Goal: Information Seeking & Learning: Learn about a topic

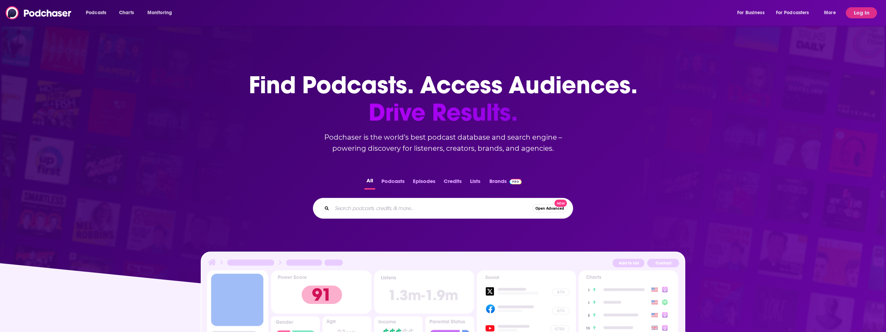
scroll to position [1, 0]
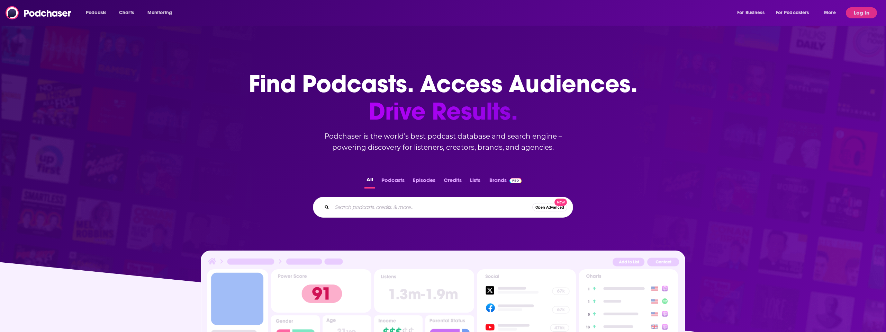
click at [365, 207] on input "Search podcasts, credits, & more..." at bounding box center [432, 206] width 200 height 11
paste input "20 Minute VC"
type input "20 Minute VC"
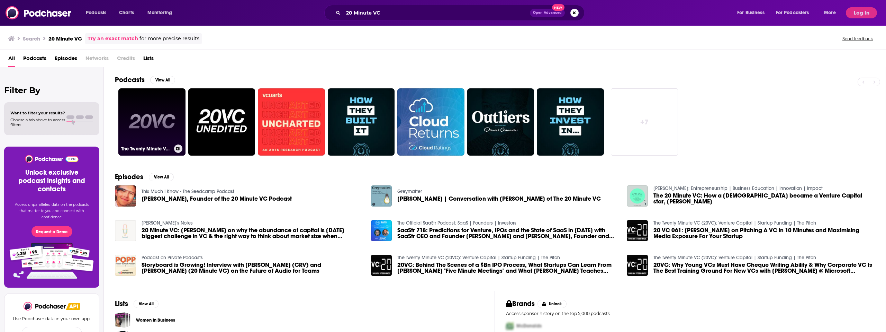
click at [159, 131] on link "The Twenty Minute VC (20VC): Venture Capital | Startup Funding | The Pitch" at bounding box center [151, 121] width 67 height 67
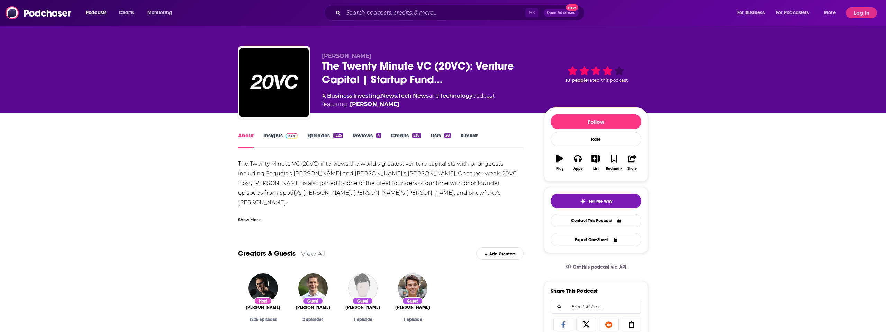
click at [276, 168] on div "The Twenty Minute VC (20VC) interviews the world's greatest venture capitalists…" at bounding box center [381, 198] width 286 height 78
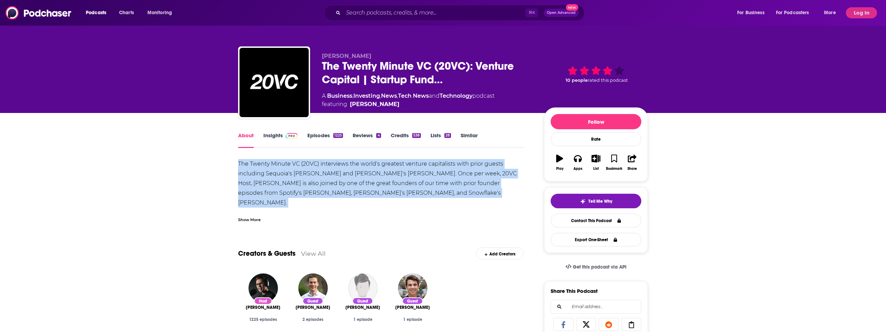
click at [276, 168] on div "The Twenty Minute VC (20VC) interviews the world's greatest venture capitalists…" at bounding box center [381, 198] width 286 height 78
click at [272, 134] on link "Insights" at bounding box center [280, 140] width 34 height 16
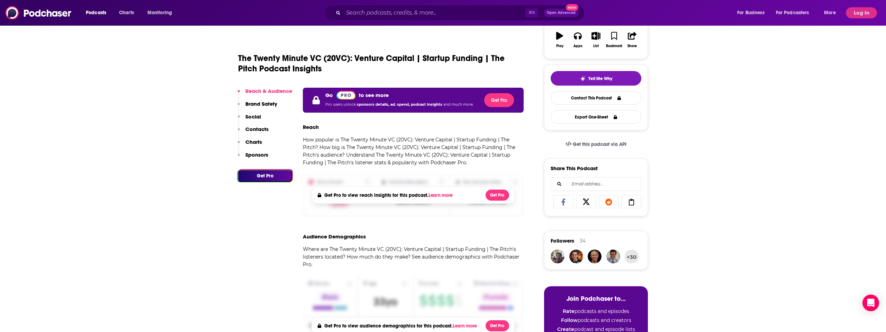
scroll to position [124, 0]
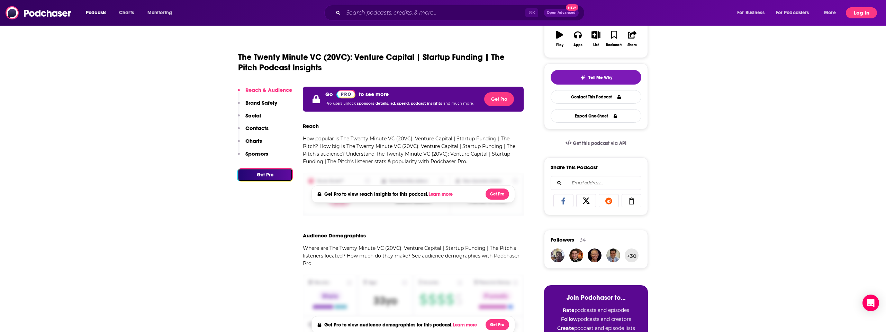
click at [872, 8] on button "Log In" at bounding box center [861, 12] width 31 height 11
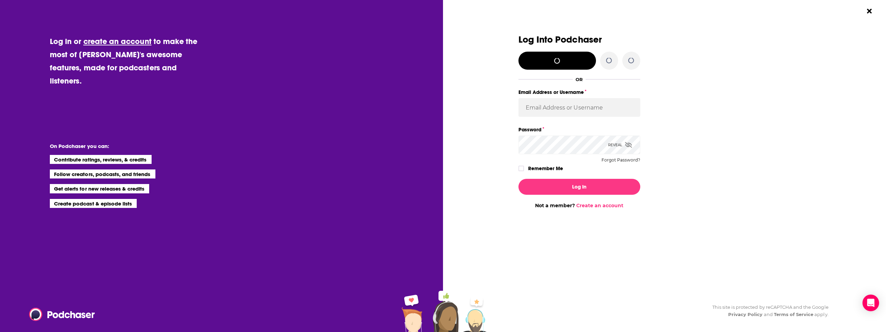
scroll to position [0, 0]
click at [591, 114] on input "Email Address or Username" at bounding box center [580, 107] width 122 height 19
click at [586, 108] on input "Email Address or Username" at bounding box center [580, 107] width 122 height 19
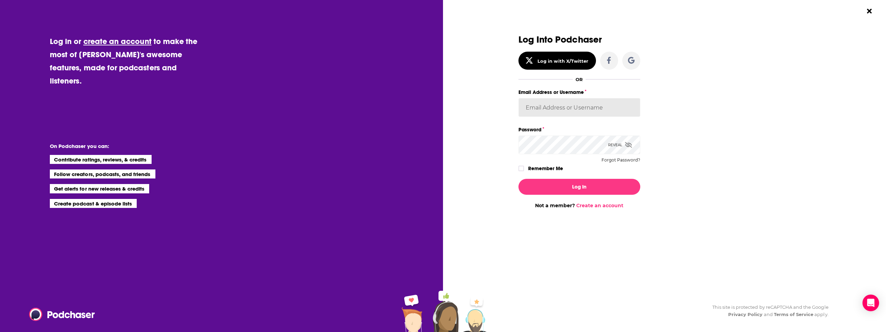
drag, startPoint x: 588, startPoint y: 117, endPoint x: 612, endPoint y: 110, distance: 25.3
click at [589, 116] on div "Email Address or Username" at bounding box center [580, 106] width 122 height 37
click at [613, 110] on input "Email Address or Username" at bounding box center [580, 107] width 122 height 19
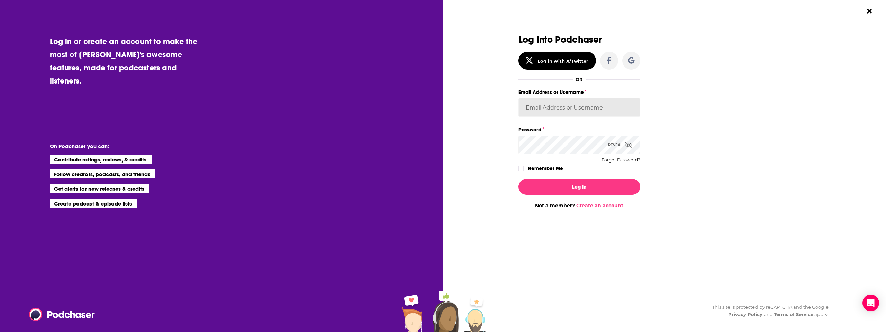
type input "LKassela"
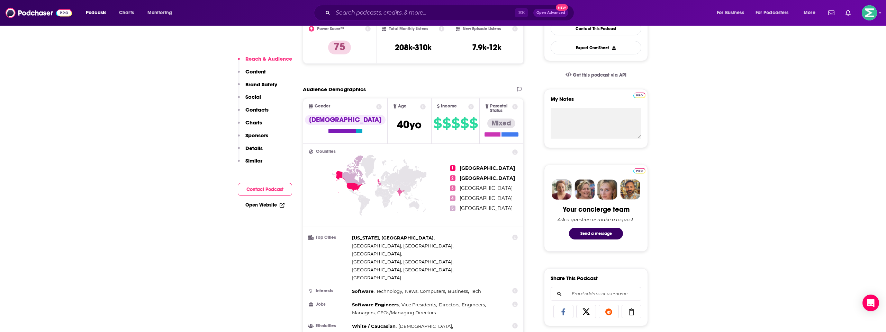
scroll to position [152, 0]
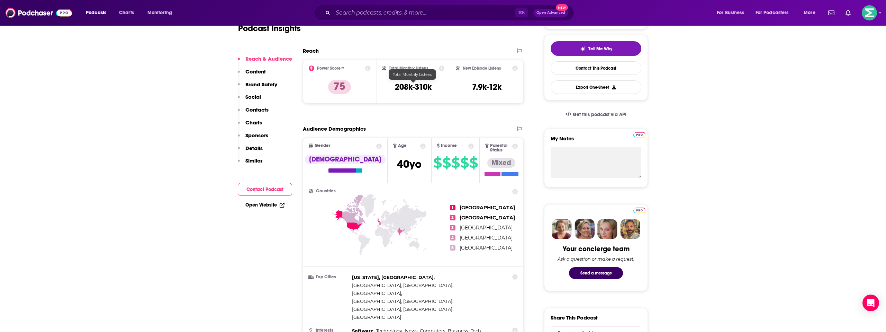
click at [422, 86] on h3 "208k-310k" at bounding box center [413, 87] width 37 height 10
click at [420, 86] on h3 "208k-310k" at bounding box center [413, 87] width 37 height 10
copy div "208k-310k"
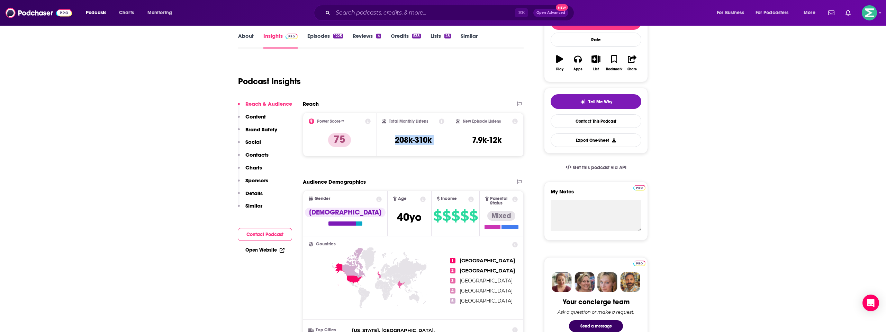
scroll to position [0, 0]
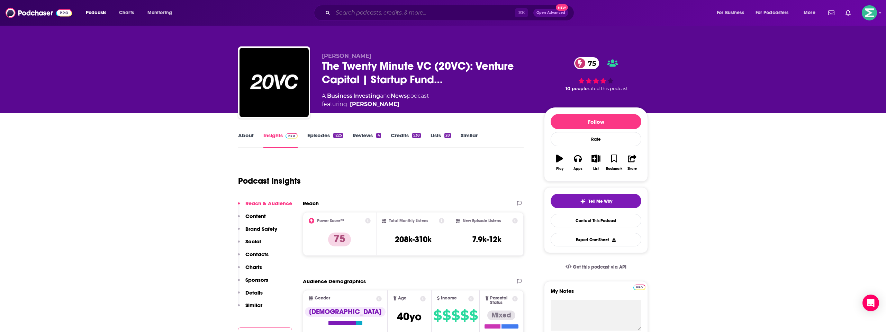
click at [353, 15] on input "Search podcasts, credits, & more..." at bounding box center [424, 12] width 182 height 11
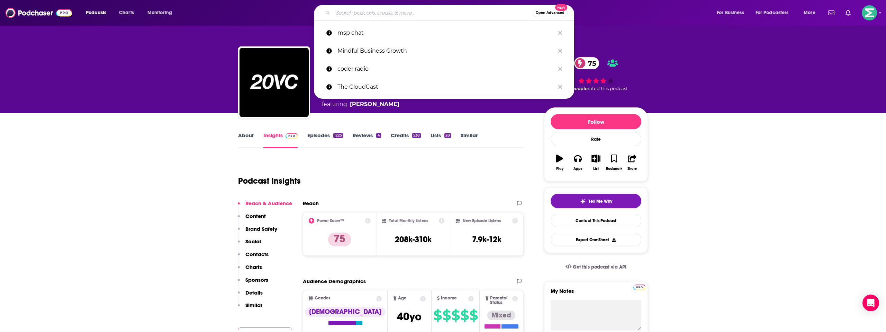
paste input "a16z Podcast Network"
type input "a16z Podcast Network"
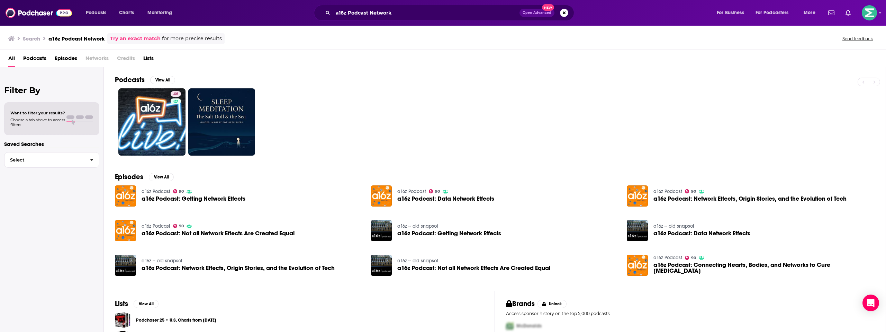
click at [150, 191] on link "a16z Podcast" at bounding box center [156, 191] width 29 height 6
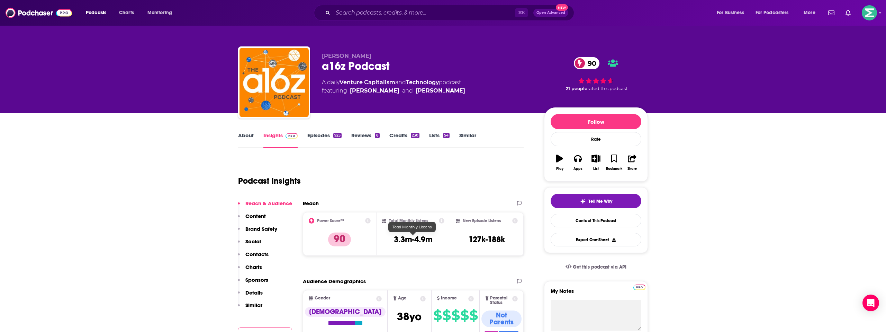
click at [425, 241] on h3 "3.3m-4.9m" at bounding box center [413, 239] width 39 height 10
copy div "3.3m-4.9m"
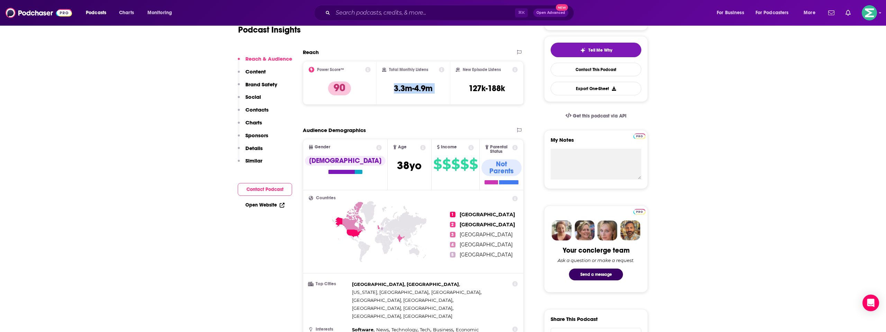
scroll to position [152, 0]
click at [590, 68] on link "Contact This Podcast" at bounding box center [596, 69] width 91 height 14
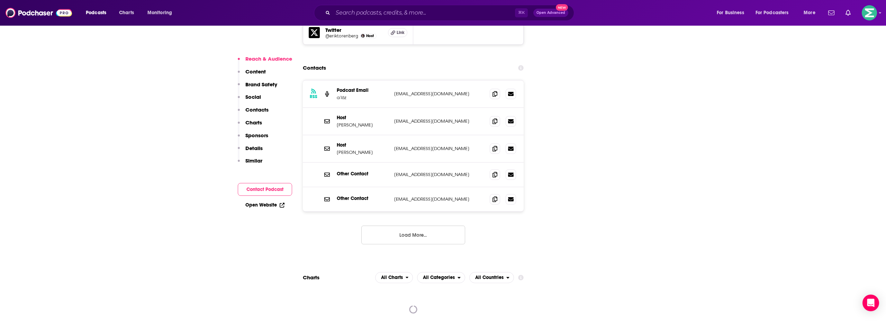
scroll to position [892, 0]
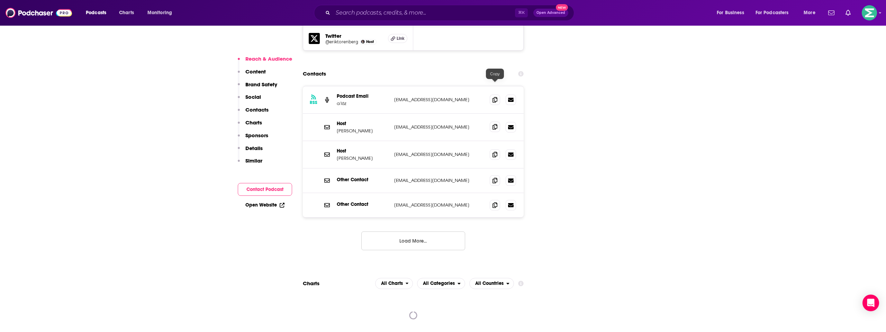
click at [494, 124] on icon at bounding box center [495, 127] width 5 height 6
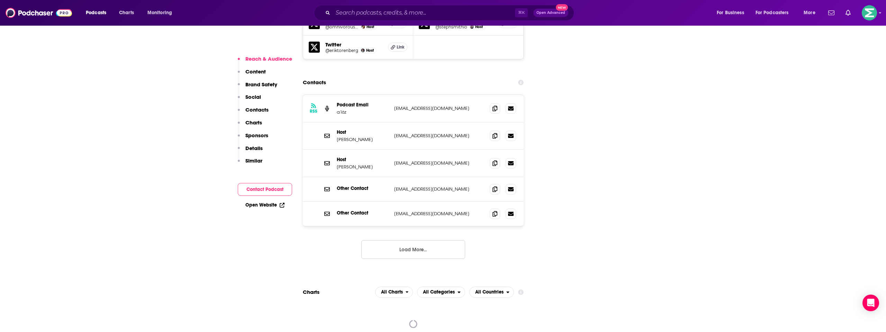
scroll to position [882, 0]
click at [494, 134] on icon at bounding box center [495, 137] width 5 height 6
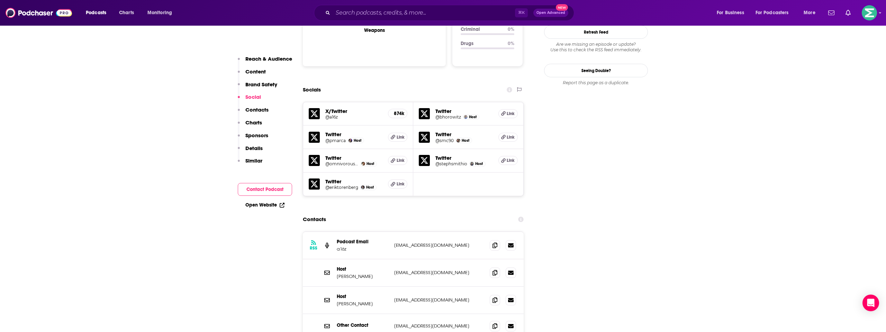
scroll to position [761, 0]
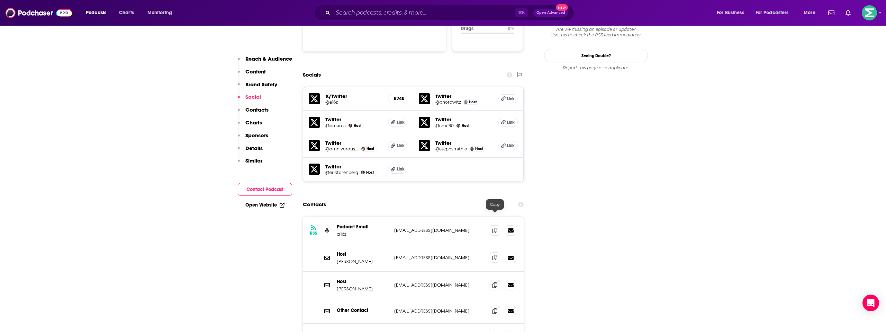
click at [494, 254] on icon at bounding box center [495, 257] width 5 height 6
drag, startPoint x: 366, startPoint y: 221, endPoint x: 26, endPoint y: 6, distance: 402.8
click at [336, 244] on div "Host Sonal Chokshi schokshi@a16z.com schokshi@a16z.com" at bounding box center [413, 257] width 221 height 27
copy p "Sonal Chokshi"
click at [354, 286] on p "Hanne Winarsky" at bounding box center [363, 289] width 52 height 6
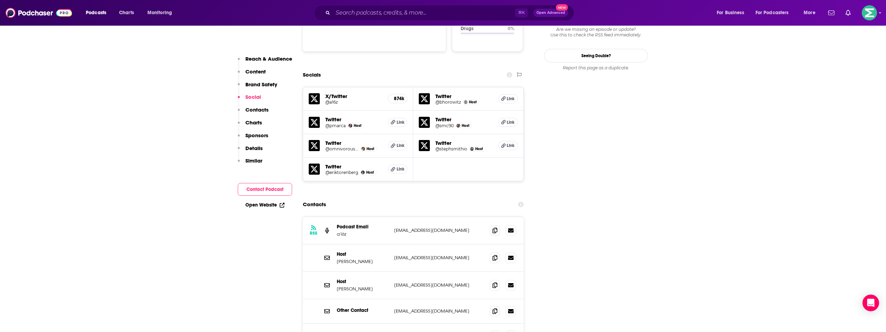
click at [354, 286] on p "Hanne Winarsky" at bounding box center [363, 289] width 52 height 6
drag, startPoint x: 370, startPoint y: 221, endPoint x: 335, endPoint y: 220, distance: 35.3
click at [335, 244] on div "Host Sonal Chokshi schokshi@a16z.com schokshi@a16z.com" at bounding box center [413, 257] width 221 height 27
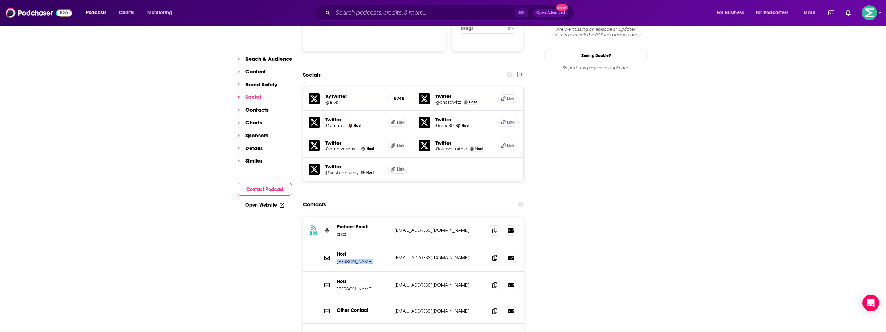
copy p "Sonal Chokshi"
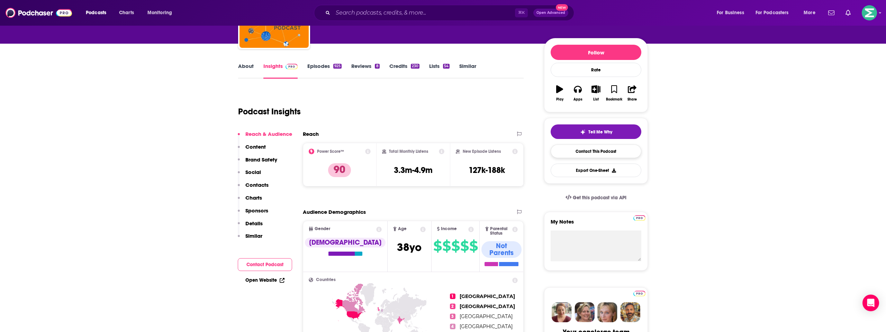
scroll to position [73, 0]
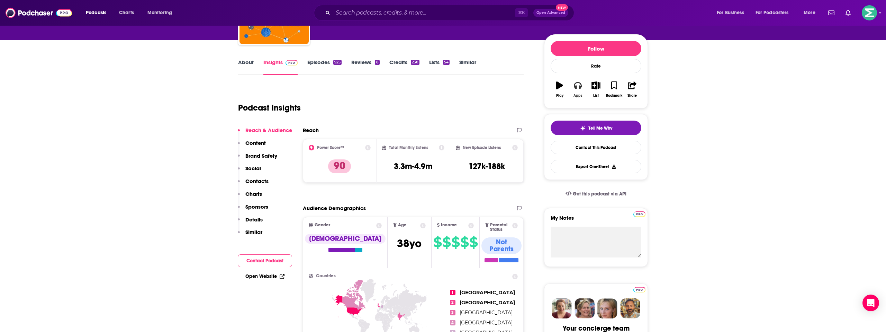
click at [575, 88] on icon "button" at bounding box center [578, 85] width 8 height 7
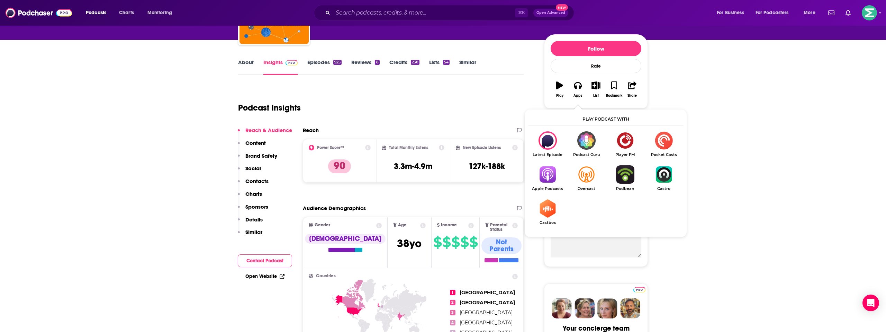
click at [553, 145] on img "Show Listen On dropdown" at bounding box center [547, 140] width 39 height 18
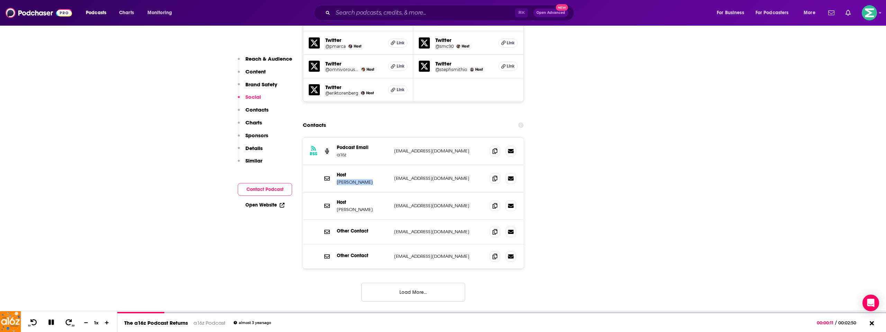
scroll to position [0, 0]
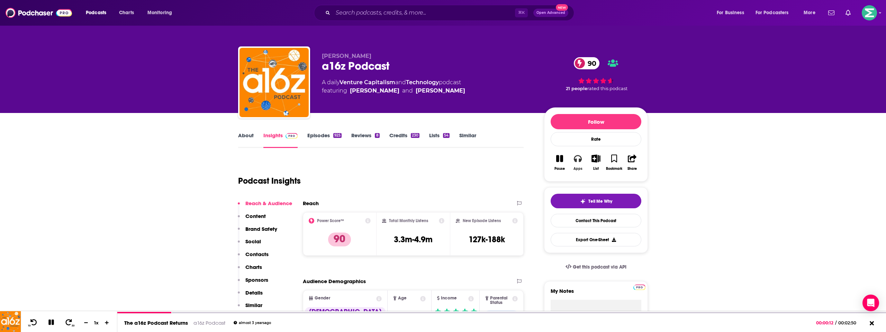
click at [578, 160] on icon "button" at bounding box center [578, 158] width 8 height 8
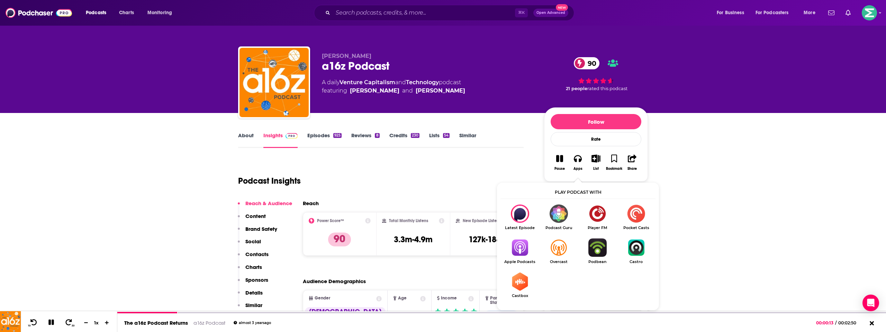
click at [520, 241] on img "Show Listen On dropdown" at bounding box center [520, 247] width 39 height 18
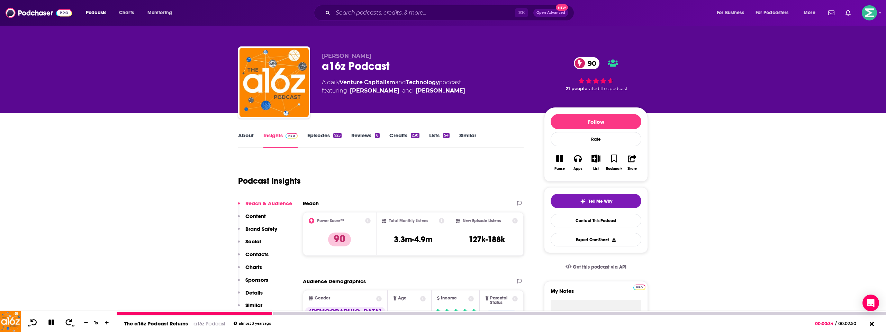
click at [52, 324] on icon at bounding box center [51, 322] width 6 height 6
click at [348, 13] on input "Search podcasts, credits, & more..." at bounding box center [424, 12] width 182 height 11
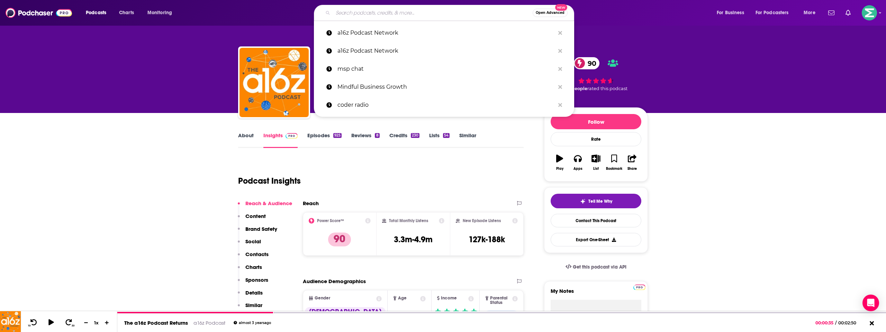
paste input "Acquired"
type input "Acquired"
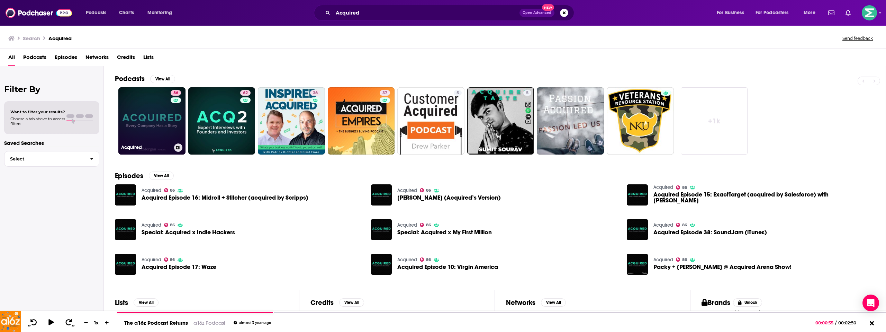
click at [149, 123] on link "86 Acquired" at bounding box center [151, 120] width 67 height 67
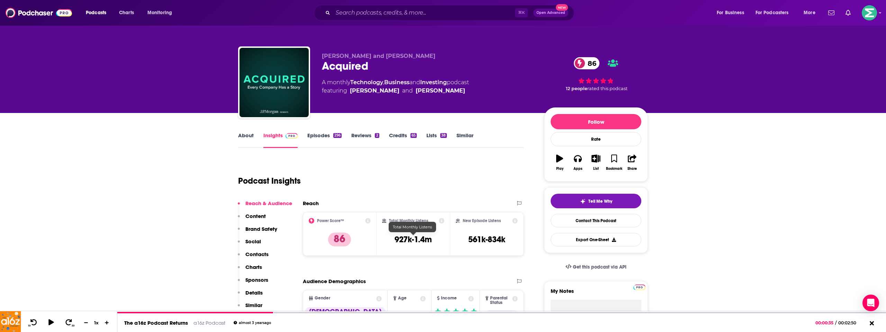
click at [417, 241] on h3 "927k-1.4m" at bounding box center [413, 239] width 37 height 10
copy div "927k-1.4m"
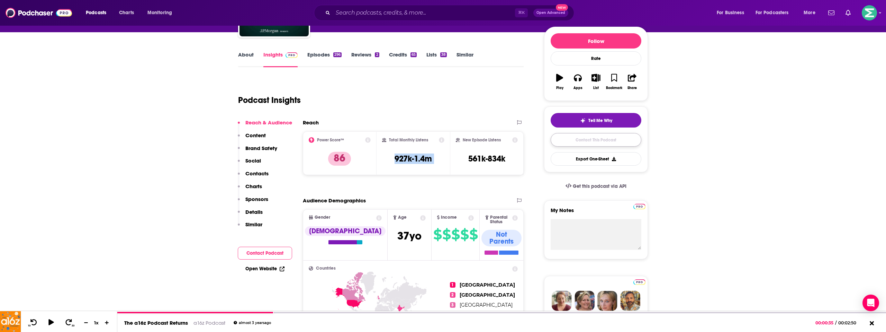
click at [606, 141] on link "Contact This Podcast" at bounding box center [596, 140] width 91 height 14
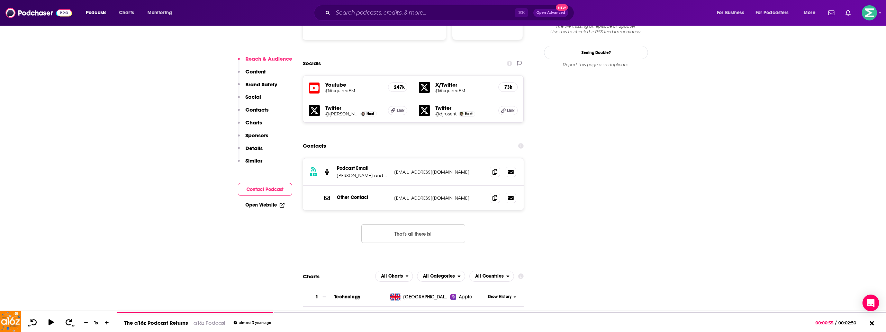
scroll to position [778, 0]
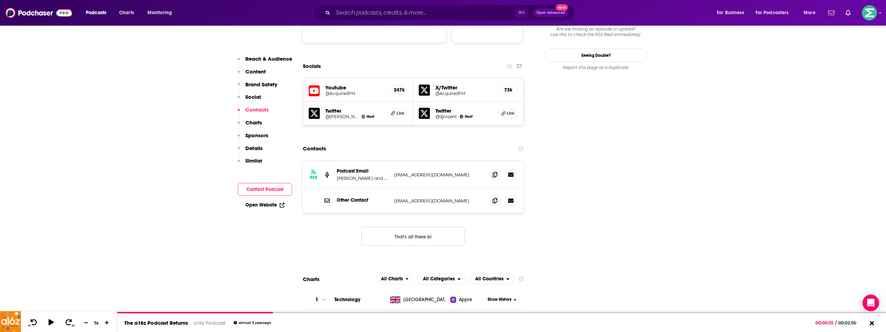
drag, startPoint x: 459, startPoint y: 115, endPoint x: 486, endPoint y: 116, distance: 27.4
click at [459, 161] on div "RSS Podcast Email Ben Gilbert and David Rosenthal acquiredfm@gmail.com acquired…" at bounding box center [413, 174] width 221 height 27
click at [493, 171] on icon at bounding box center [495, 174] width 5 height 6
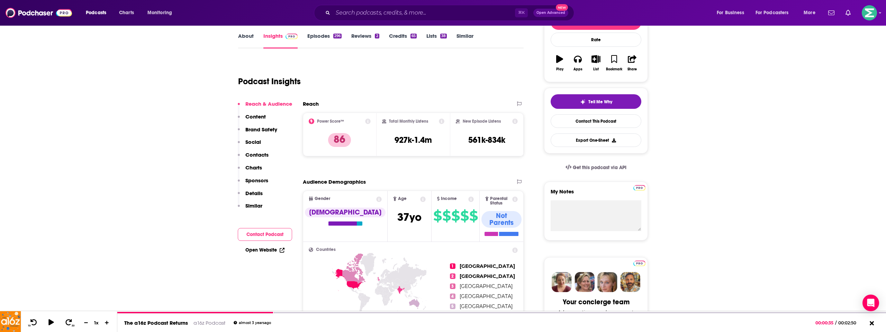
scroll to position [99, 0]
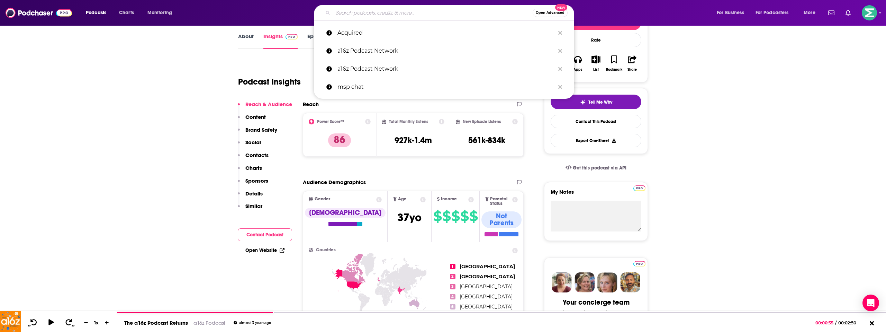
click at [361, 11] on input "Search podcasts, credits, & more..." at bounding box center [433, 12] width 200 height 11
paste input "AI Innovators"
type input "AI Innovators"
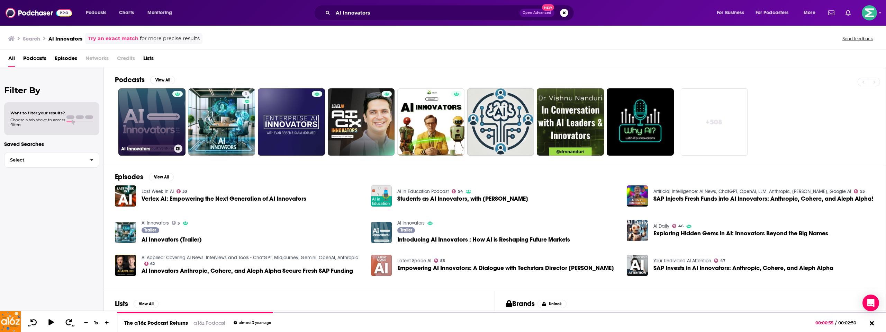
click at [163, 118] on link "AI Innovators" at bounding box center [151, 121] width 67 height 67
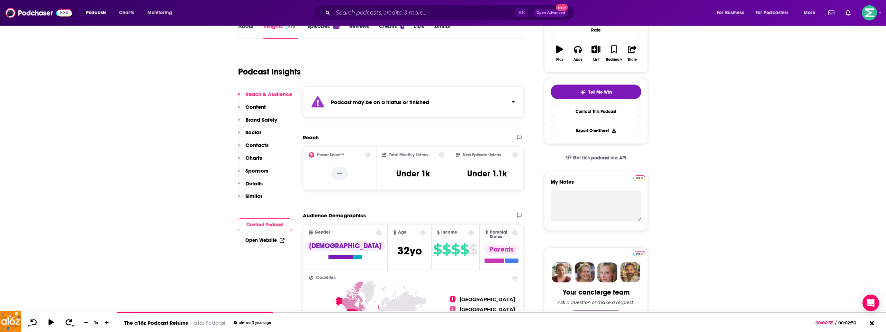
scroll to position [110, 0]
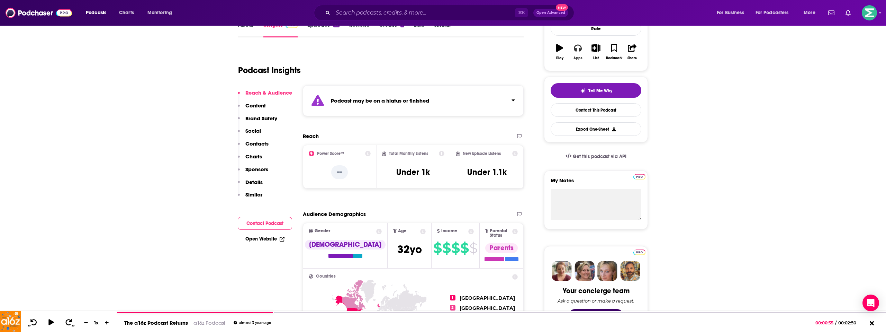
click at [579, 55] on button "Apps" at bounding box center [578, 51] width 18 height 25
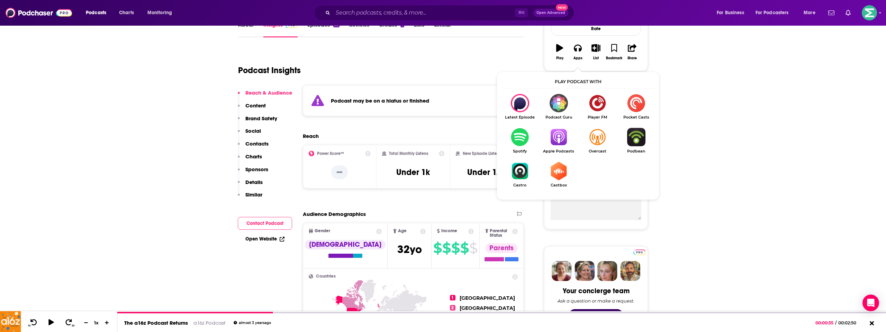
click at [556, 140] on img "Show Listen On dropdown" at bounding box center [558, 137] width 39 height 18
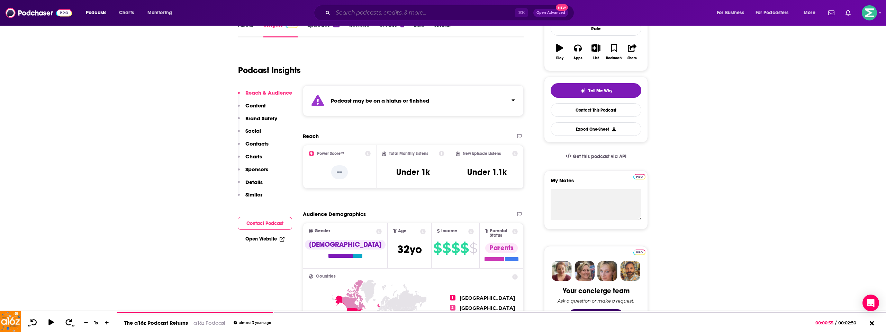
click at [356, 15] on input "Search podcasts, credits, & more..." at bounding box center [424, 12] width 182 height 11
paste input "All-in"
type input "All-in"
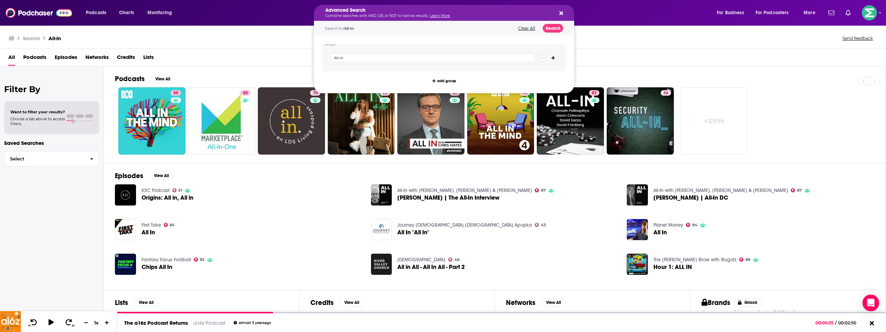
click at [560, 12] on icon "Search podcasts, credits, & more..." at bounding box center [561, 13] width 4 height 4
click at [530, 28] on button "Clear All" at bounding box center [526, 28] width 21 height 5
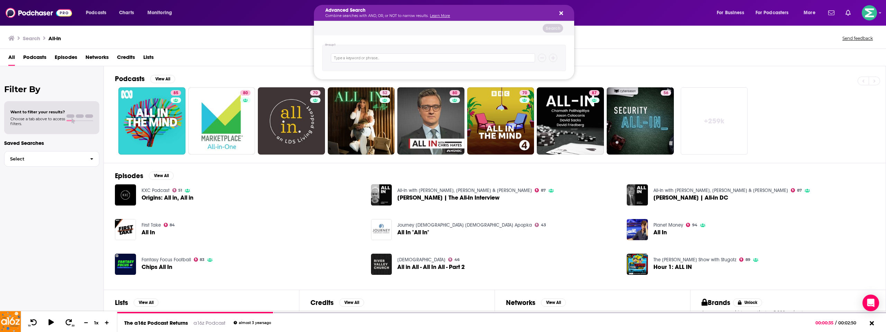
drag, startPoint x: 565, startPoint y: 13, endPoint x: 460, endPoint y: 14, distance: 104.9
click at [564, 13] on div "Advanced Search Combine searches with AND, OR, or NOT to narrow results. Learn …" at bounding box center [444, 13] width 260 height 16
click at [561, 13] on icon "Search podcasts, credits, & more..." at bounding box center [561, 13] width 4 height 4
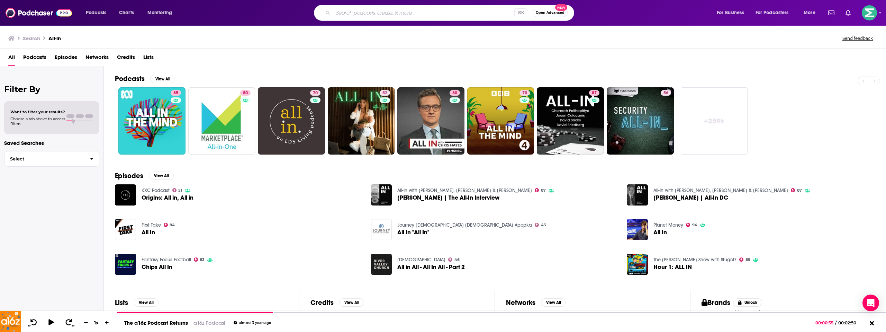
click at [368, 14] on input "Search podcasts, credits, & more..." at bounding box center [423, 12] width 181 height 11
paste input "Chamath"
type input "all-in Chamath"
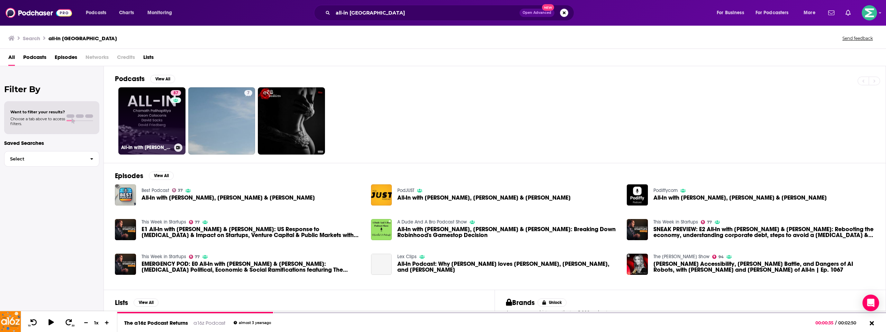
click at [144, 113] on link "87 All-In with Chamath, Jason, Sacks & Friedberg" at bounding box center [151, 120] width 67 height 67
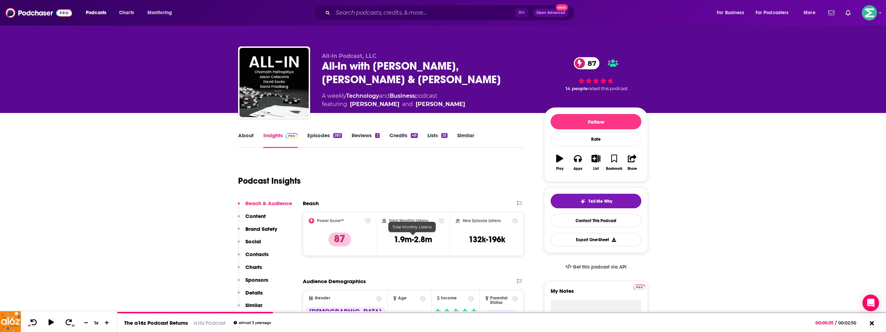
click at [425, 241] on h3 "1.9m-2.8m" at bounding box center [413, 239] width 38 height 10
copy div "1.9m-2.8m"
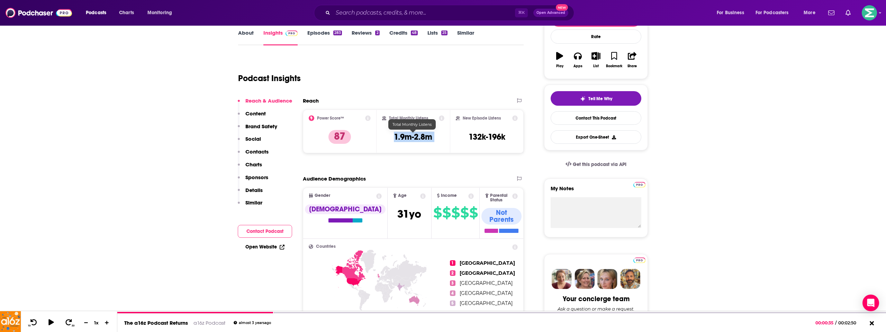
scroll to position [104, 0]
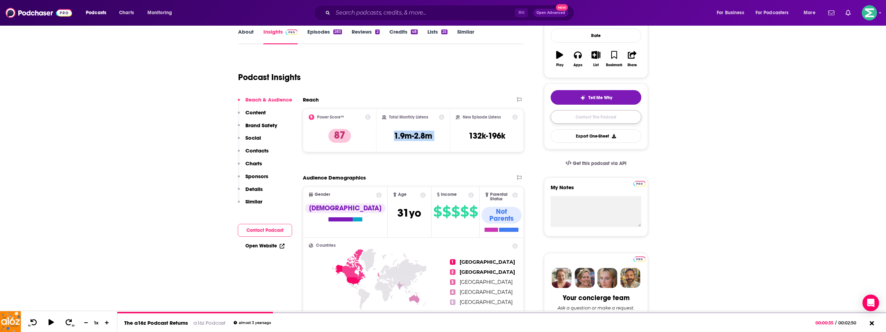
click at [585, 116] on link "Contact This Podcast" at bounding box center [596, 117] width 91 height 14
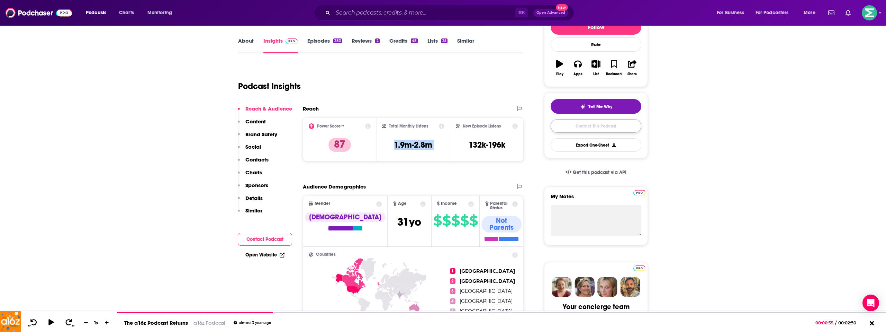
click at [581, 126] on link "Contact This Podcast" at bounding box center [596, 126] width 91 height 14
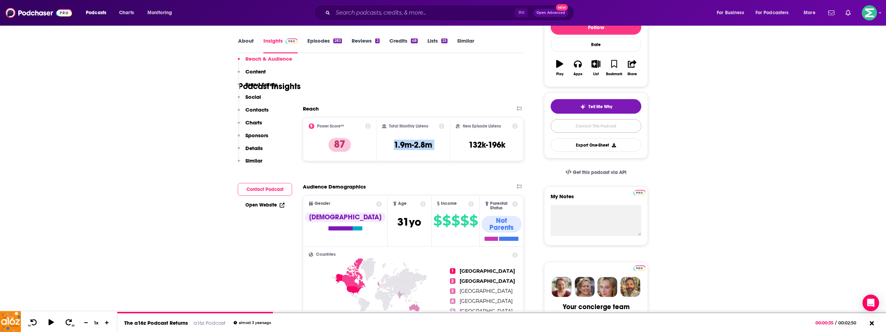
scroll to position [926, 0]
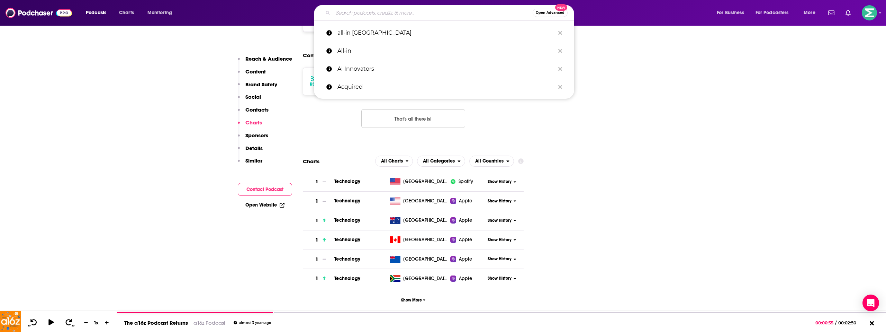
click at [350, 14] on input "Search podcasts, credits, & more..." at bounding box center [433, 12] width 200 height 11
paste input "Better™, a company culture podcast Roula Amire"
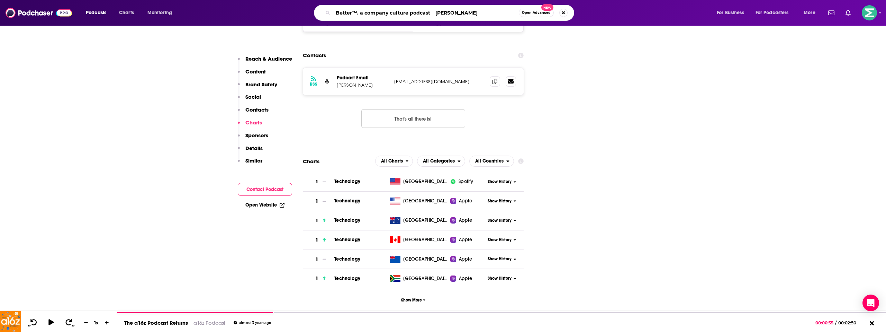
drag, startPoint x: 431, startPoint y: 13, endPoint x: 503, endPoint y: 15, distance: 71.3
click at [503, 15] on input "Better™, a company culture podcast Roula Amire" at bounding box center [426, 12] width 186 height 11
type input "Better™, a company culture podcast"
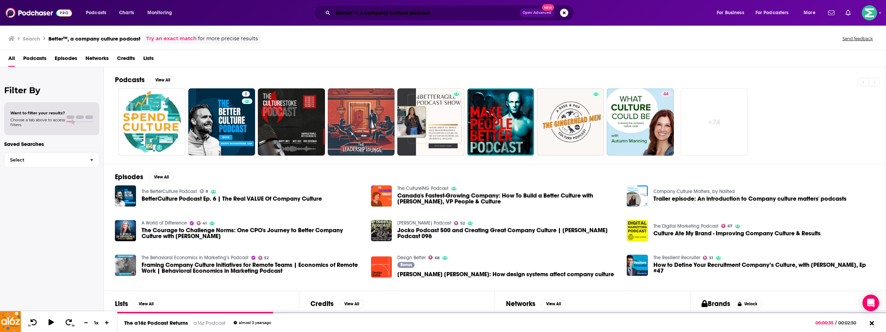
drag, startPoint x: 401, startPoint y: 10, endPoint x: 374, endPoint y: 13, distance: 27.6
click at [401, 10] on input "Better™, a company culture podcast" at bounding box center [426, 12] width 187 height 11
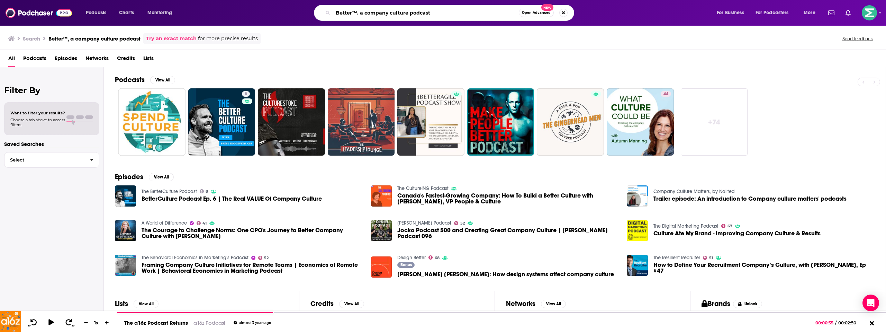
drag, startPoint x: 352, startPoint y: 14, endPoint x: 462, endPoint y: 11, distance: 110.5
click at [462, 11] on input "Better™, a company culture podcast" at bounding box center [426, 12] width 186 height 11
paste input "Roula Amire"
type input "Better Roula Amire"
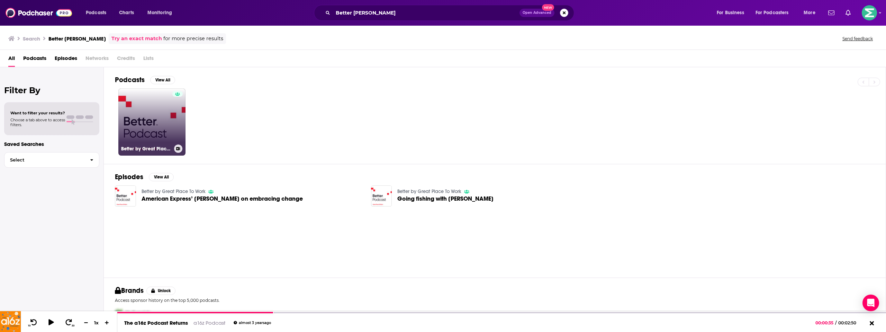
click at [153, 123] on link "Better by Great Place To Work" at bounding box center [151, 121] width 67 height 67
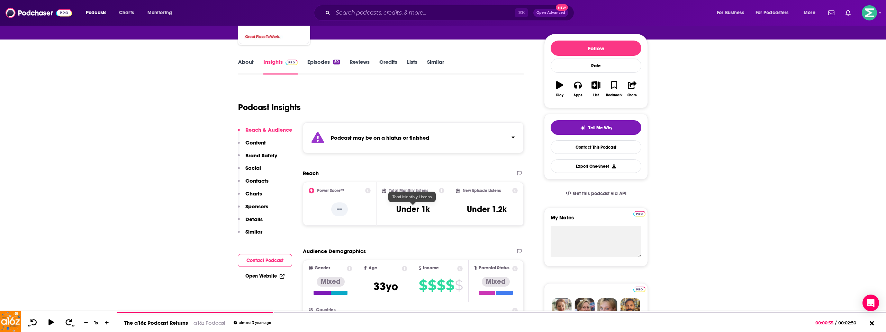
scroll to position [74, 0]
click at [422, 208] on h3 "Under 1k" at bounding box center [413, 209] width 34 height 10
copy div "Under 1k"
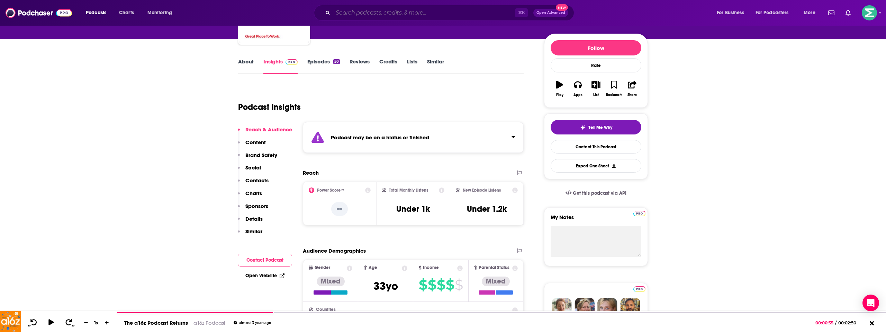
click at [357, 16] on input "Search podcasts, credits, & more..." at bounding box center [424, 12] width 182 height 11
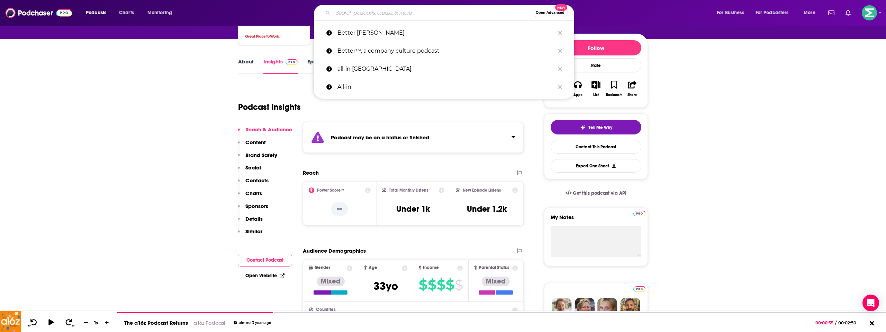
paste input "BG^2"
type input "BG^2"
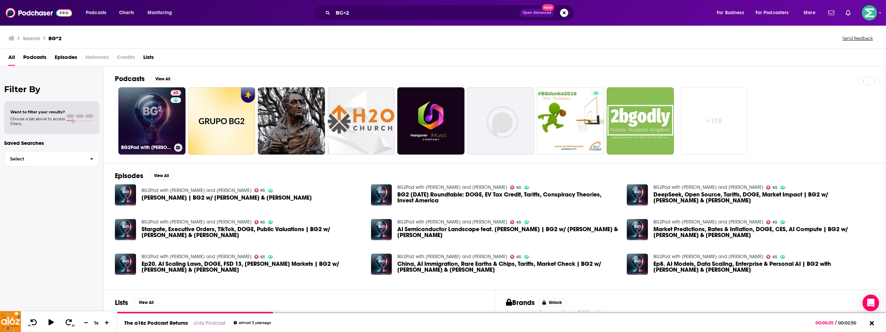
click at [152, 136] on link "65 BG2Pod with Brad Gerstner and Bill Gurley" at bounding box center [151, 120] width 67 height 67
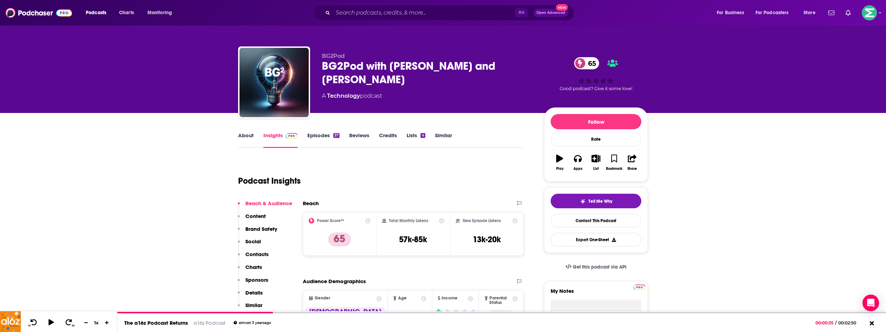
click at [419, 245] on div "Total Monthly Listens 57k-85k" at bounding box center [413, 234] width 63 height 32
click at [419, 242] on h3 "57k-85k" at bounding box center [413, 239] width 28 height 10
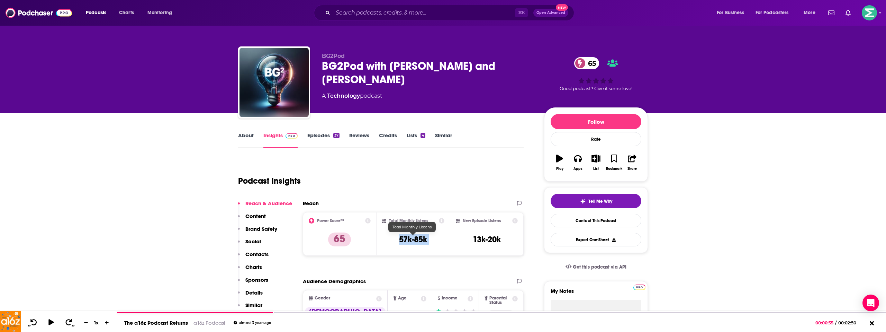
copy div "57k-85k"
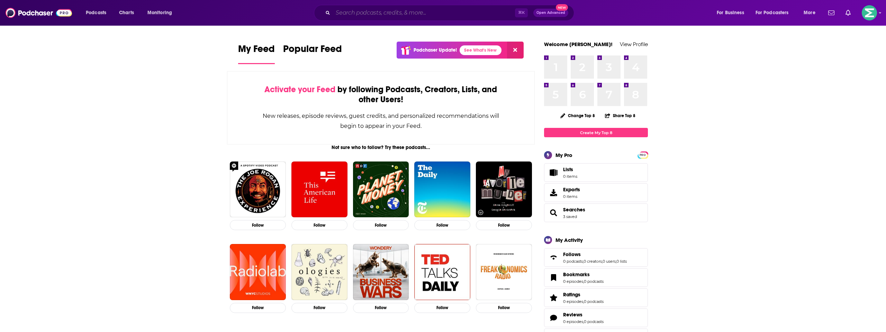
click at [382, 11] on input "Search podcasts, credits, & more..." at bounding box center [424, 12] width 182 height 11
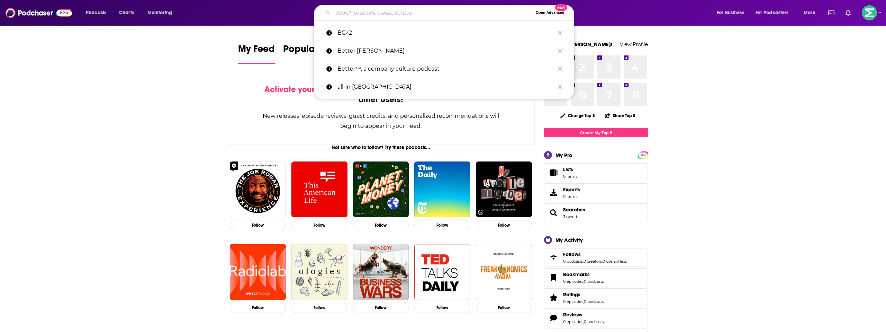
paste input "Causeartist Podcast"
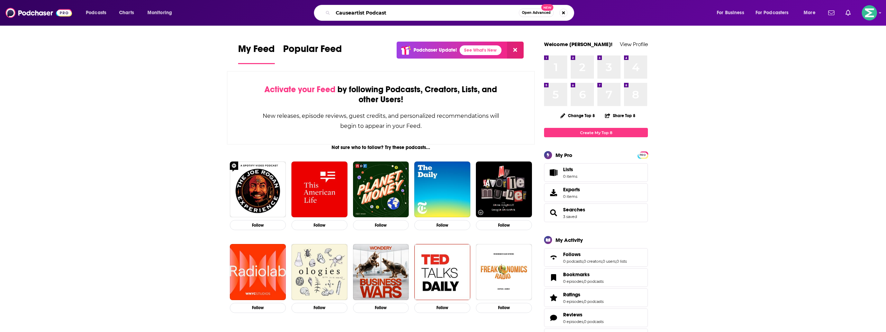
type input "Causeartist Podcast"
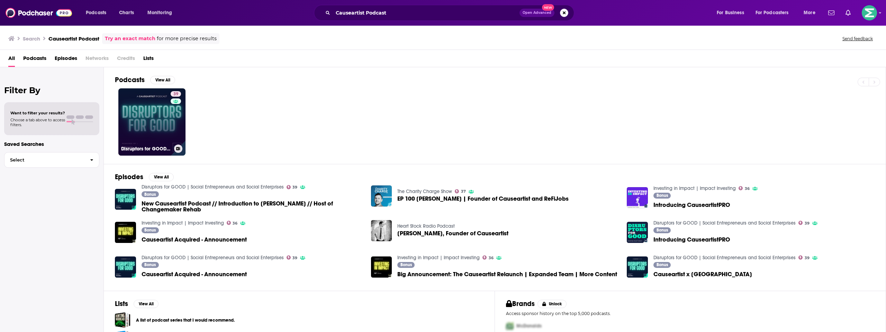
click at [151, 115] on link "39 Disruptors for GOOD | Social Entrepreneurs and Social Enterprises" at bounding box center [151, 121] width 67 height 67
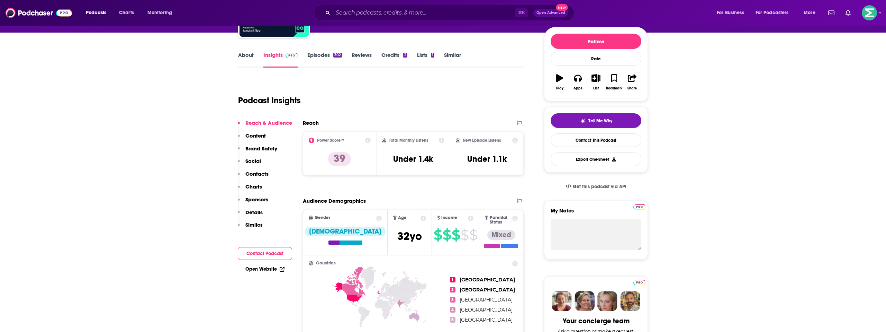
scroll to position [111, 0]
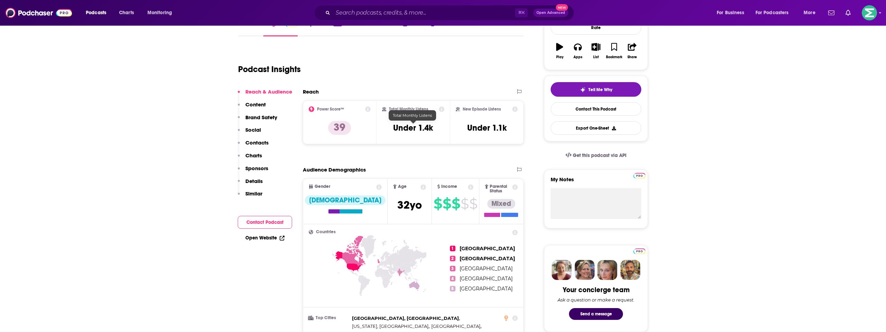
click at [424, 126] on h3 "Under 1.4k" at bounding box center [413, 128] width 40 height 10
copy div "Under 1.4k"
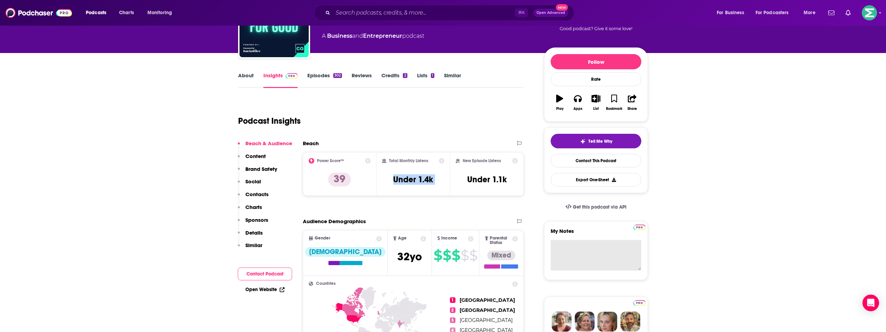
scroll to position [0, 0]
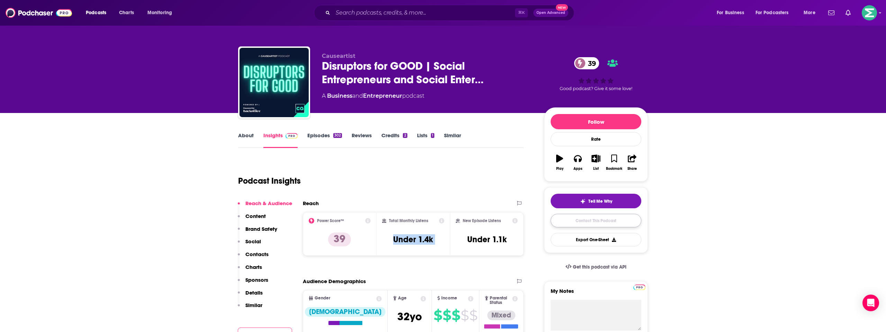
click at [581, 221] on link "Contact This Podcast" at bounding box center [596, 221] width 91 height 14
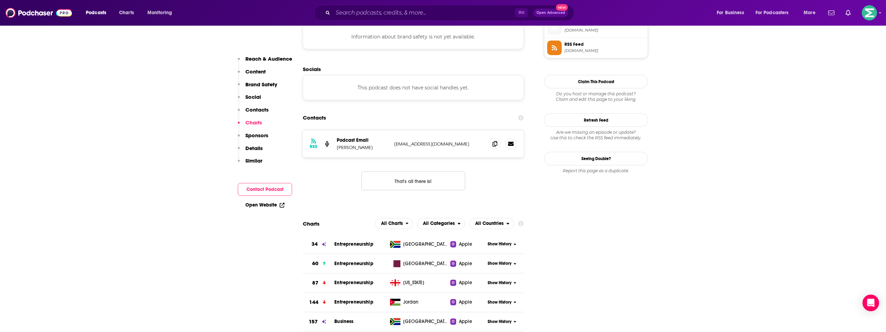
scroll to position [594, 0]
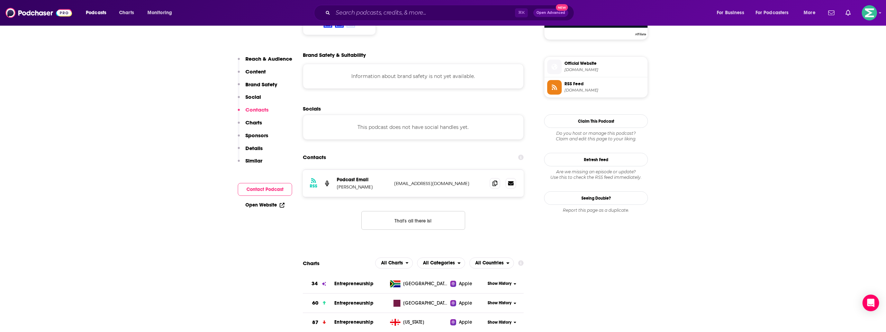
click at [399, 180] on p "grant@causeartist.com" at bounding box center [439, 183] width 90 height 6
copy div "grant@causeartist.com grant@causeartist.com"
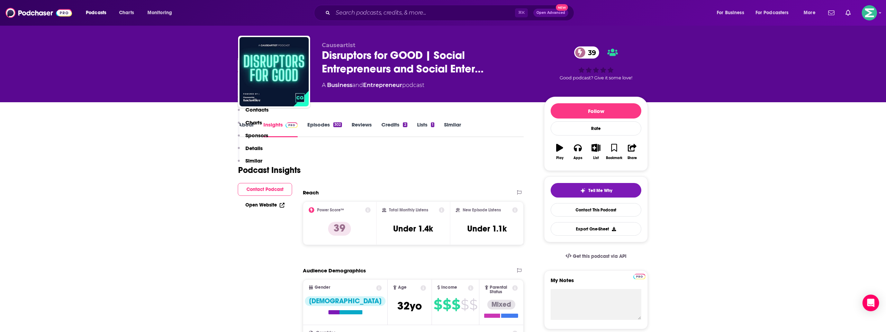
scroll to position [0, 0]
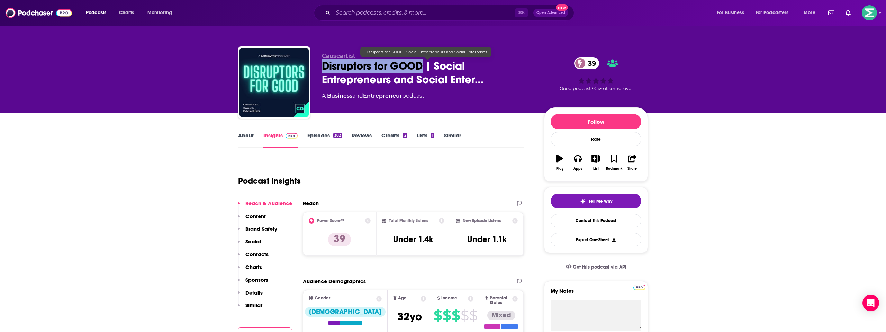
drag, startPoint x: 424, startPoint y: 64, endPoint x: 315, endPoint y: 66, distance: 109.1
click at [315, 66] on div "Causeartist Disruptors for GOOD | Social Entrepreneurs and Social Enter… 39 A B…" at bounding box center [443, 83] width 410 height 75
copy h2 "Disruptors for GOOD"
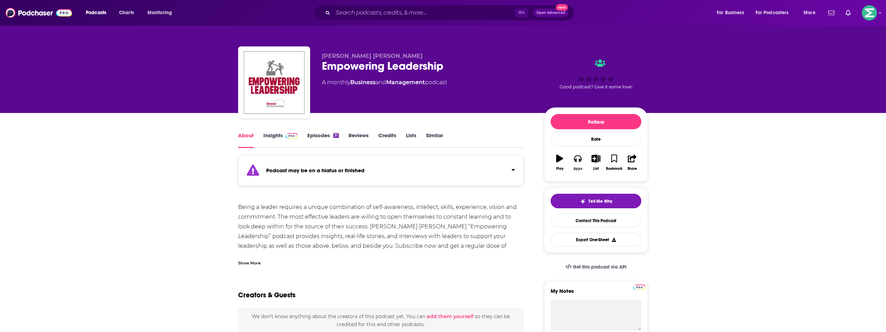
click at [576, 160] on icon "button" at bounding box center [578, 158] width 8 height 7
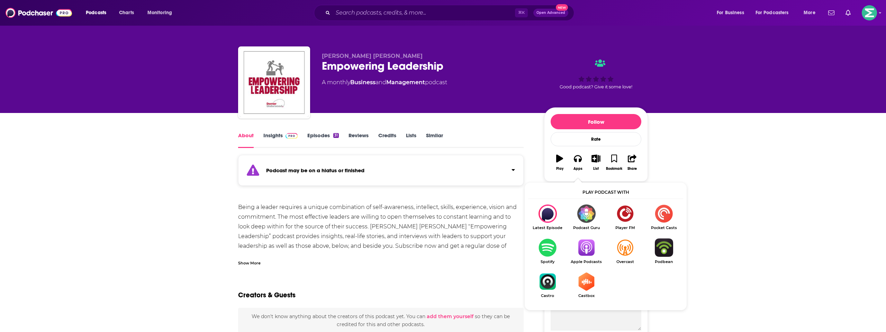
click at [582, 249] on img "Show Listen On dropdown" at bounding box center [586, 247] width 39 height 18
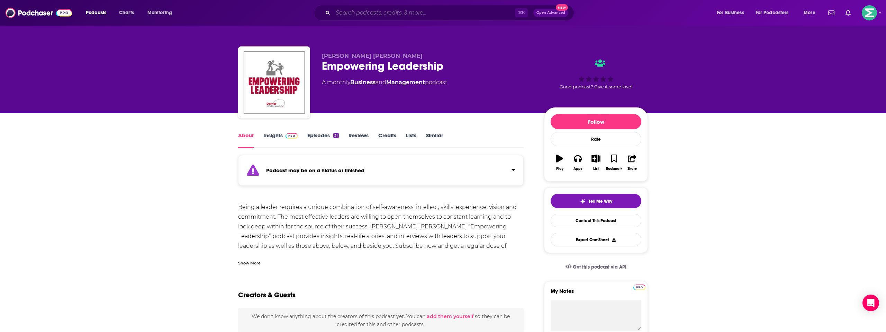
click at [349, 7] on input "Search podcasts, credits, & more..." at bounding box center [424, 12] width 182 height 11
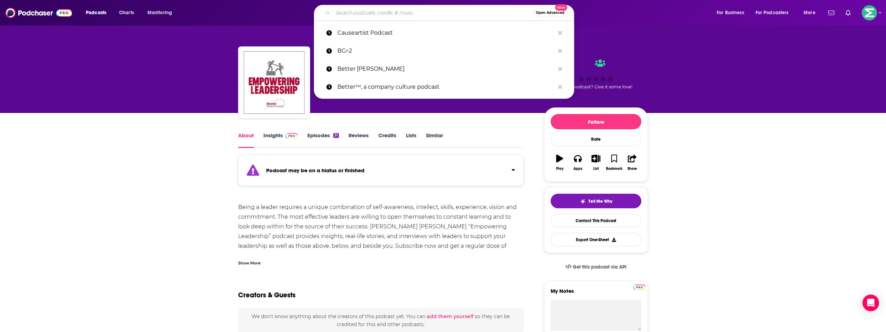
paste input "Equity (TechCrunch)"
type input "Equity (TechCrunch)"
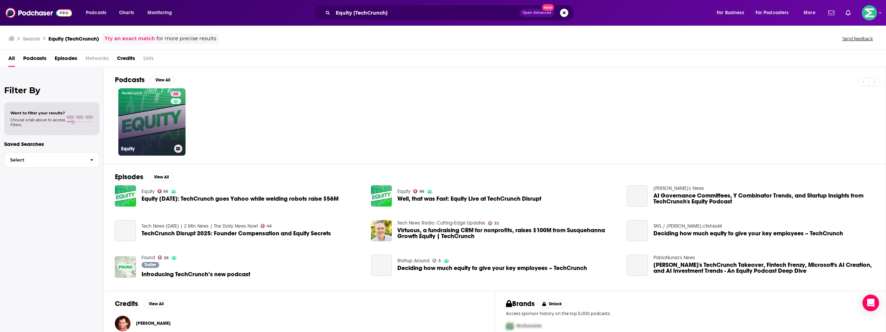
click at [150, 119] on link "66 Equity" at bounding box center [151, 121] width 67 height 67
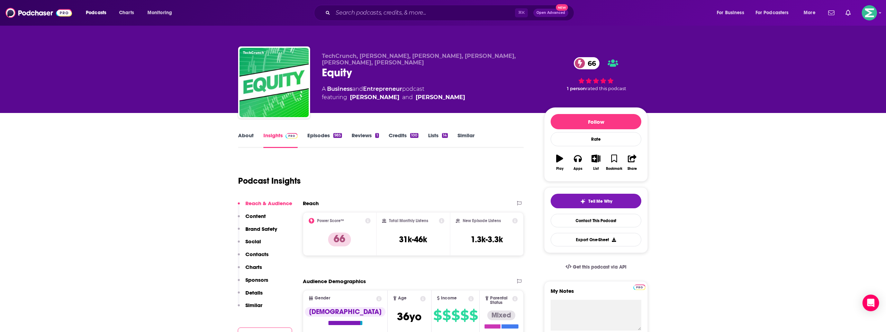
click at [428, 239] on div "Total Monthly Listens 31k-46k" at bounding box center [413, 234] width 63 height 32
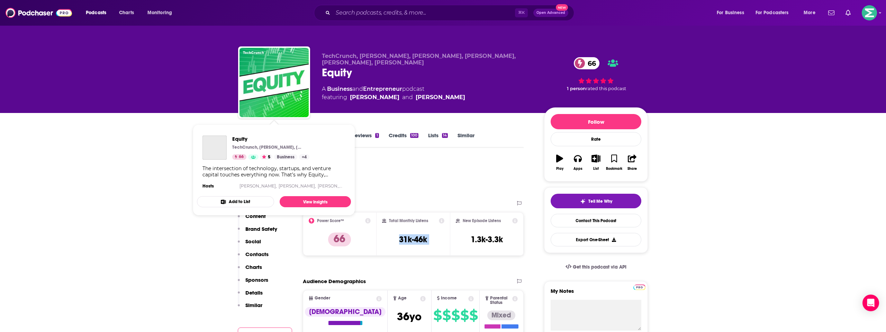
copy div "31k-46k"
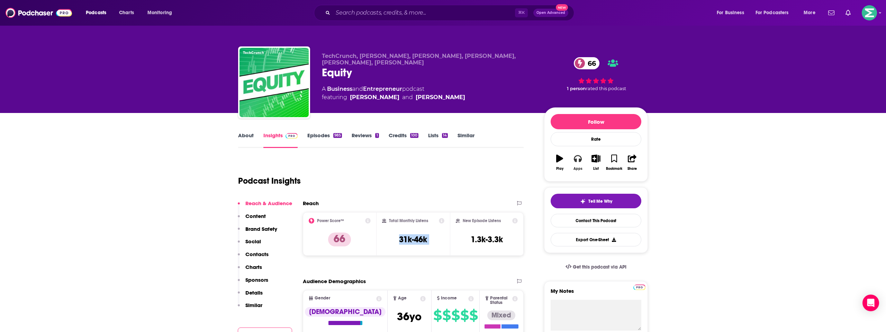
click at [580, 168] on div "Apps" at bounding box center [578, 169] width 9 height 4
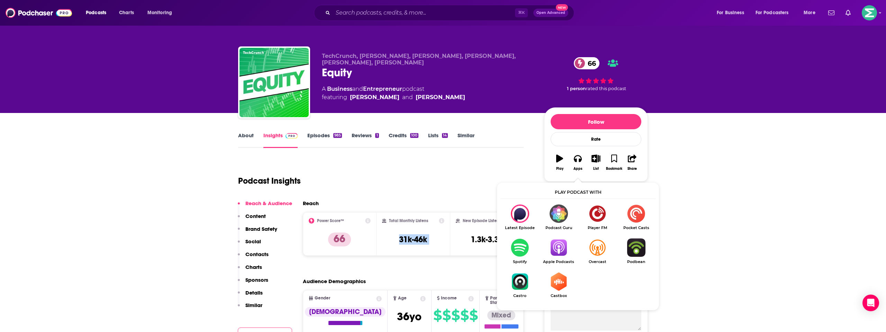
click at [548, 244] on img "Show Listen On dropdown" at bounding box center [558, 247] width 39 height 18
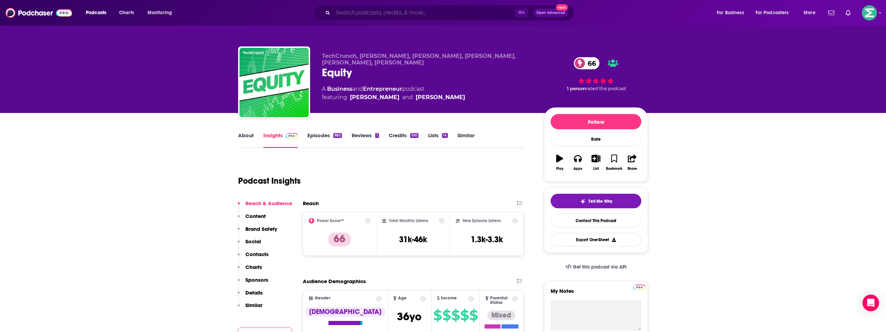
click at [358, 11] on input "Search podcasts, credits, & more..." at bounding box center [424, 12] width 182 height 11
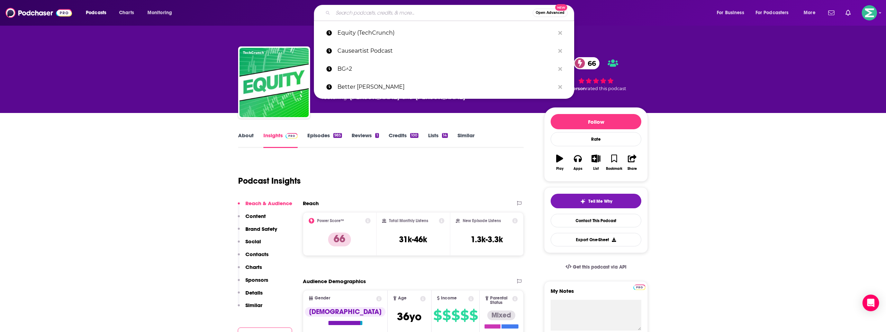
paste input "The Newcomer Podcast"
type input "The Newcomer Podcast"
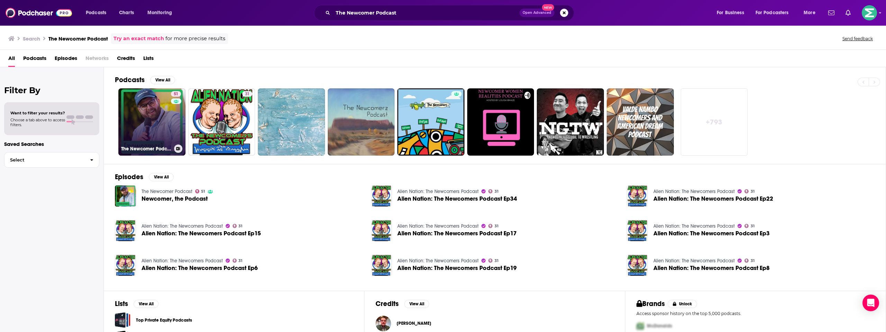
click at [160, 113] on link "51 The Newcomer Podcast" at bounding box center [151, 121] width 67 height 67
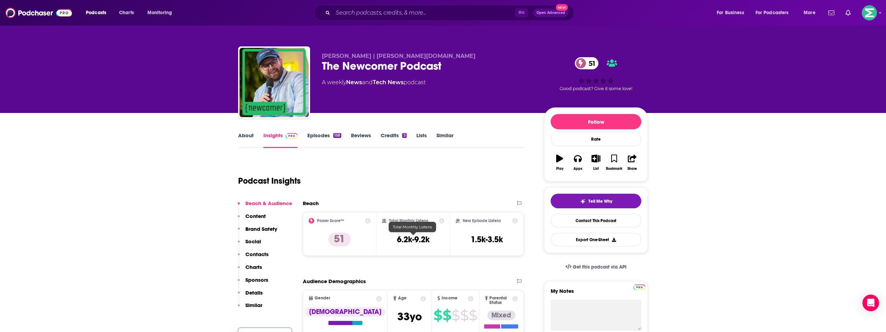
click at [414, 242] on h3 "6.2k-9.2k" at bounding box center [413, 239] width 33 height 10
copy div "6.2k-9.2k"
click at [347, 11] on input "Search podcasts, credits, & more..." at bounding box center [424, 12] width 182 height 11
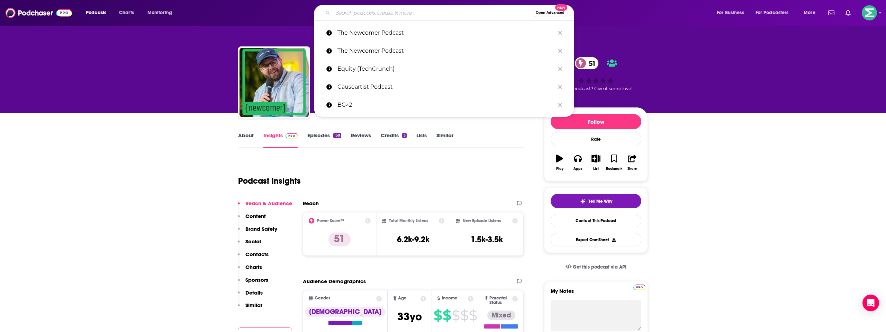
paste input "Eye on A.I. (FYI this podcast is paid)"
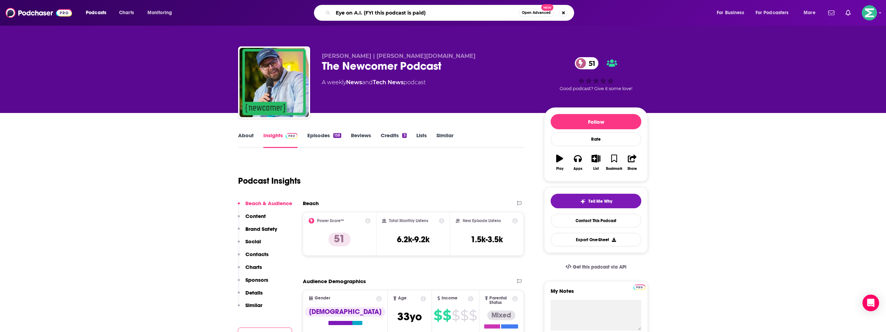
drag, startPoint x: 363, startPoint y: 13, endPoint x: 437, endPoint y: 12, distance: 73.4
click at [437, 12] on input "Eye on A.I. (FYI this podcast is paid)" at bounding box center [426, 12] width 186 height 11
type input "Eye on A.I."
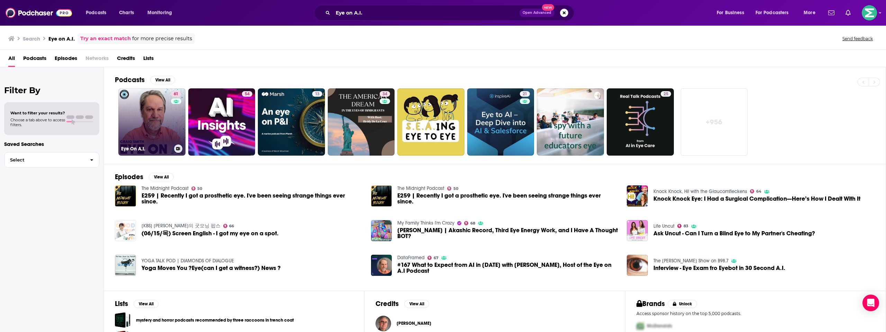
click at [156, 111] on link "61 Eye On A.I." at bounding box center [151, 121] width 67 height 67
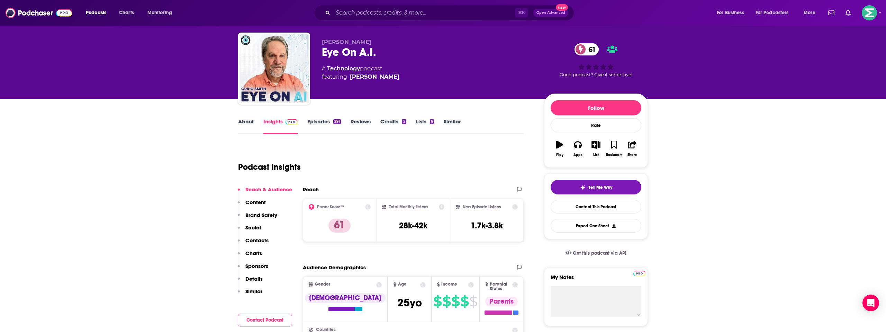
scroll to position [16, 0]
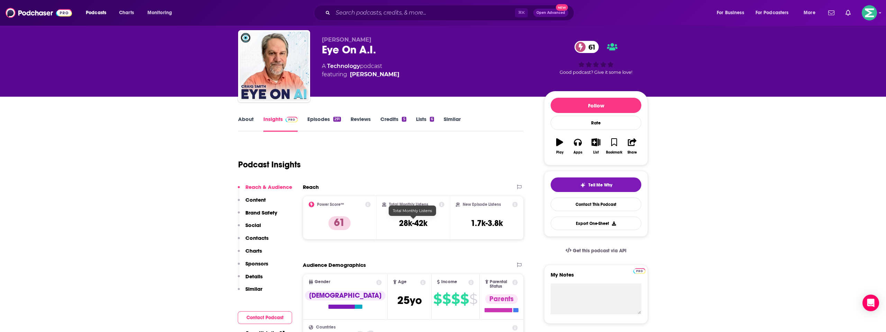
click at [419, 224] on h3 "28k-42k" at bounding box center [413, 223] width 28 height 10
copy div "28k-42k"
click at [353, 11] on input "Search podcasts, credits, & more..." at bounding box center [424, 12] width 182 height 11
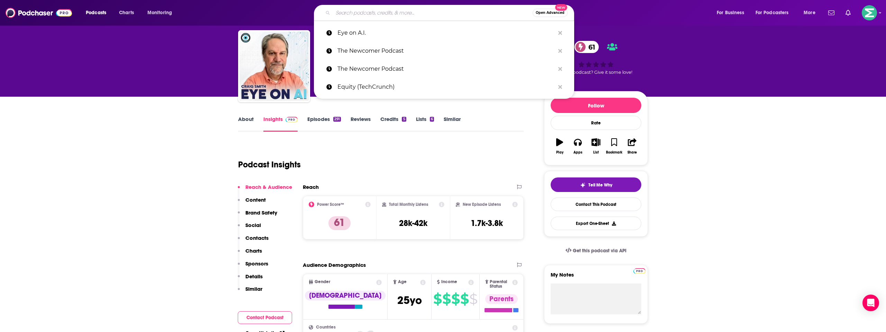
paste input "For Starters with Alexa Von Trobel"
type input "For Starters with Alexa Von Trobel"
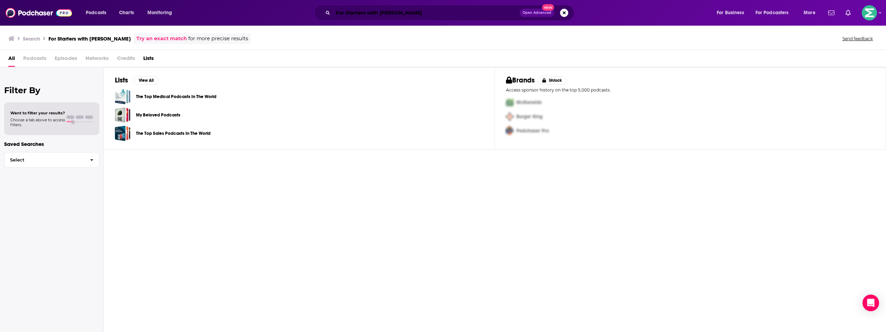
click at [366, 14] on input "For Starters with Alexa Von Trobel" at bounding box center [426, 12] width 187 height 11
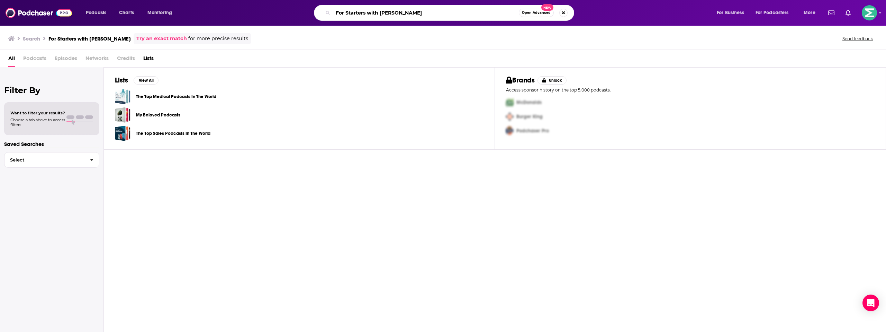
drag, startPoint x: 367, startPoint y: 13, endPoint x: 446, endPoint y: 10, distance: 79.0
click at [446, 10] on input "For Starters with Alexa Von Trobel" at bounding box center [426, 12] width 186 height 11
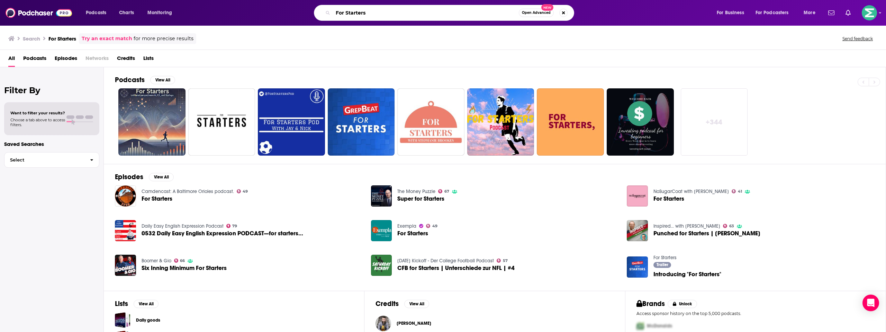
click at [381, 9] on input "For Starters" at bounding box center [426, 12] width 186 height 11
paste input "with Alexa Von Trobel For Starters"
click at [374, 14] on input "For Starters with Alexa Von Trobel For Starters" at bounding box center [426, 12] width 186 height 11
drag, startPoint x: 447, startPoint y: 13, endPoint x: 413, endPoint y: 14, distance: 34.3
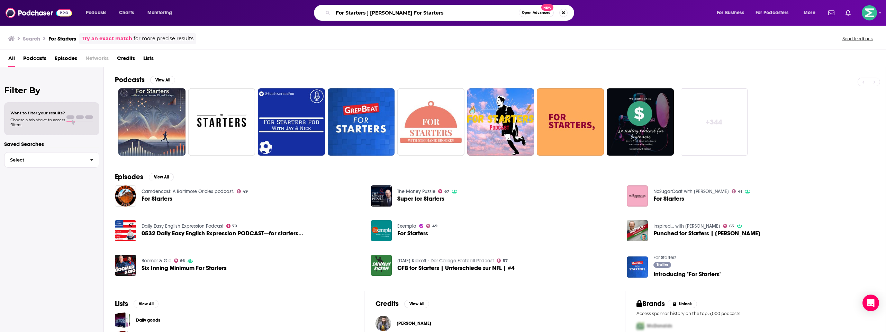
click at [413, 14] on input "For Starters ] Alexa Von Trobel For Starters" at bounding box center [426, 12] width 186 height 11
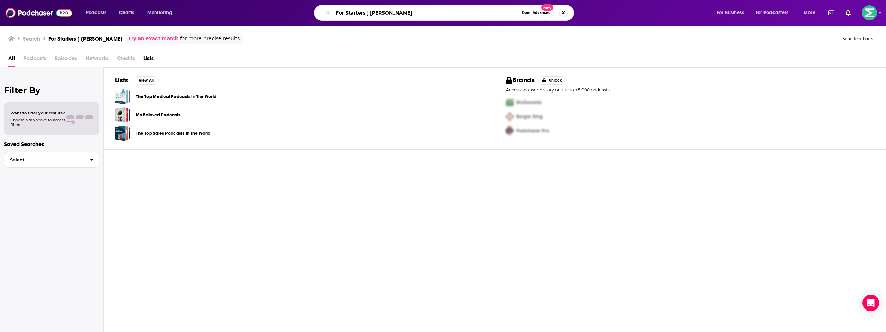
click at [369, 11] on input "For Starters ] Alexa Von Trobel" at bounding box center [426, 12] width 186 height 11
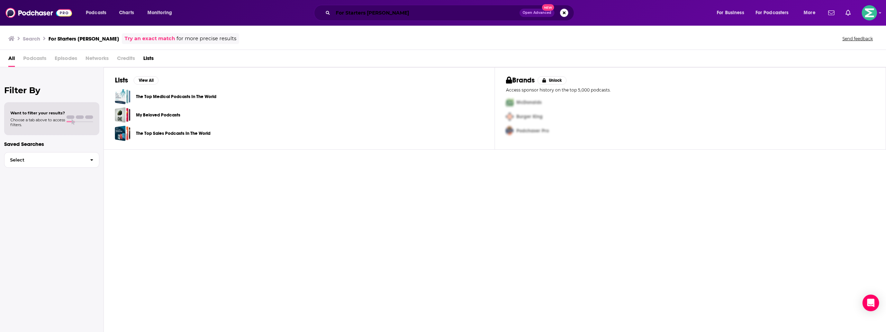
click at [380, 17] on input "For Starters Alexa Von Trobel" at bounding box center [426, 12] width 187 height 11
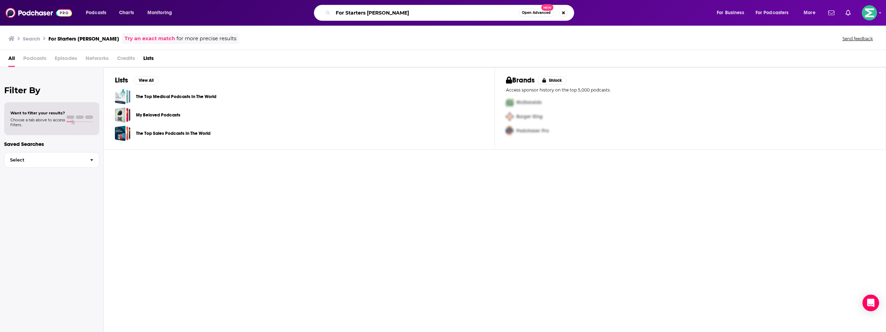
click at [380, 17] on input "For Starters Alexa Von Trobel" at bounding box center [426, 12] width 186 height 11
paste input "Inspired with Alexa von T"
type input "Inspired with Alexa von Tobel"
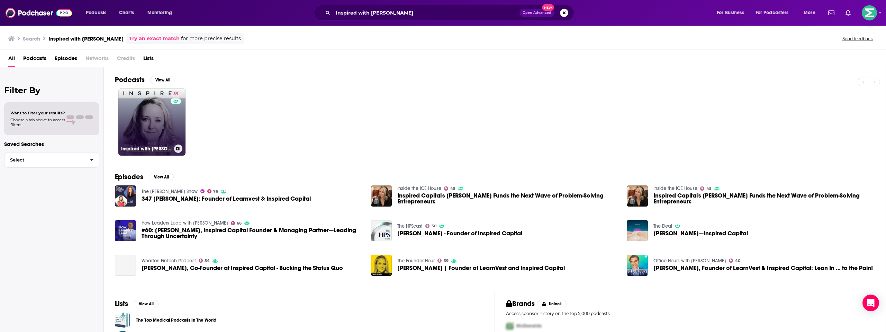
click at [133, 117] on link "39 Inspired with Alexa von Tobel" at bounding box center [151, 121] width 67 height 67
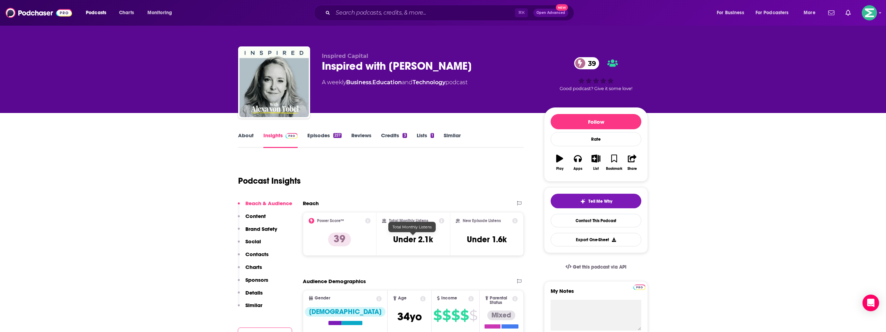
click at [419, 240] on h3 "Under 2.1k" at bounding box center [413, 239] width 40 height 10
copy div "Under 2.1k"
click at [365, 66] on div "Inspired with Alexa von Tobel 39" at bounding box center [427, 66] width 211 height 14
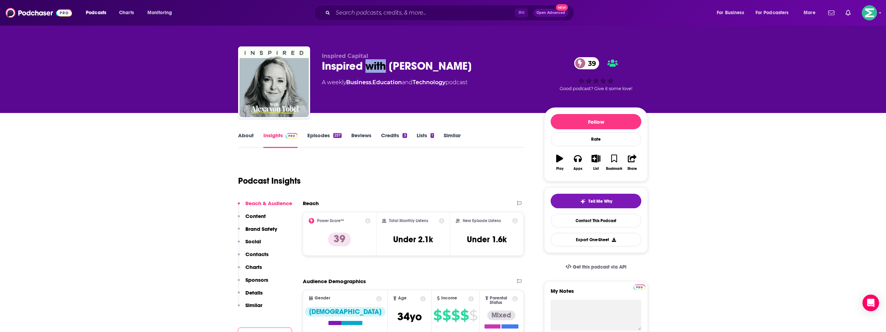
click at [365, 66] on div "Inspired with Alexa von Tobel 39" at bounding box center [427, 66] width 211 height 14
copy div "Inspired with Alexa von Tobel 39"
click at [360, 13] on input "Search podcasts, credits, & more..." at bounding box center [424, 12] width 182 height 11
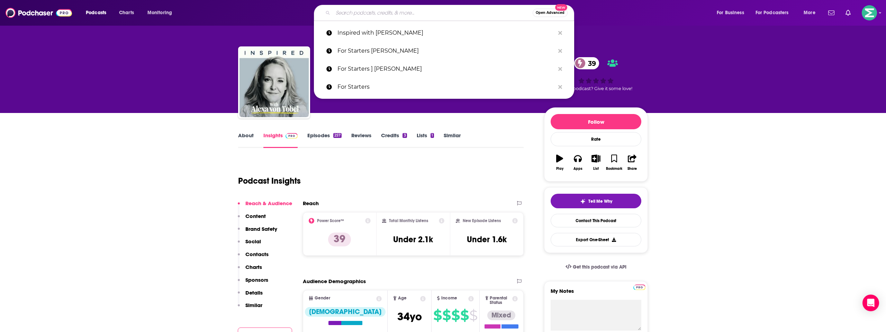
paste input "Fortune: Leadership Next Podcast"
type input "Fortune: Leadership Next Podcast"
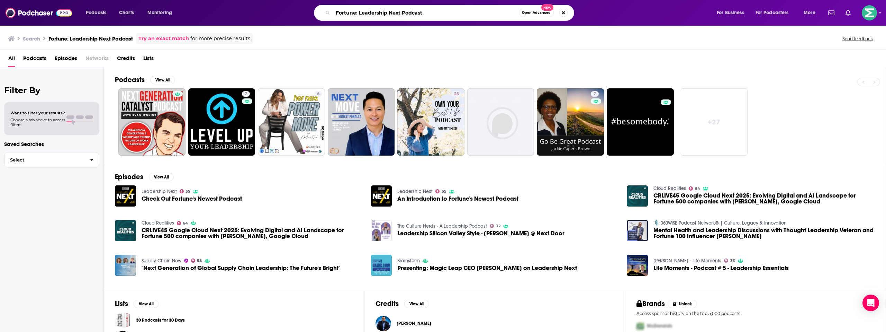
drag, startPoint x: 360, startPoint y: 10, endPoint x: 355, endPoint y: 10, distance: 5.2
click at [355, 10] on input "Fortune: Leadership Next Podcast" at bounding box center [426, 12] width 186 height 11
click at [358, 12] on input "Fortune: Leadership Next Podcast" at bounding box center [426, 12] width 186 height 11
drag, startPoint x: 358, startPoint y: 13, endPoint x: 303, endPoint y: 9, distance: 55.5
click at [303, 9] on div "Fortune: Leadership Next Podcast Open Advanced New" at bounding box center [451, 13] width 518 height 16
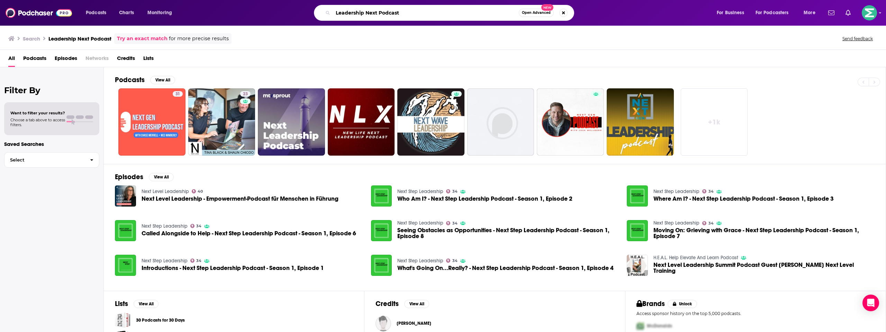
click at [391, 16] on input "Leadership Next Podcast" at bounding box center [426, 12] width 186 height 11
type input "Leadership Next"
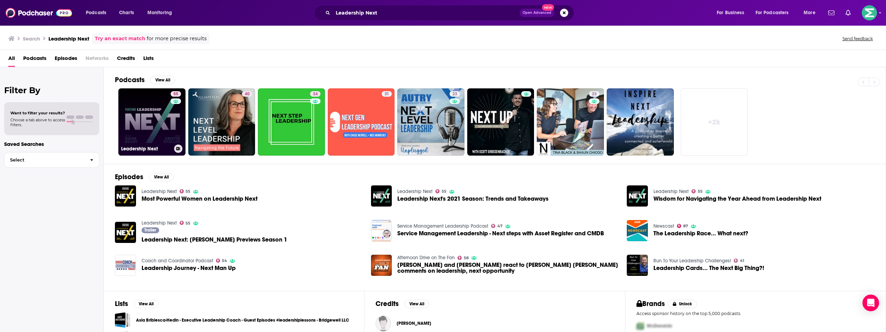
click at [144, 115] on link "55 Leadership Next" at bounding box center [151, 121] width 67 height 67
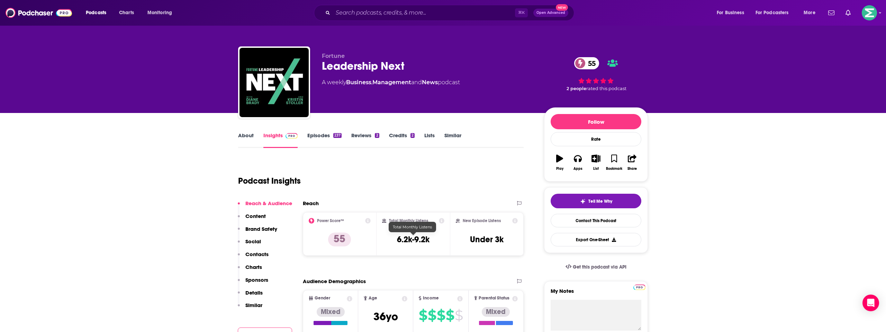
click at [425, 241] on h3 "6.2k-9.2k" at bounding box center [413, 239] width 33 height 10
copy div "6.2k-9.2k"
click at [360, 13] on input "Search podcasts, credits, & more..." at bounding box center [424, 12] width 182 height 11
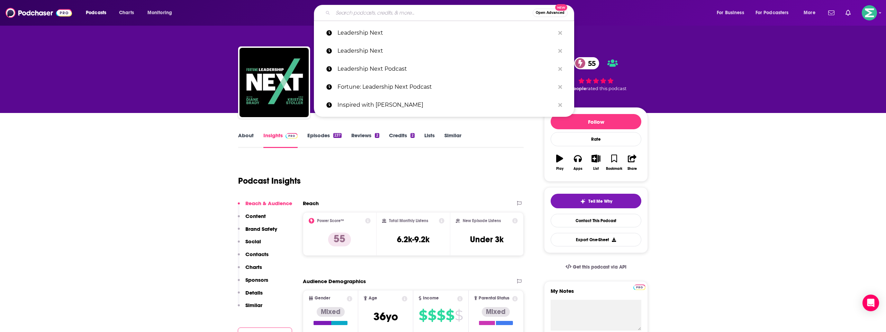
paste input "How Success Happens (Entrepreneur)"
type input "How Success Happens (Entrepreneur)"
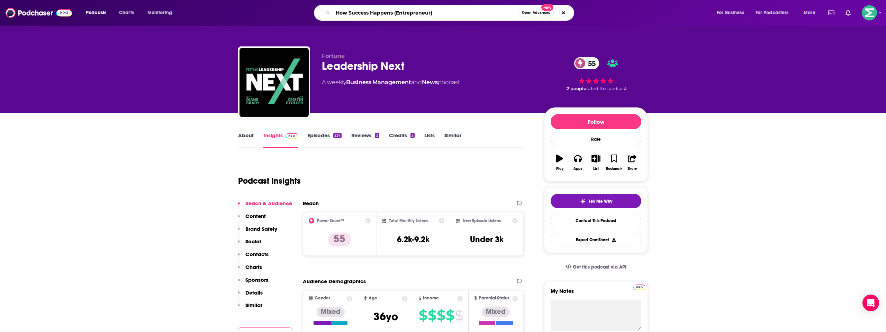
click at [393, 10] on input "How Success Happens (Entrepreneur)" at bounding box center [426, 12] width 186 height 11
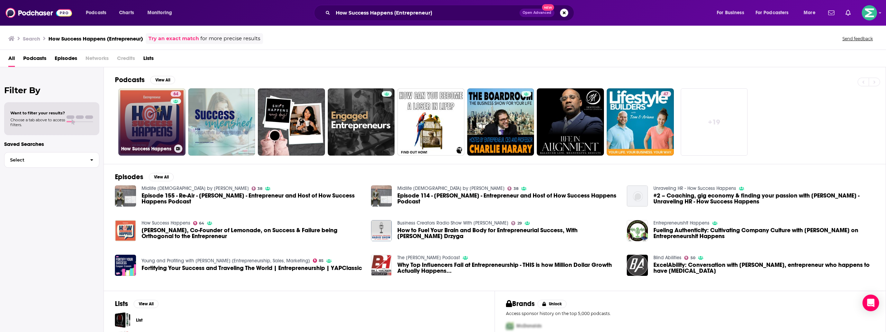
click at [150, 124] on link "64 How Success Happens" at bounding box center [151, 121] width 67 height 67
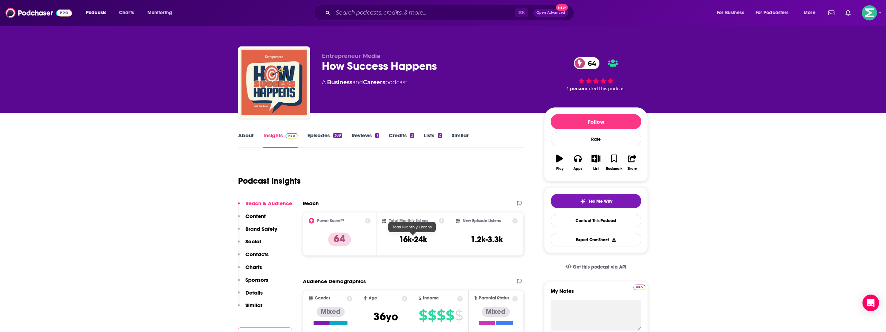
click at [411, 238] on h3 "16k-24k" at bounding box center [413, 239] width 28 height 10
copy div "16k-24k"
click at [344, 9] on input "Search podcasts, credits, & more..." at bounding box center [424, 12] width 182 height 11
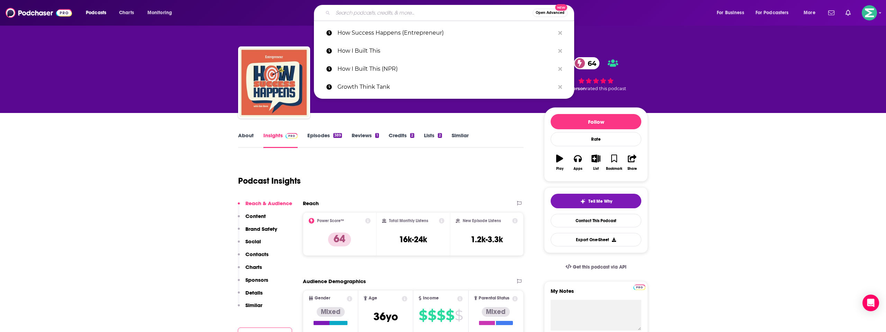
paste input "Ideacast (HBR)"
type input "Ideacast (HBR)"
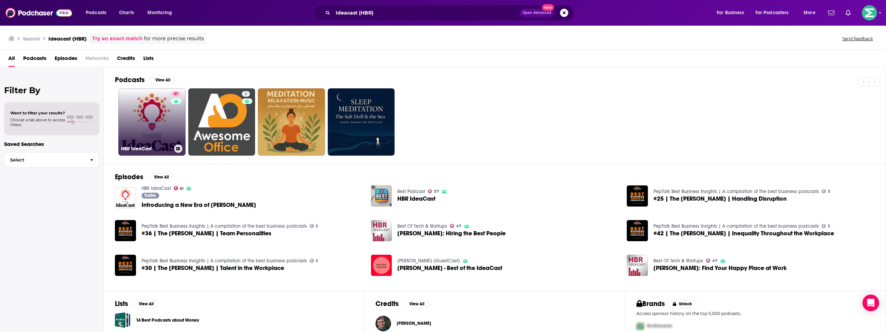
click at [145, 117] on link "81 HBR IdeaCast" at bounding box center [151, 121] width 67 height 67
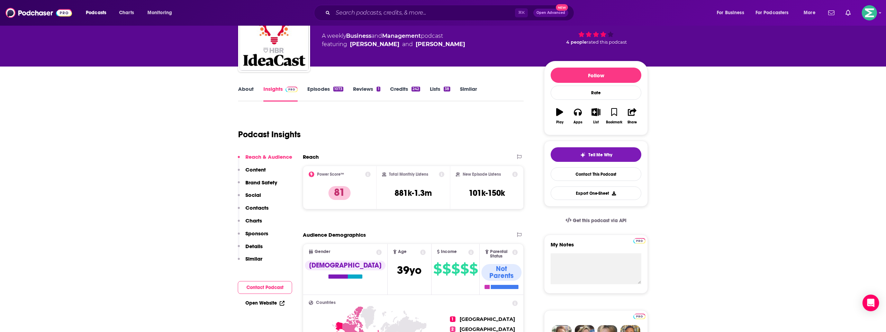
scroll to position [47, 0]
click at [399, 192] on h3 "881k-1.3m" at bounding box center [413, 192] width 37 height 10
copy div "881k-1.3m"
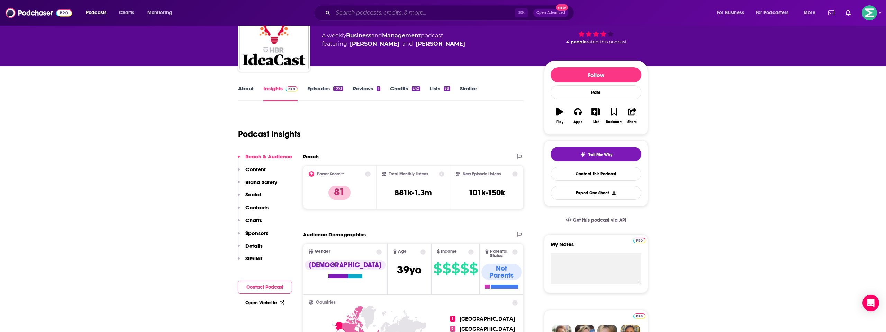
click at [380, 16] on input "Search podcasts, credits, & more..." at bounding box center [424, 12] width 182 height 11
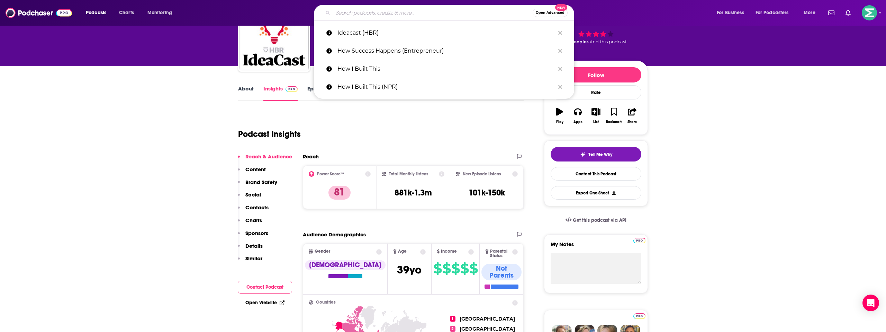
paste input "Impact Alpha Podcast"
type input "Impact Alpha Podcast"
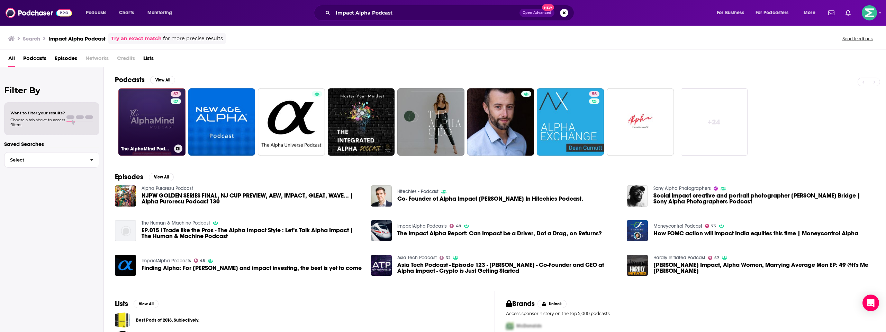
click at [144, 116] on link "57 The AlphaMind Podcast" at bounding box center [151, 121] width 67 height 67
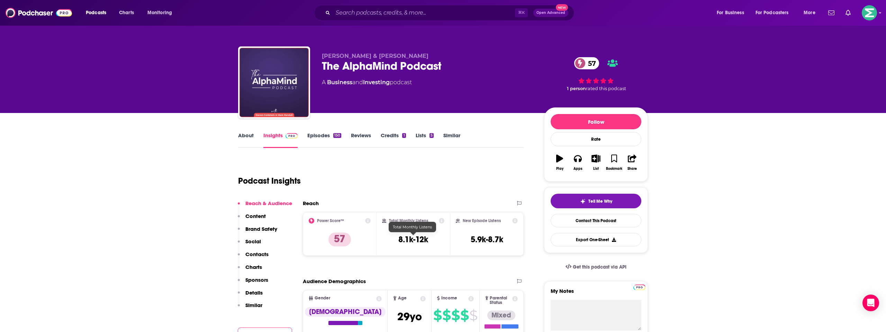
click at [416, 239] on h3 "8.1k-12k" at bounding box center [413, 239] width 30 height 10
copy div "8.1k-12k"
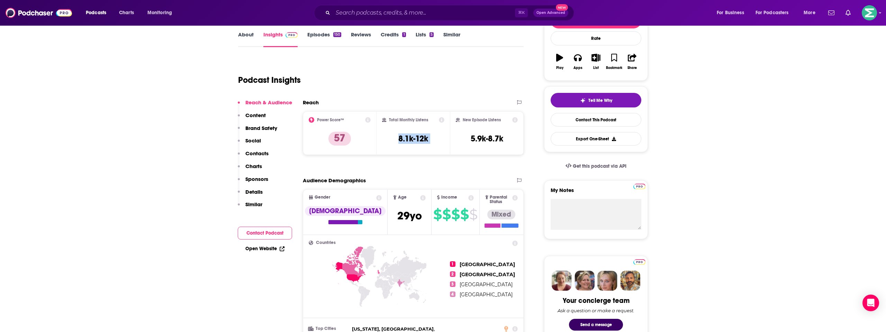
scroll to position [101, 0]
click at [566, 116] on link "Contact This Podcast" at bounding box center [596, 119] width 91 height 14
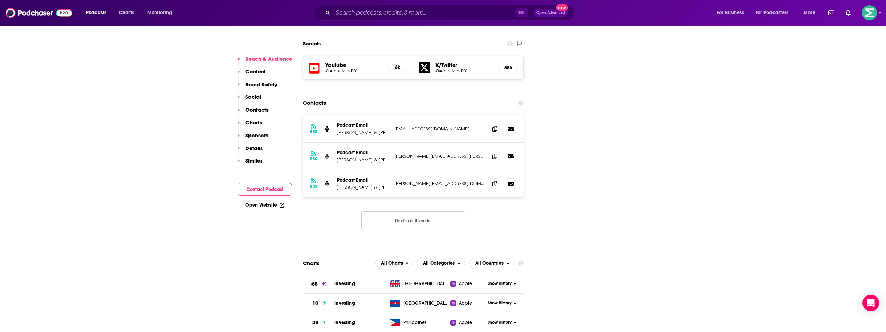
click at [373, 129] on p "Steven Goldstein & Mark Randall" at bounding box center [363, 132] width 52 height 6
click at [387, 129] on p "Steven Goldstein & Mark Randall" at bounding box center [363, 132] width 52 height 6
click at [369, 129] on p "Steven Goldstein & Mark Randall" at bounding box center [363, 132] width 52 height 6
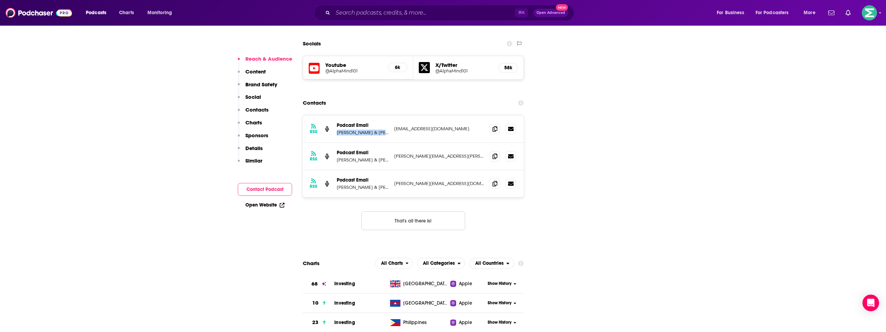
click at [369, 129] on p "Steven Goldstein & Mark Randall" at bounding box center [363, 132] width 52 height 6
click at [413, 126] on p "info@alpha-mind.net" at bounding box center [439, 129] width 90 height 6
click at [423, 153] on p "steven.goldstein@alpharcubed.com" at bounding box center [439, 156] width 90 height 6
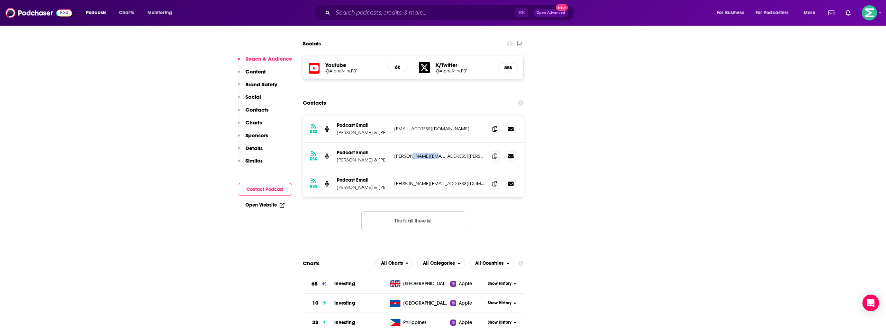
click at [423, 153] on p "steven.goldstein@alpharcubed.com" at bounding box center [439, 156] width 90 height 6
copy div "steven.goldstein@alpharcubed.com steven.goldstein@alpharcubed.com"
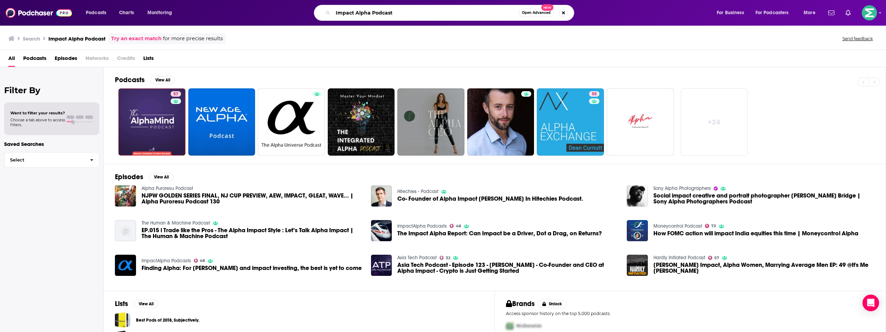
click at [369, 9] on input "Impact Alpha Podcast" at bounding box center [426, 12] width 186 height 11
paste input "Agents of Impact p"
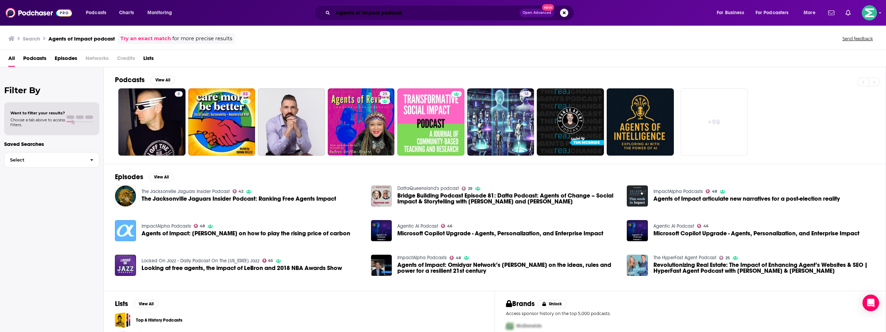
click at [391, 11] on input "Agents of Impact podcast" at bounding box center [426, 12] width 187 height 11
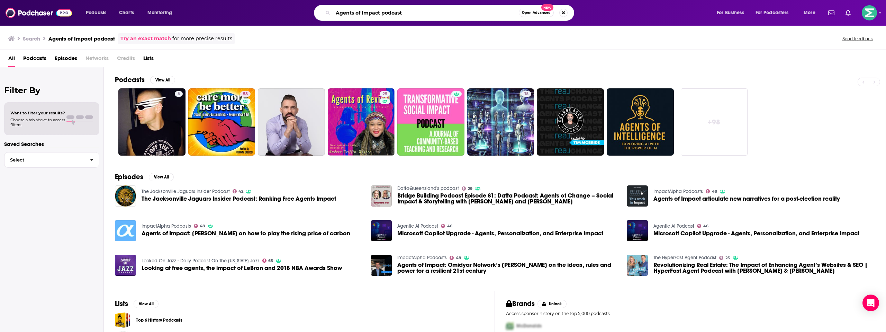
click at [391, 11] on input "Agents of Impact podcast" at bounding box center [426, 12] width 186 height 11
type input "Agents of Impact"
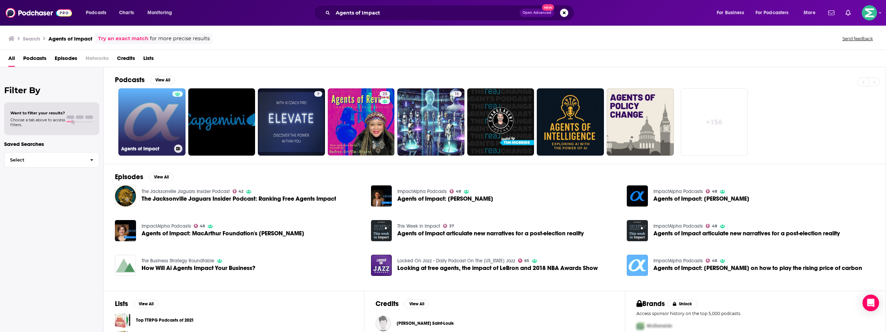
click at [147, 115] on link "Agents of Impact" at bounding box center [151, 121] width 67 height 67
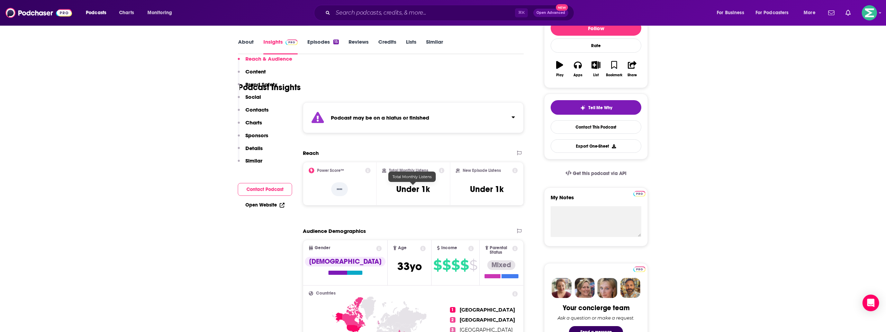
scroll to position [46, 0]
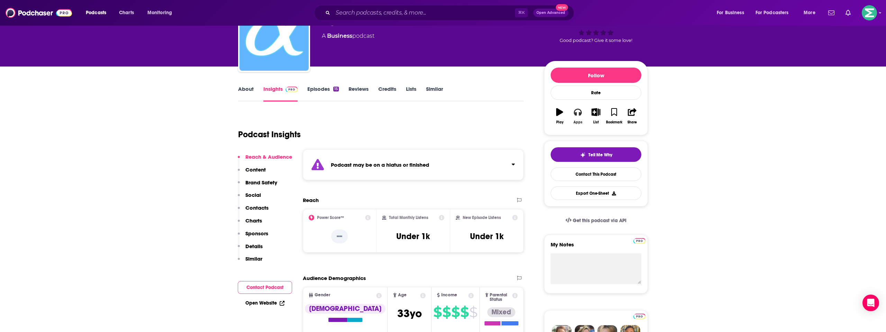
click at [578, 119] on button "Apps" at bounding box center [578, 116] width 18 height 25
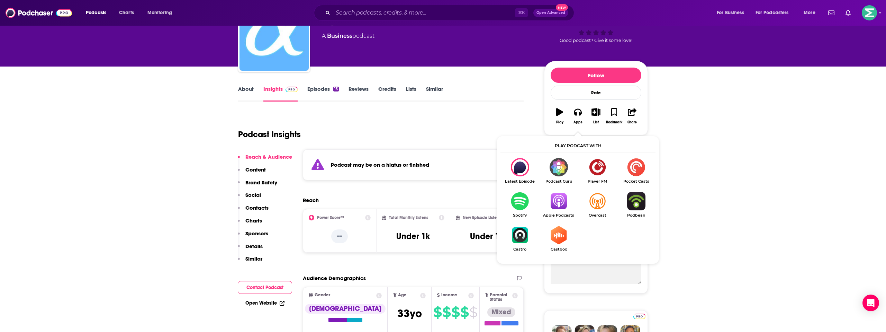
click at [556, 197] on img "Show Listen On dropdown" at bounding box center [558, 201] width 39 height 18
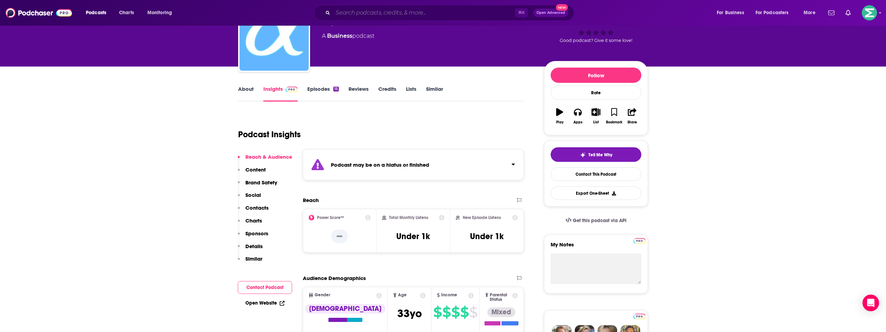
click at [365, 11] on input "Search podcasts, credits, & more..." at bounding box center [424, 12] width 182 height 11
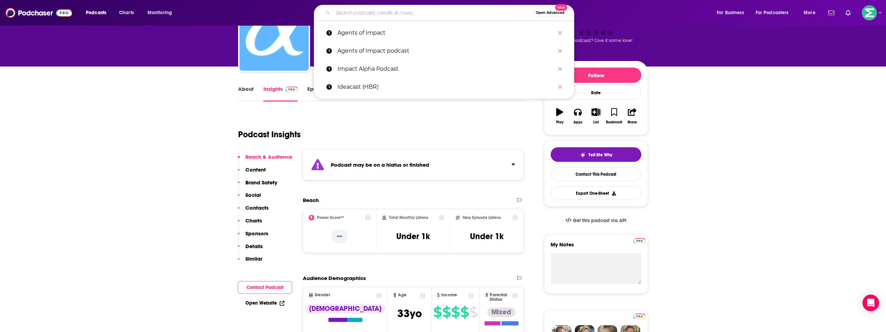
paste input "Impact(ed)"
type input "Impact(ed)"
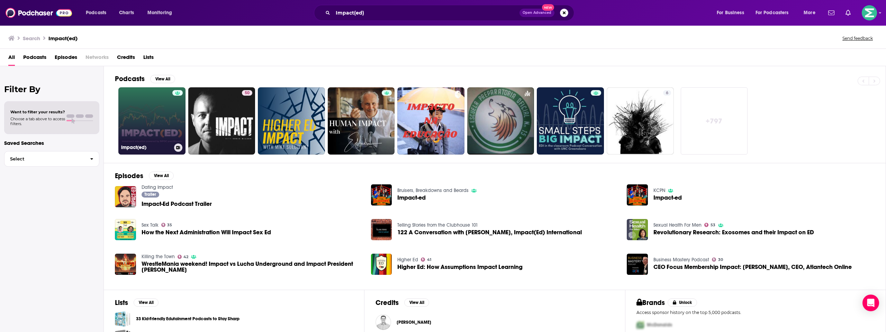
click at [158, 145] on h3 "Impact(ed)" at bounding box center [146, 147] width 50 height 6
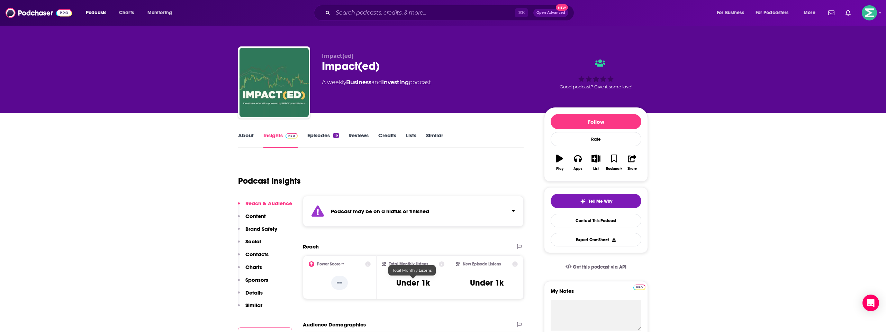
click at [413, 285] on h3 "Under 1k" at bounding box center [413, 282] width 34 height 10
click at [581, 164] on button "Apps" at bounding box center [578, 162] width 18 height 25
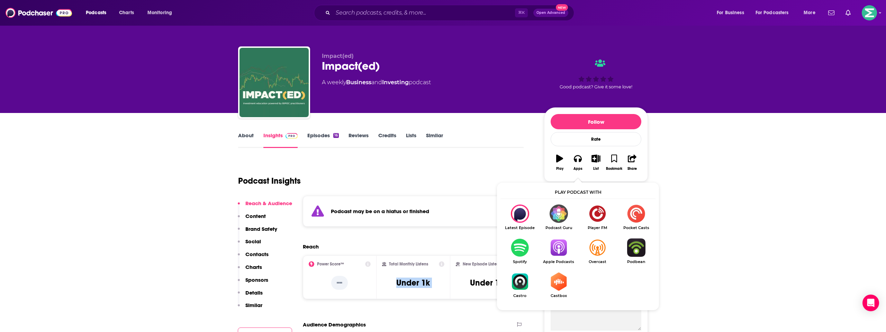
click at [556, 248] on img "Show Listen On dropdown" at bounding box center [558, 247] width 39 height 18
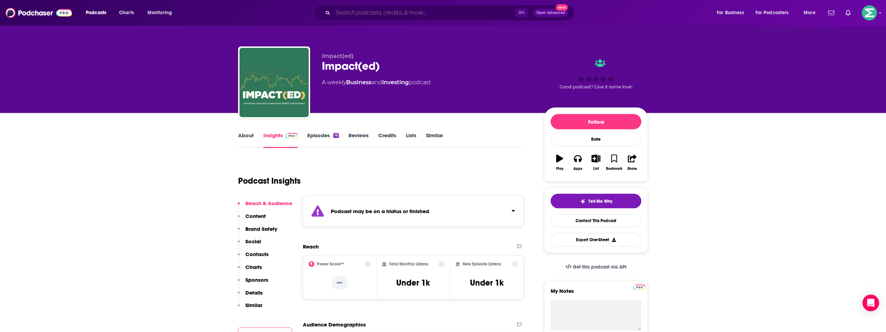
click at [346, 13] on input "Search podcasts, credits, & more..." at bounding box center [424, 12] width 182 height 11
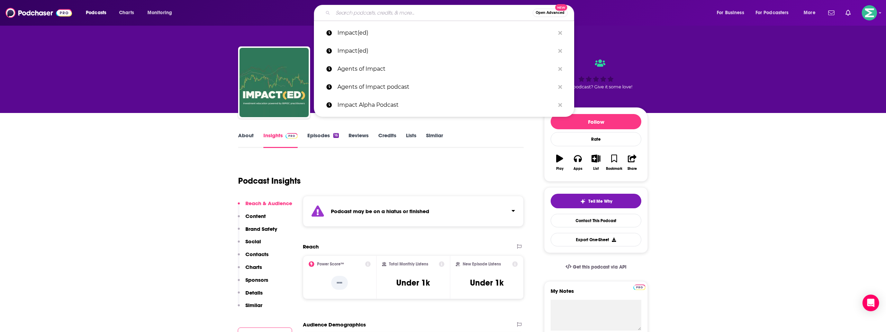
paste input "Invest like the Best"
type input "Invest like the Best"
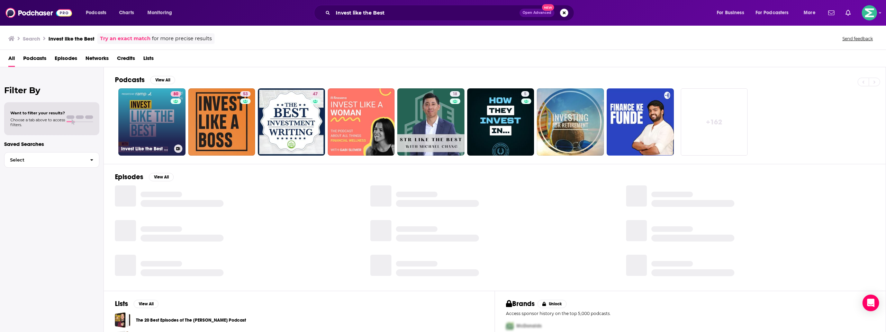
click at [135, 113] on link "80 Invest Like the Best with Patrick O'Shaughnessy" at bounding box center [151, 121] width 67 height 67
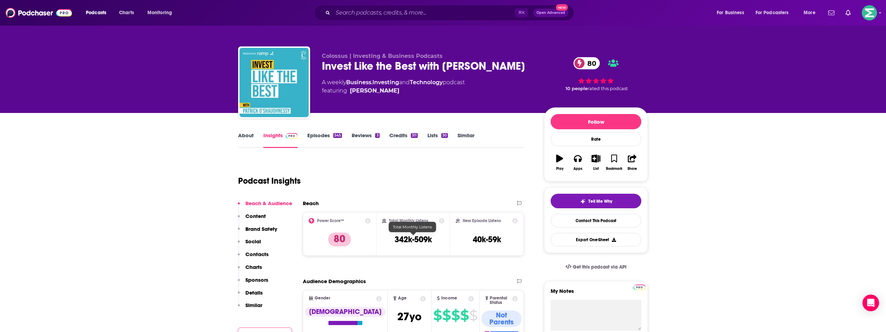
click at [414, 238] on h3 "342k-509k" at bounding box center [413, 239] width 37 height 10
click at [357, 14] on input "Search podcasts, credits, & more..." at bounding box center [424, 12] width 182 height 11
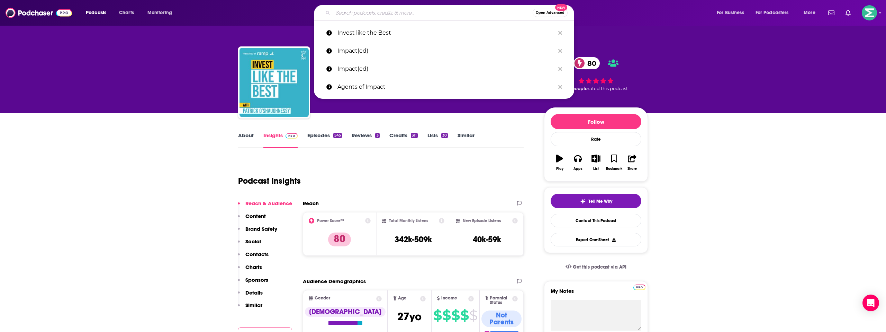
paste input "Knowledge at Wharton"
type input "Knowledge at Wharton"
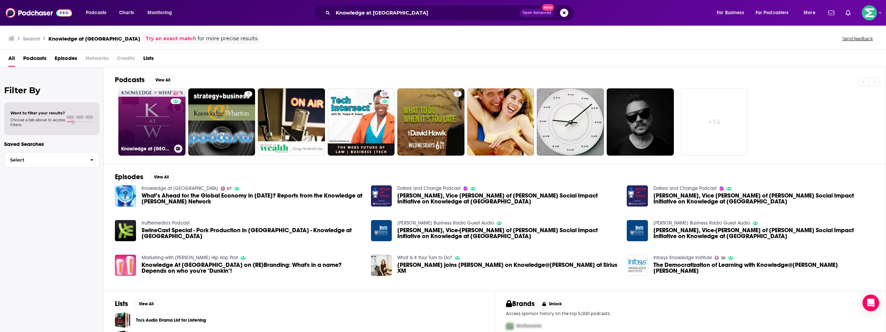
click at [153, 115] on link "57 Knowledge at Wharton" at bounding box center [151, 121] width 67 height 67
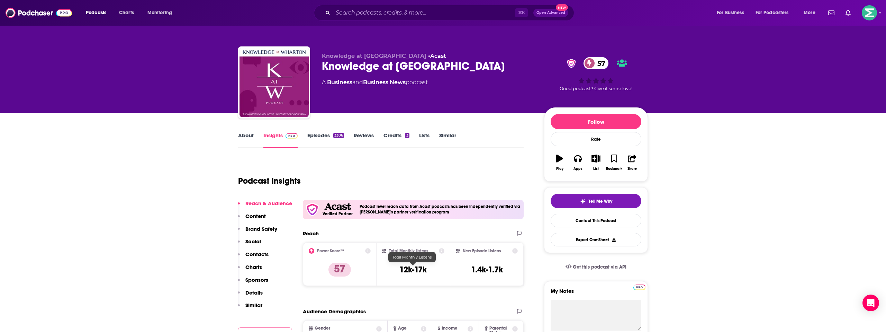
click at [413, 270] on h3 "12k-17k" at bounding box center [412, 269] width 27 height 10
click at [348, 12] on input "Search podcasts, credits, & more..." at bounding box center [424, 12] width 182 height 11
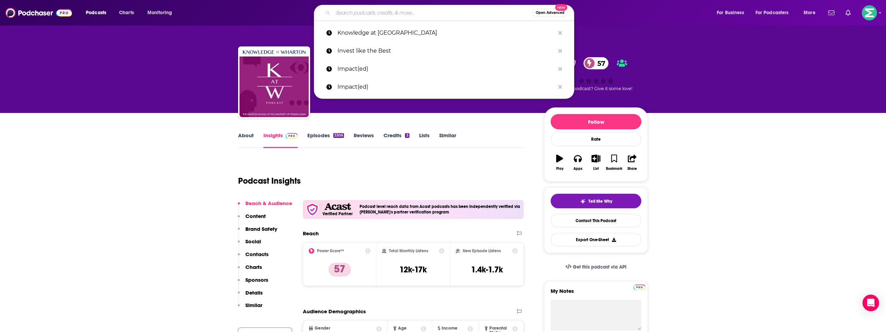
paste input "Leadership Playbook"
type input "Leadership Playbook"
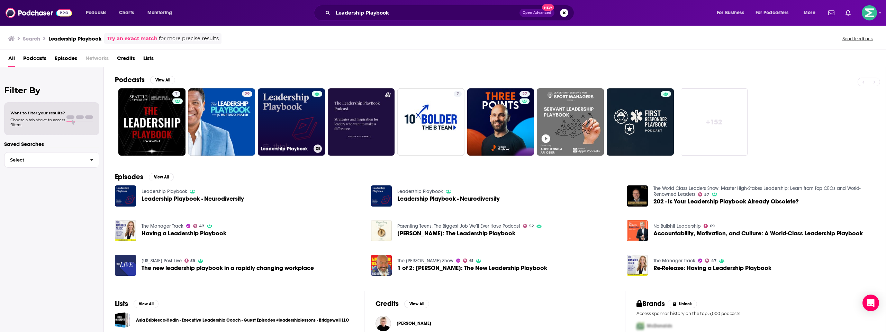
click at [299, 113] on link "Leadership Playbook" at bounding box center [291, 121] width 67 height 67
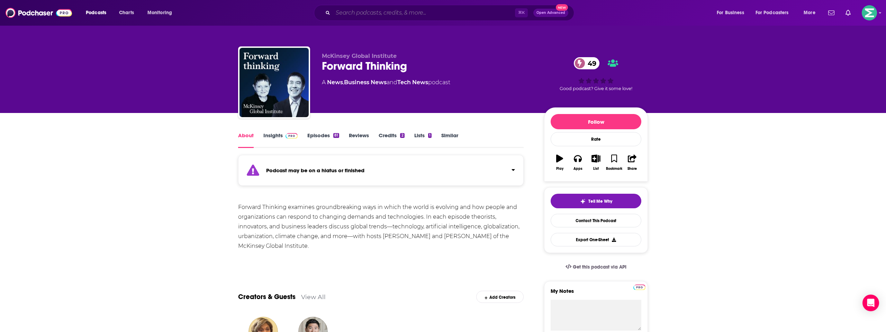
click at [363, 11] on input "Search podcasts, credits, & more..." at bounding box center [424, 12] width 182 height 11
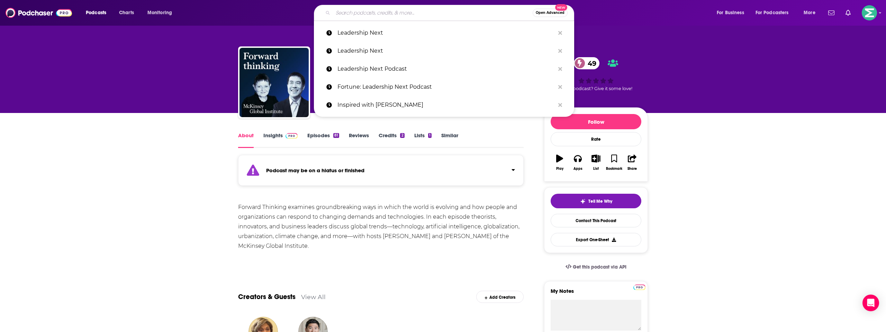
paste input "Growth Think Tank"
type input "Growth Think Tank"
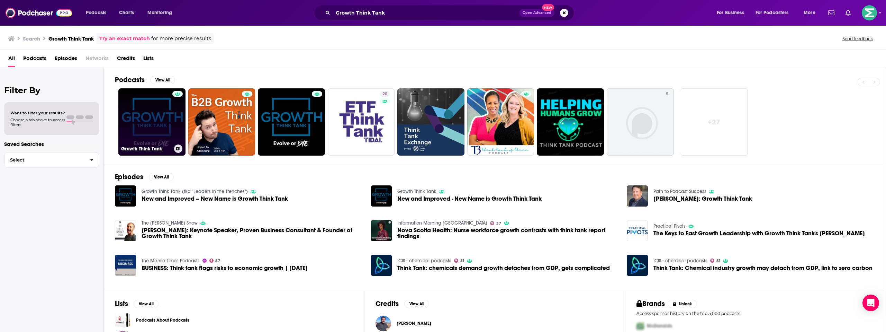
click at [151, 121] on link "Growth Think Tank" at bounding box center [151, 121] width 67 height 67
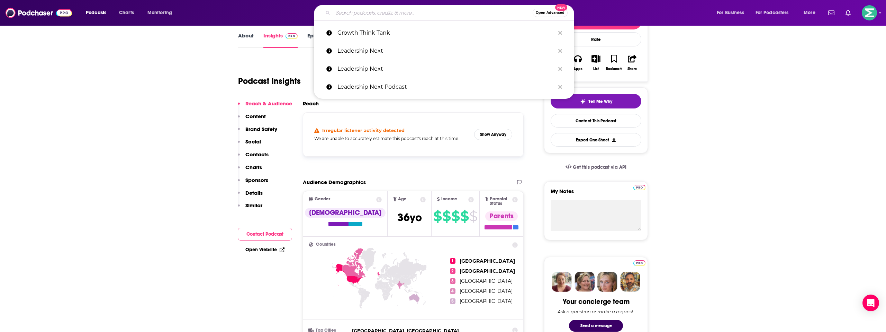
scroll to position [100, 0]
click at [365, 15] on input "Search podcasts, credits, & more..." at bounding box center [433, 12] width 200 height 11
paste input "How I Built This (NPR)"
type input "How I Built This (NPR)"
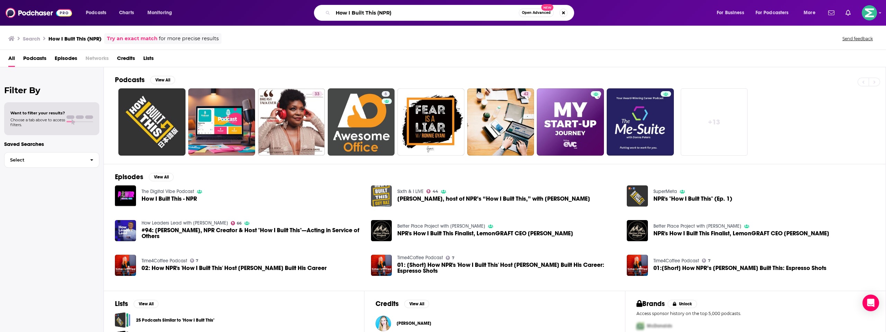
drag, startPoint x: 393, startPoint y: 10, endPoint x: 382, endPoint y: 11, distance: 10.8
click at [382, 11] on input "How I Built This (NPR)" at bounding box center [426, 12] width 186 height 11
type input "How I Built This"
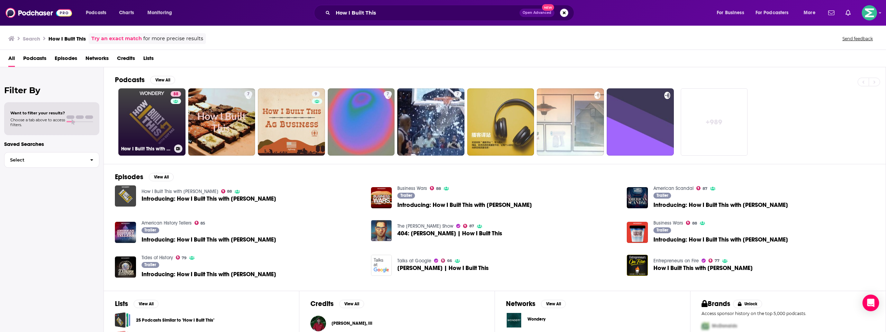
click at [140, 114] on link "88 How I Built This with Guy Raz" at bounding box center [151, 121] width 67 height 67
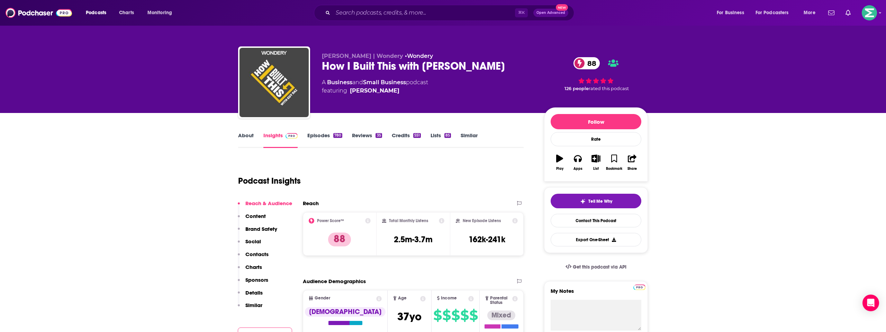
click at [341, 65] on div "How I Built This with Guy Raz 88" at bounding box center [427, 66] width 211 height 14
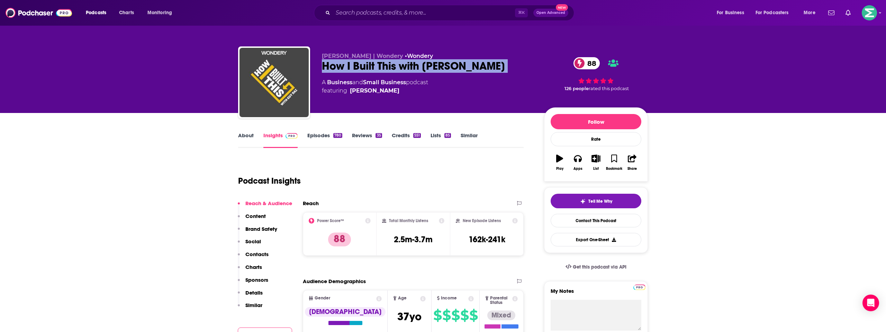
click at [341, 65] on div "How I Built This with Guy Raz 88" at bounding box center [427, 66] width 211 height 14
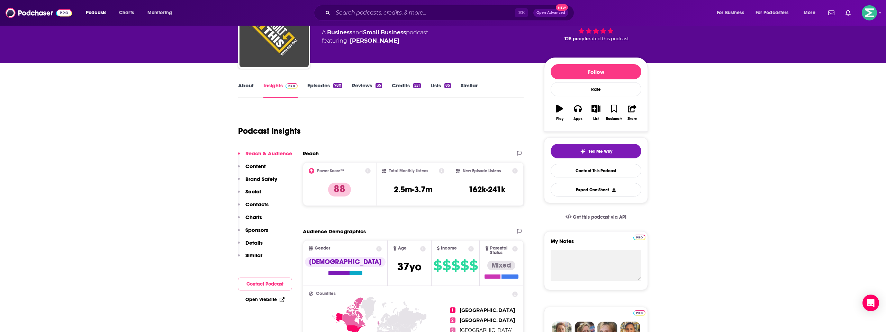
scroll to position [54, 0]
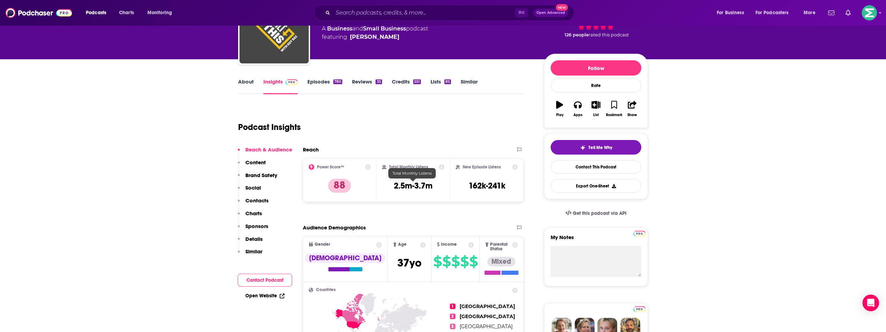
click at [408, 185] on h3 "2.5m-3.7m" at bounding box center [413, 185] width 39 height 10
copy div "2.5m-3.7m"
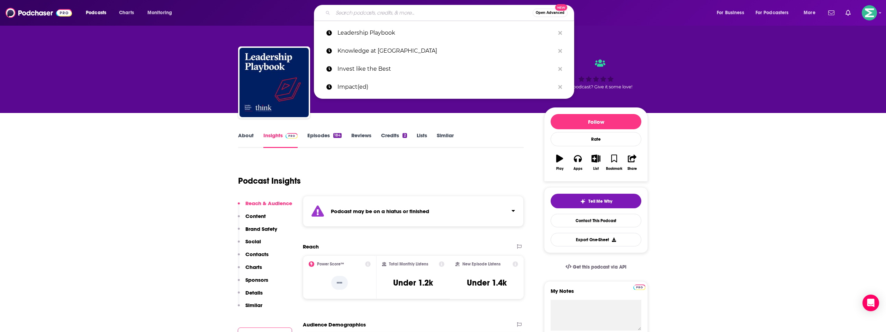
click at [346, 17] on input "Search podcasts, credits, & more..." at bounding box center [433, 12] width 200 height 11
paste input "Mixergy"
type input "Mixergy"
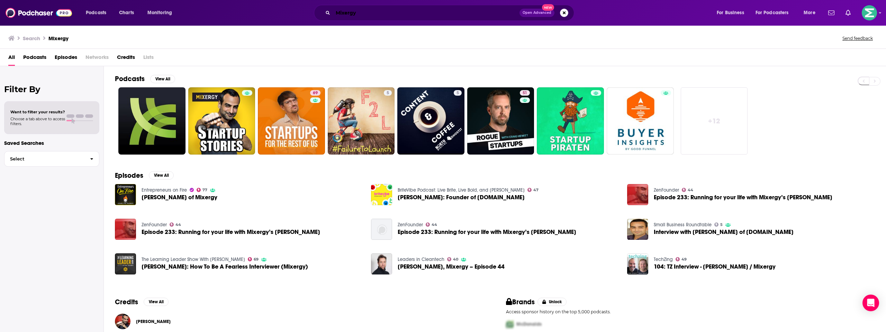
click at [368, 17] on input "Mixergy" at bounding box center [426, 12] width 187 height 11
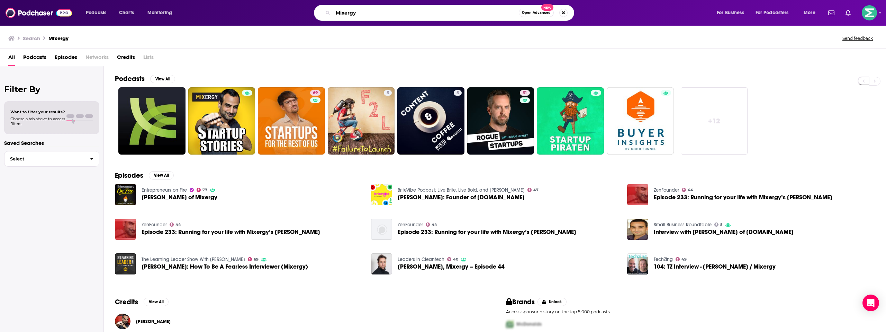
paste input "[PERSON_NAME]"
type input "Mixergy [PERSON_NAME]"
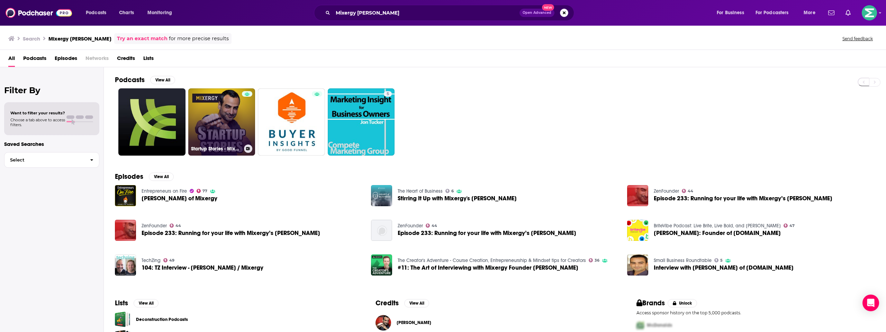
click at [219, 117] on link "Startup Stories - Mixergy" at bounding box center [221, 121] width 67 height 67
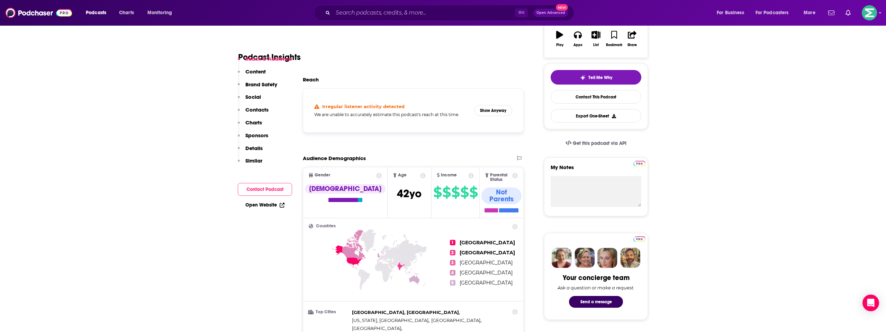
scroll to position [82, 0]
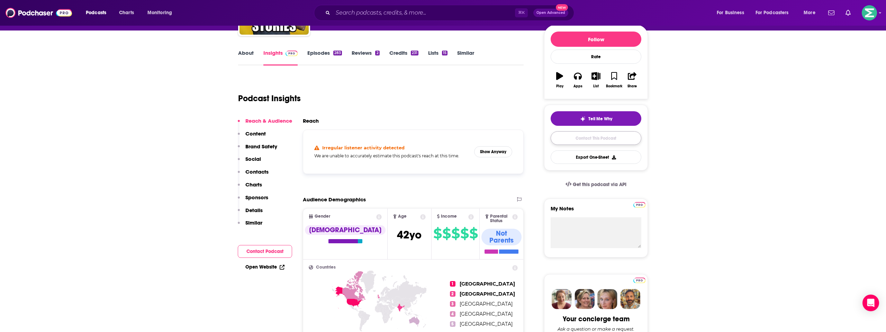
click at [595, 135] on link "Contact This Podcast" at bounding box center [596, 138] width 91 height 14
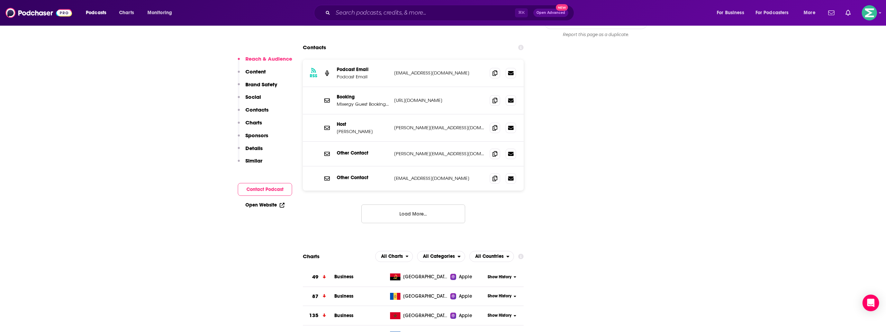
scroll to position [727, 0]
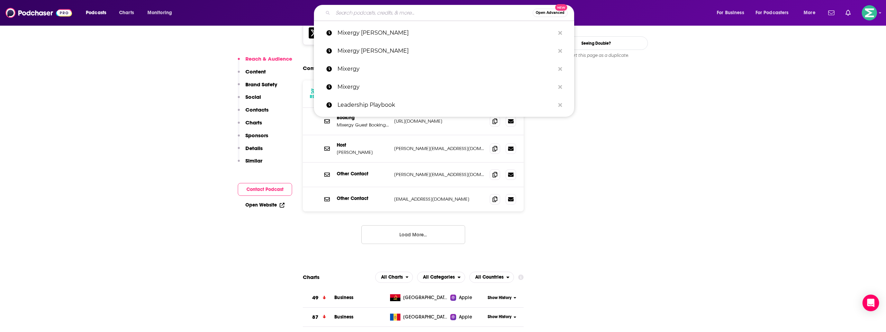
click at [346, 12] on input "Search podcasts, credits, & more..." at bounding box center [433, 12] width 200 height 11
paste input "Money + Meaning"
type input "Money + Meaning"
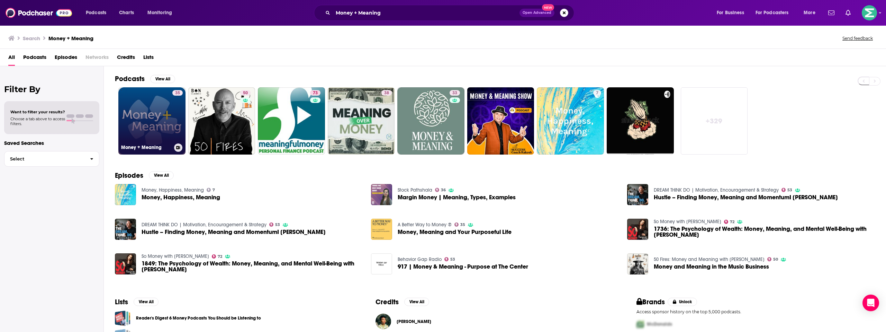
click at [140, 119] on link "35 Money + Meaning" at bounding box center [151, 120] width 67 height 67
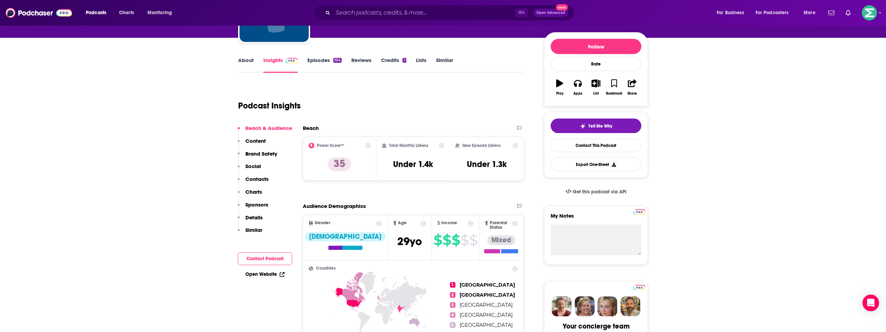
scroll to position [76, 0]
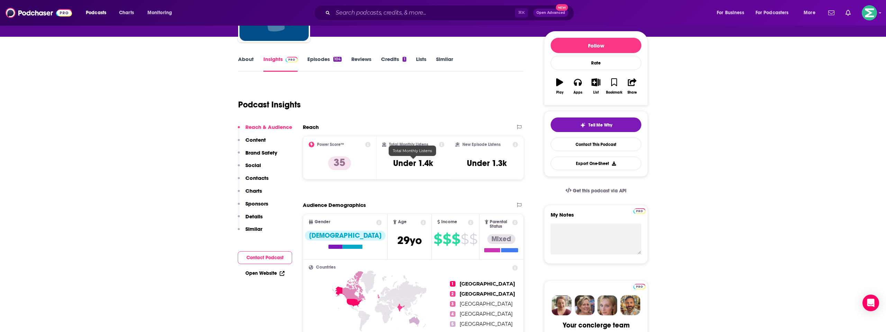
click at [421, 163] on h3 "Under 1.4k" at bounding box center [413, 163] width 40 height 10
copy div "Under 1.4k"
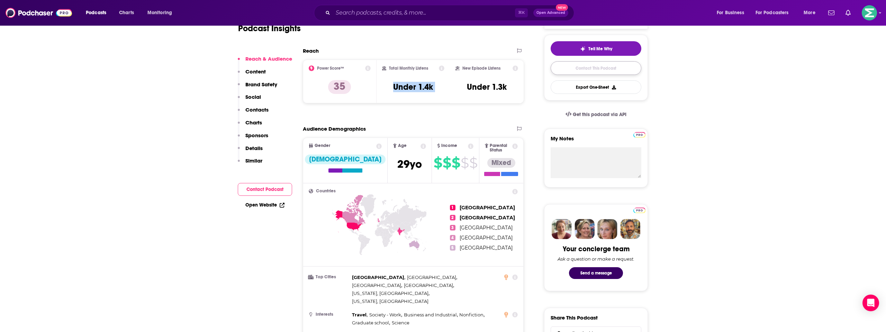
click at [598, 68] on link "Contact This Podcast" at bounding box center [596, 68] width 91 height 14
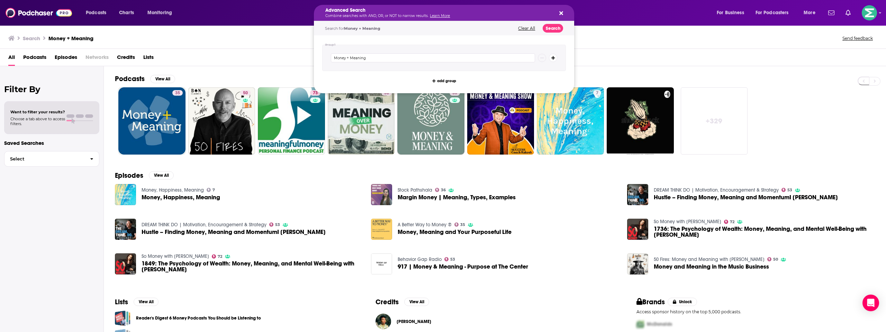
click at [366, 12] on h5 "Advanced Search" at bounding box center [438, 10] width 226 height 5
click at [268, 31] on div "Search Money + Meaning Send feedback" at bounding box center [443, 37] width 886 height 24
click at [463, 14] on p "Combine searches with AND, OR, or NOT to narrow results. Learn More" at bounding box center [438, 15] width 226 height 3
click at [561, 11] on icon "Search podcasts, credits, & more..." at bounding box center [561, 13] width 4 height 6
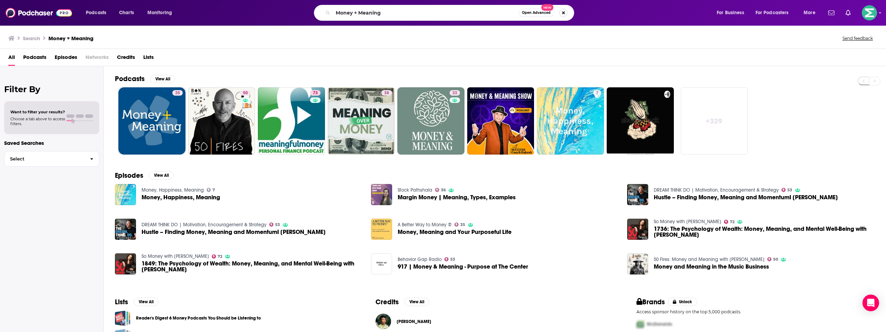
click at [565, 12] on button "Search podcasts, credits, & more..." at bounding box center [563, 13] width 8 height 8
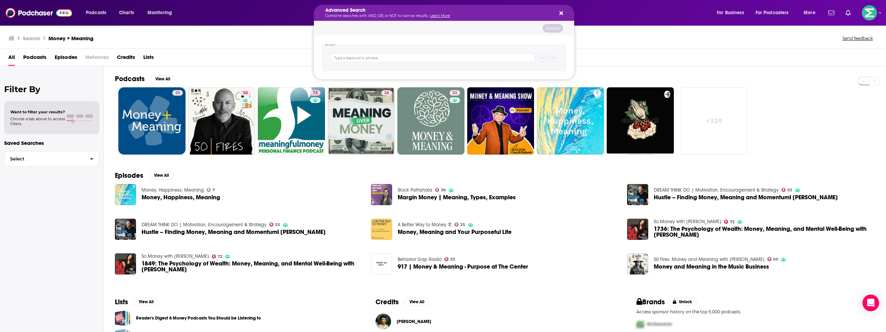
click at [561, 12] on icon "Search podcasts, credits, & more..." at bounding box center [561, 13] width 4 height 6
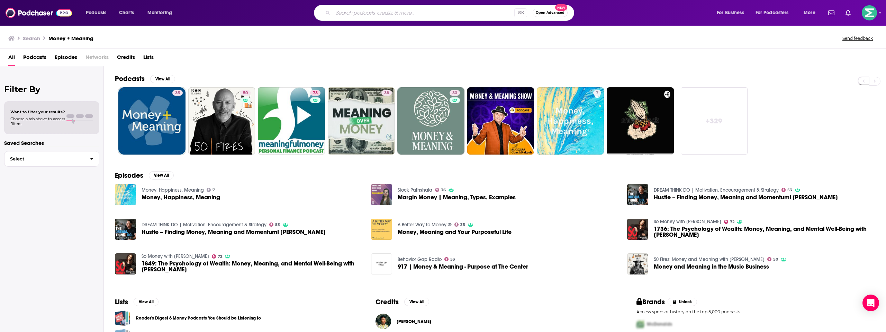
click at [427, 13] on input "Search podcasts, credits, & more..." at bounding box center [423, 12] width 181 height 11
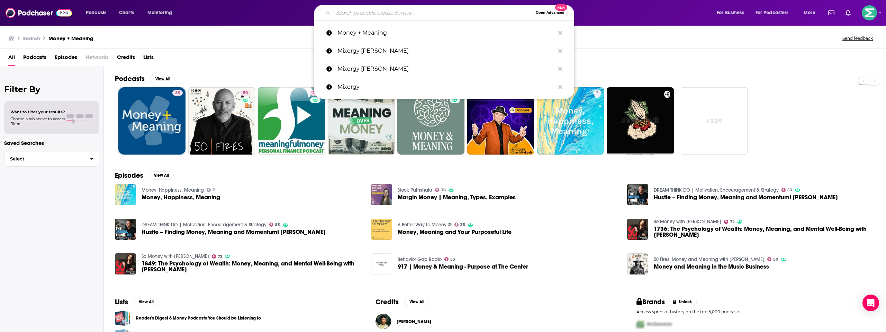
paste input "Morning Brew Podcast"
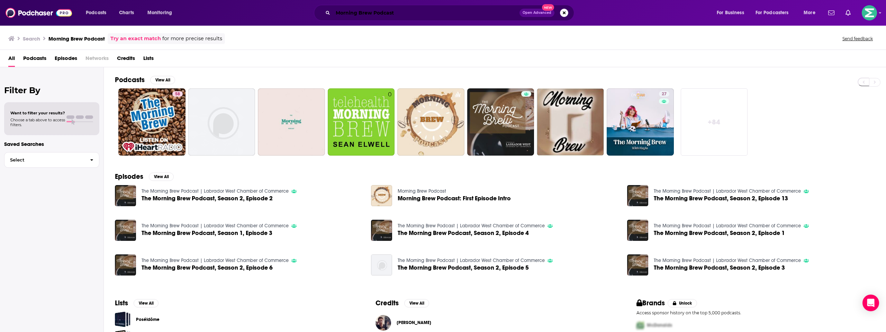
click at [413, 16] on input "Morning Brew Podcast" at bounding box center [426, 12] width 187 height 11
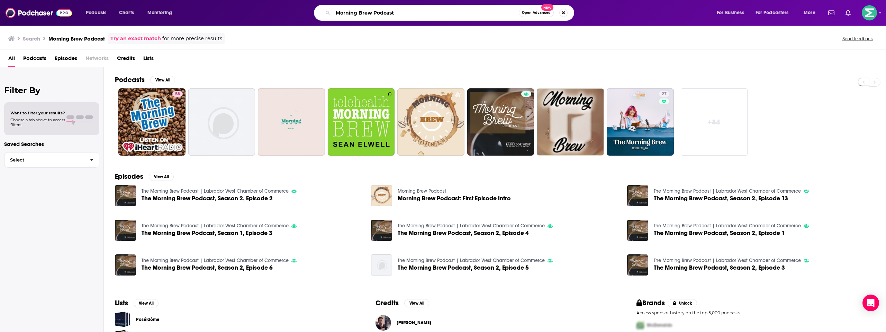
paste input "[PERSON_NAME]"
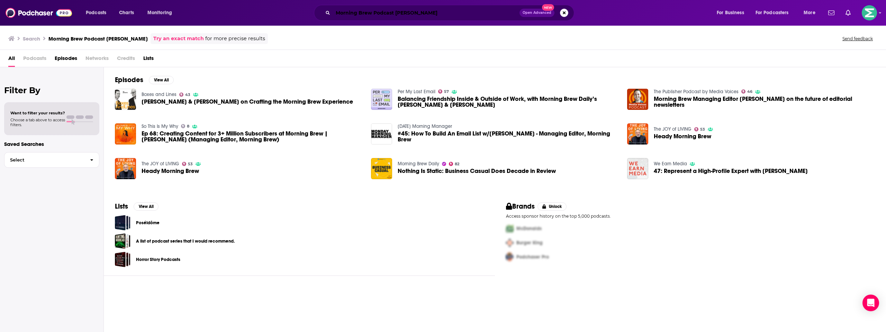
click at [360, 10] on input "Morning Brew Podcast [PERSON_NAME]" at bounding box center [426, 12] width 187 height 11
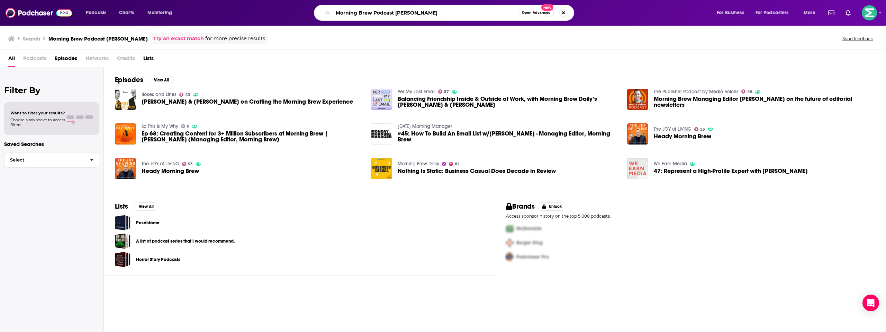
click at [360, 10] on input "Morning Brew Podcast [PERSON_NAME]" at bounding box center [426, 12] width 186 height 11
paste input "Daily"
type input "Morning Brew Daily"
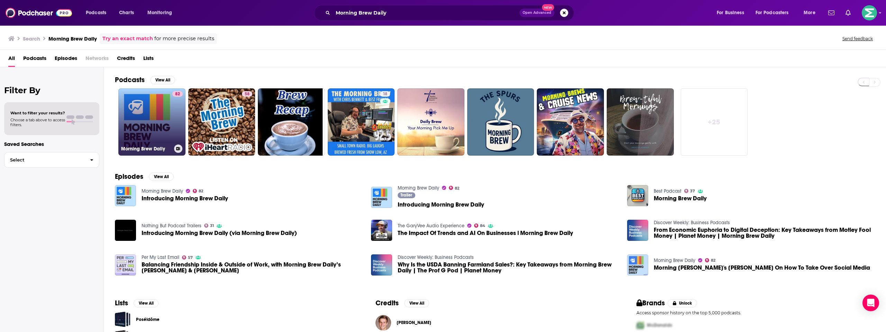
click at [156, 116] on link "82 Morning Brew Daily" at bounding box center [151, 121] width 67 height 67
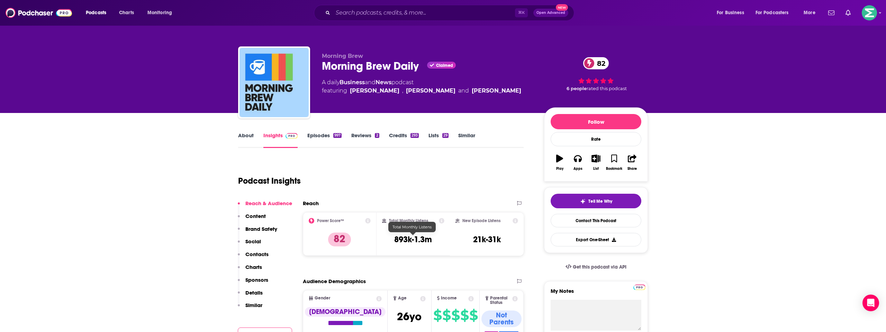
click at [426, 239] on h3 "893k-1.3m" at bounding box center [413, 239] width 38 height 10
copy div "893k-1.3m"
click at [348, 8] on input "Search podcasts, credits, & more..." at bounding box center [424, 12] width 182 height 11
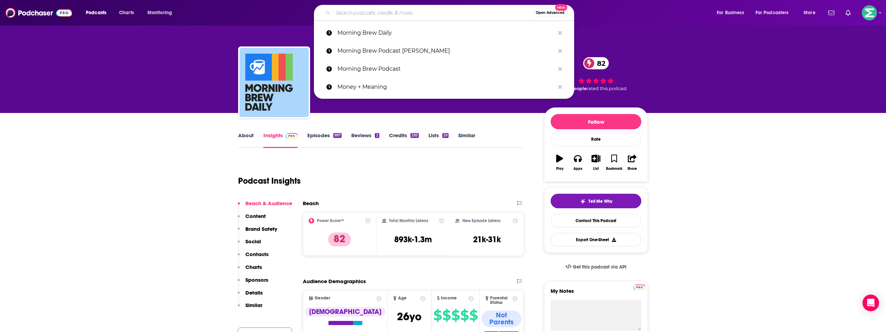
paste input "Returns on Investment (ROI) Podcast"
type input "Returns on Investment (ROI) Podcast"
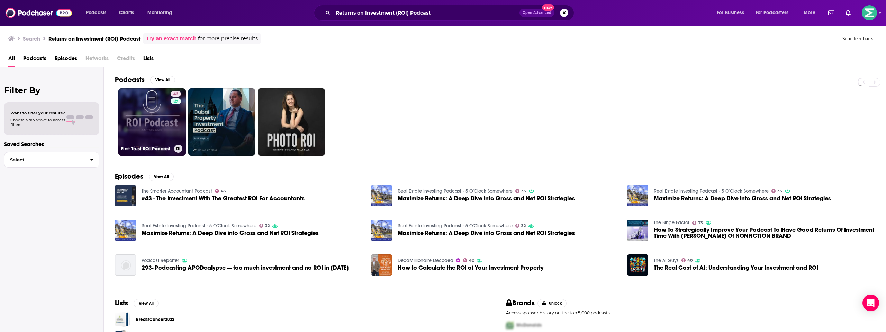
click at [153, 117] on link "42 First Trust ROI Podcast" at bounding box center [151, 121] width 67 height 67
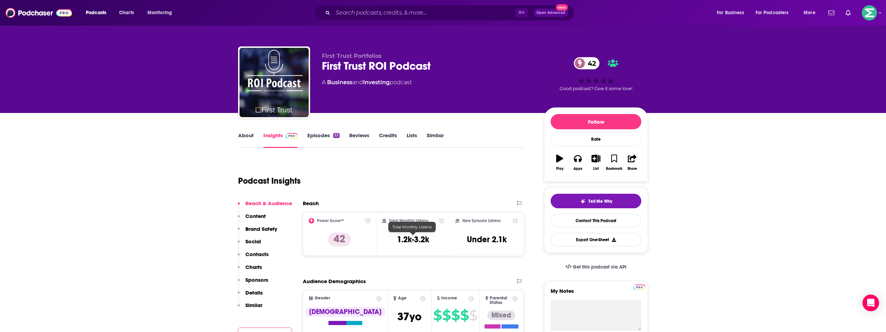
click at [414, 240] on h3 "1.2k-3.2k" at bounding box center [413, 239] width 32 height 10
copy div "1.2k-3.2k"
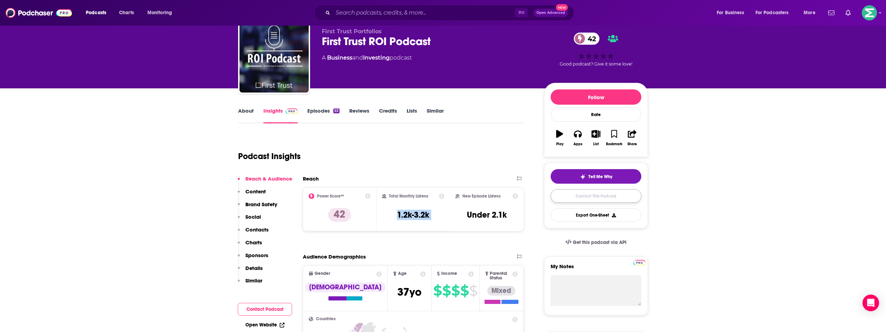
click at [596, 197] on link "Contact This Podcast" at bounding box center [596, 196] width 91 height 14
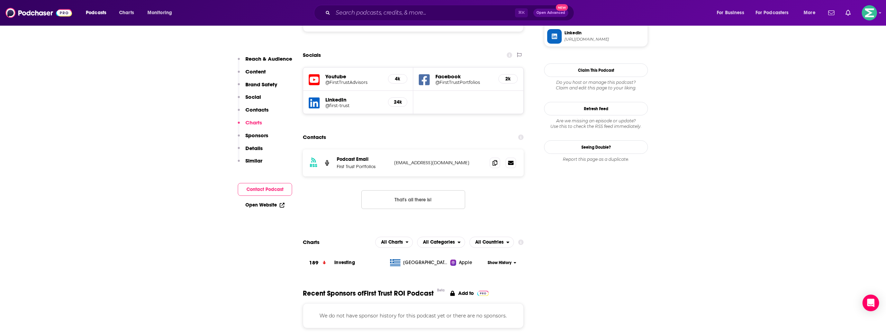
scroll to position [648, 0]
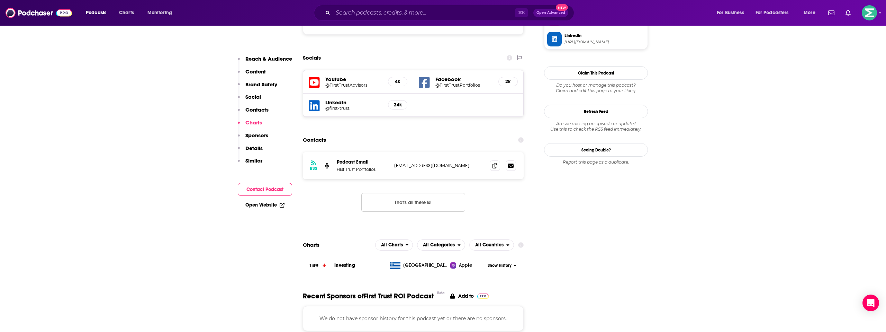
click at [409, 162] on p "roipodcast@ftportfolios.com" at bounding box center [439, 165] width 90 height 6
copy div "roipodcast@ftportfolios.com roipodcast@ftportfolios.com"
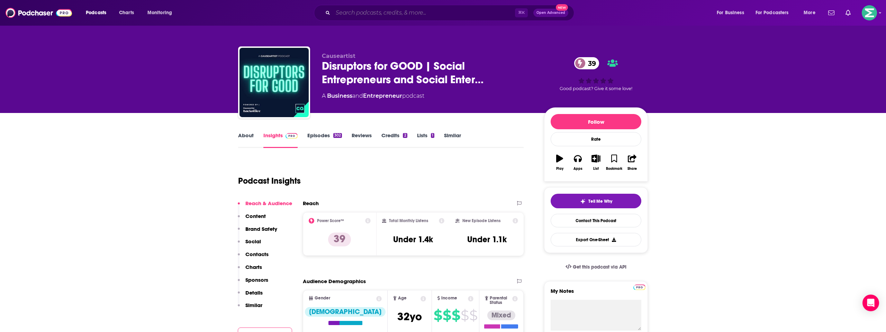
click at [399, 13] on input "Search podcasts, credits, & more..." at bounding box center [424, 12] width 182 height 11
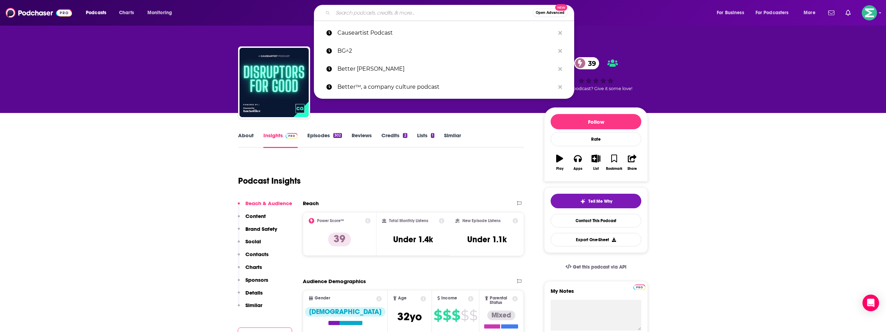
paste input "Amazing TY! Have been heads down with new biz [DATE] but I'll check out those e…"
type input "Amazing TY! Have been heads down with new biz [DATE] but I'll check out those e…"
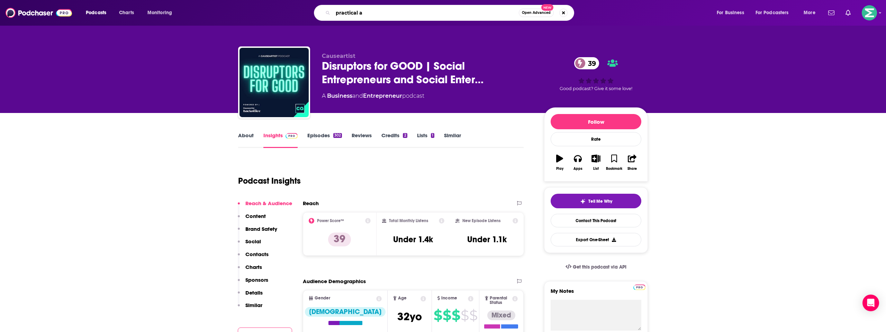
type input "practical ai"
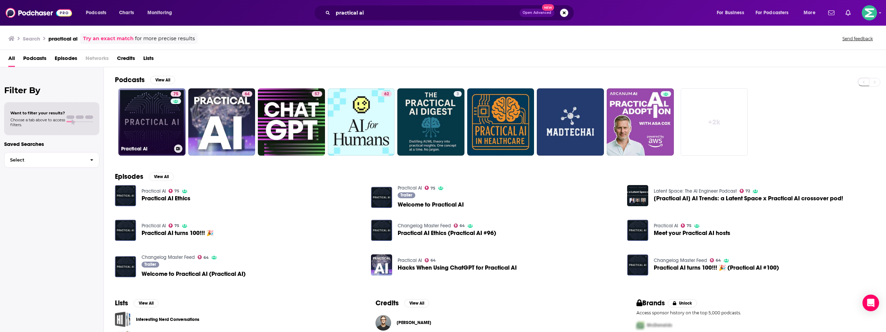
click at [138, 134] on link "75 Practical AI" at bounding box center [151, 121] width 67 height 67
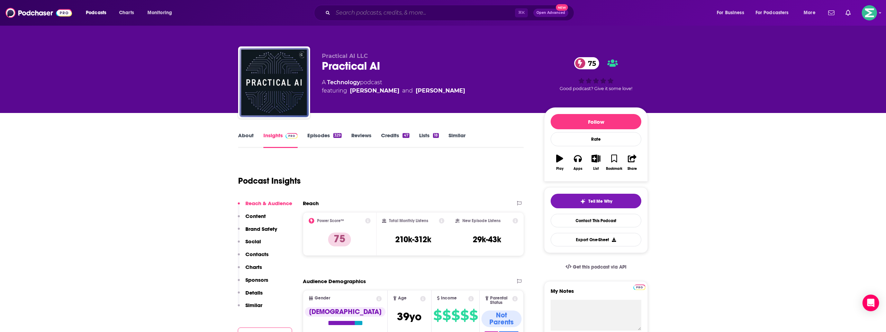
click at [360, 10] on input "Search podcasts, credits, & more..." at bounding box center [424, 12] width 182 height 11
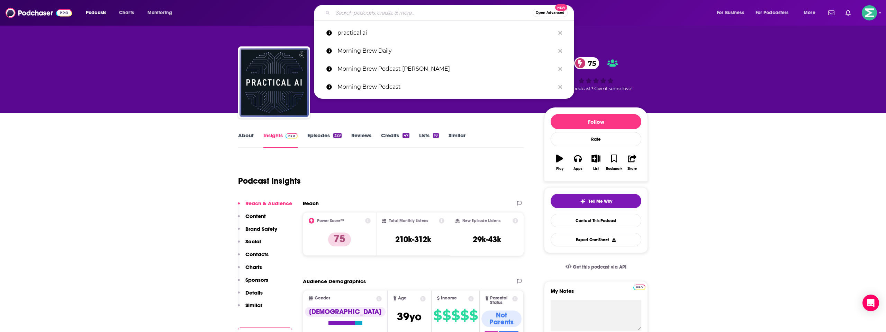
paste input "Practical AI"
type input "Practical AI"
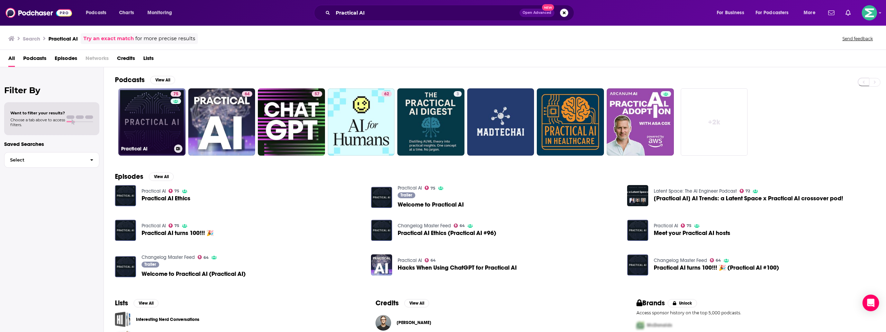
click at [162, 120] on link "75 Practical AI" at bounding box center [151, 121] width 67 height 67
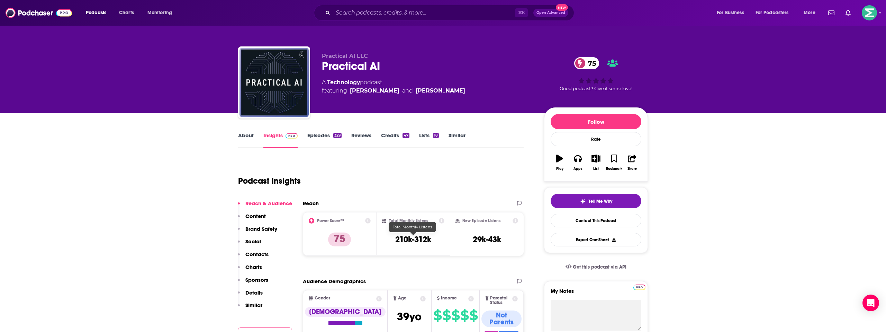
click at [417, 237] on h3 "210k-312k" at bounding box center [413, 239] width 36 height 10
copy div "210k-312k"
click at [362, 13] on input "Search podcasts, credits, & more..." at bounding box center [424, 12] width 182 height 11
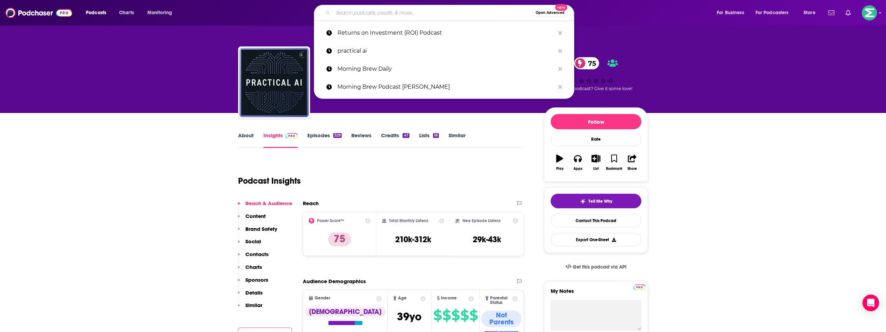
paste input "Termsheet podcast"
type input "Termsheet podcast"
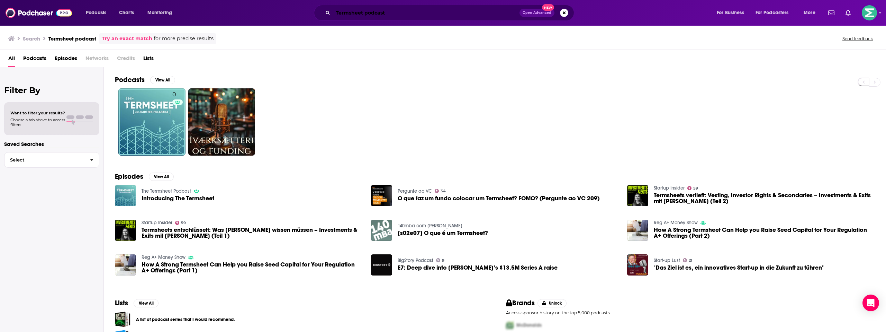
click at [370, 16] on input "Termsheet podcast" at bounding box center [426, 12] width 187 height 11
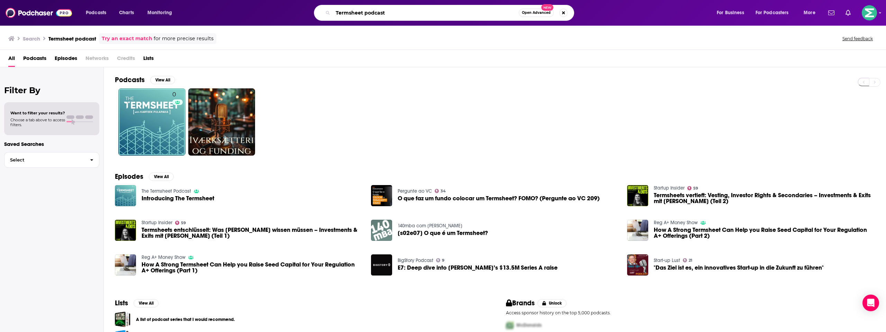
click at [370, 16] on input "Termsheet podcast" at bounding box center [426, 12] width 186 height 11
type input "Termsheet"
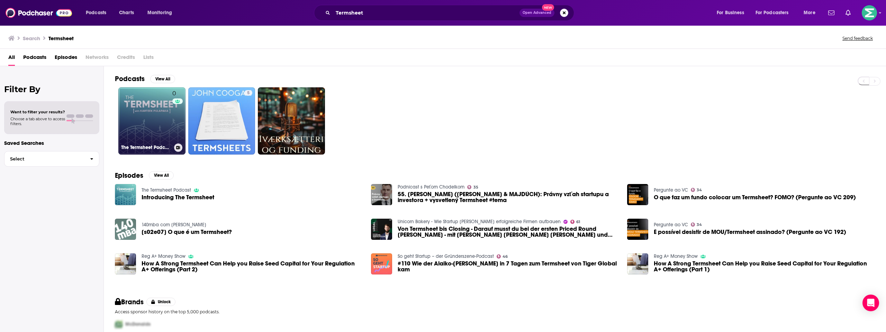
click at [140, 136] on link "0 The Termsheet Podcast" at bounding box center [151, 120] width 67 height 67
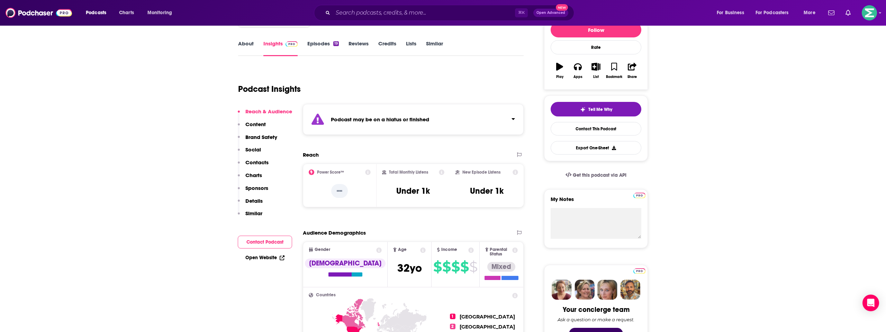
scroll to position [101, 0]
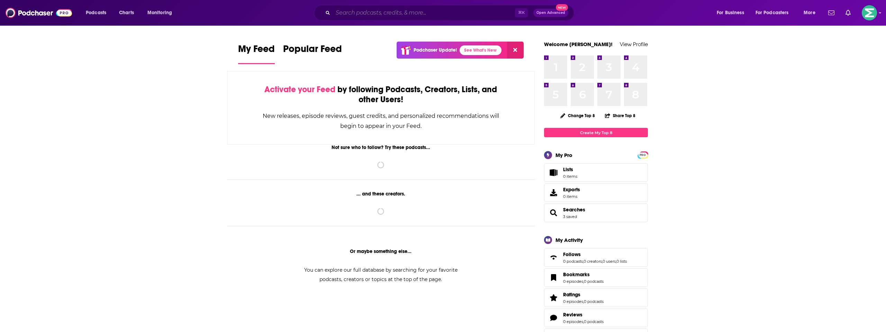
click at [436, 17] on input "Search podcasts, credits, & more..." at bounding box center [424, 12] width 182 height 11
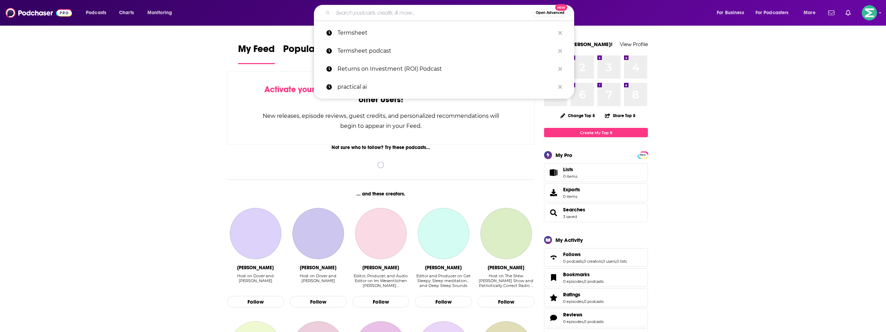
paste input "Term Sheet"
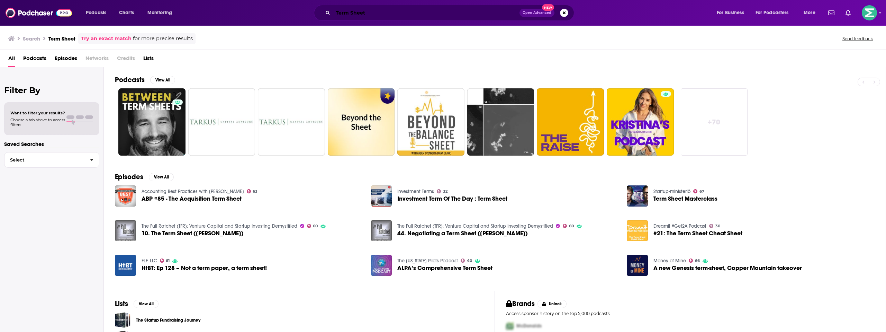
click at [408, 16] on input "Term Sheet" at bounding box center [426, 12] width 187 height 11
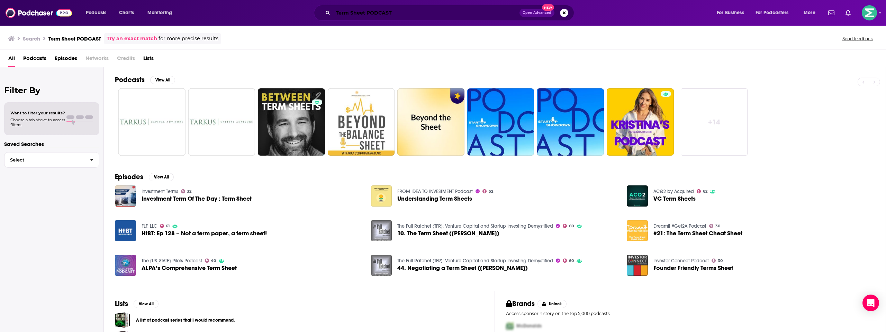
click at [375, 11] on input "Term Sheet PODCAST" at bounding box center [426, 12] width 187 height 11
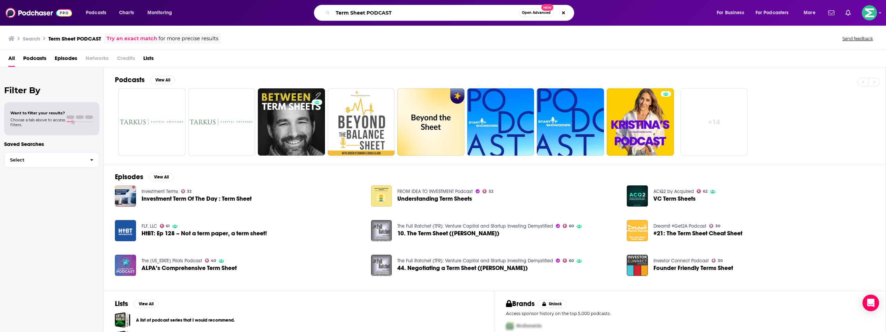
click at [375, 11] on input "Term Sheet PODCAST" at bounding box center [426, 12] width 186 height 11
type input "Term Sheet"
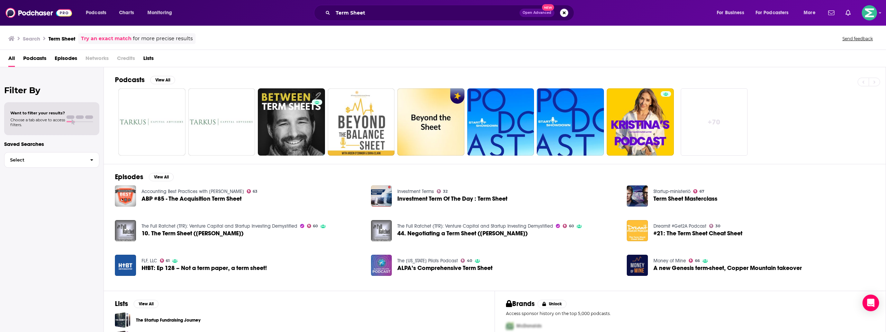
click at [370, 19] on div "Term Sheet Open Advanced New" at bounding box center [444, 13] width 260 height 16
click at [371, 11] on input "Term Sheet" at bounding box center [426, 12] width 187 height 11
click at [309, 34] on div "Search Term Sheet Try an exact match for more precise results Send feedback" at bounding box center [441, 38] width 867 height 11
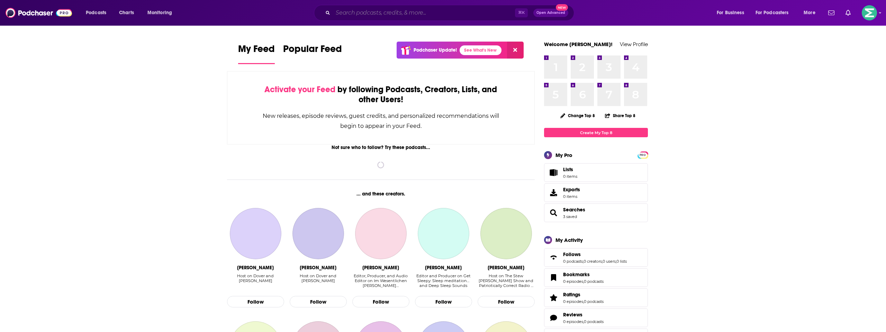
click at [448, 14] on input "Search podcasts, credits, & more..." at bounding box center [424, 12] width 182 height 11
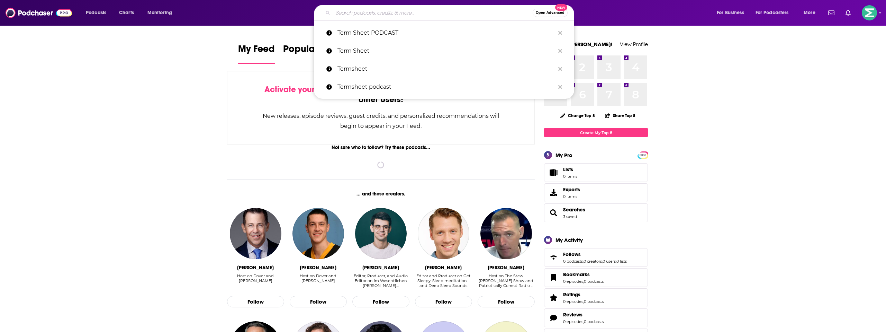
paste input "The Big Technology Podcast"
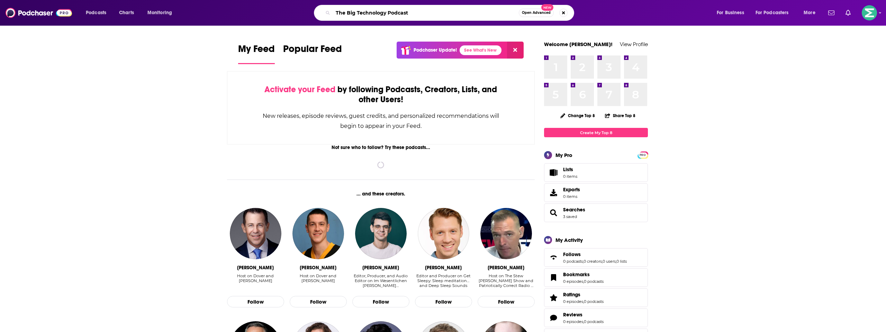
type input "The Big Technology Podcast"
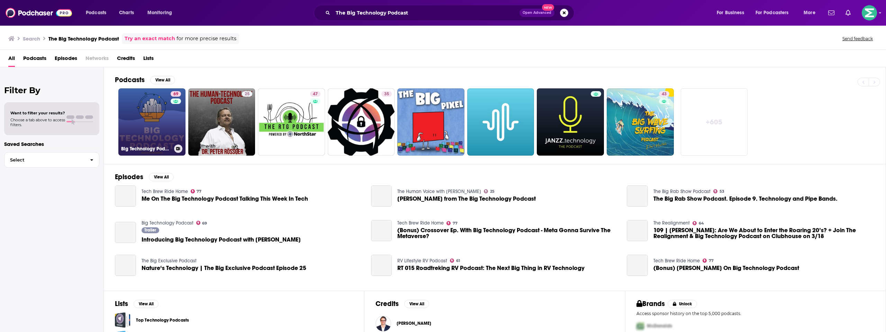
click at [150, 107] on link "69 Big Technology Podcast" at bounding box center [151, 121] width 67 height 67
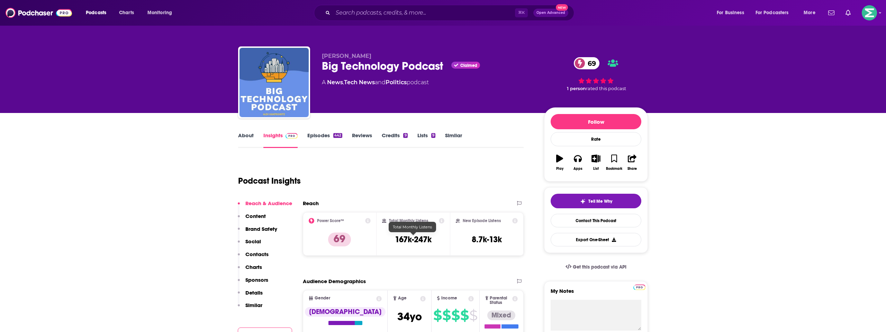
click at [412, 239] on h3 "167k-247k" at bounding box center [413, 239] width 37 height 10
copy div "167k-247k"
click at [359, 9] on input "Search podcasts, credits, & more..." at bounding box center [424, 12] width 182 height 11
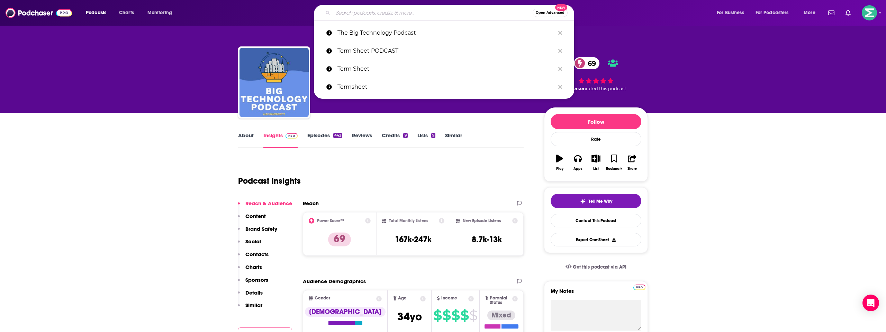
paste input "The Desi VC"
type input "The Desi VC"
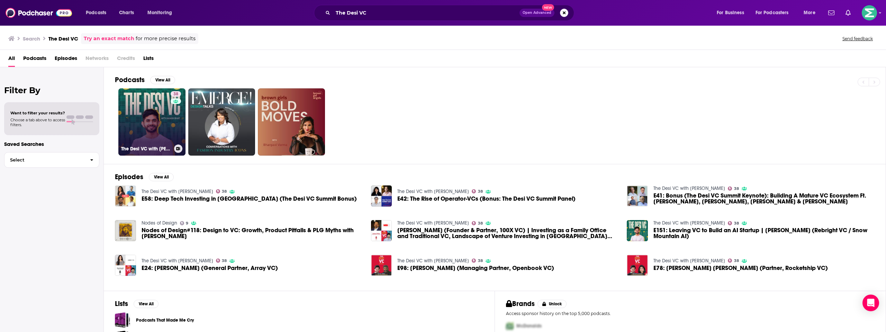
click at [142, 117] on link "38 The Desi VC with Akash Bhat" at bounding box center [151, 121] width 67 height 67
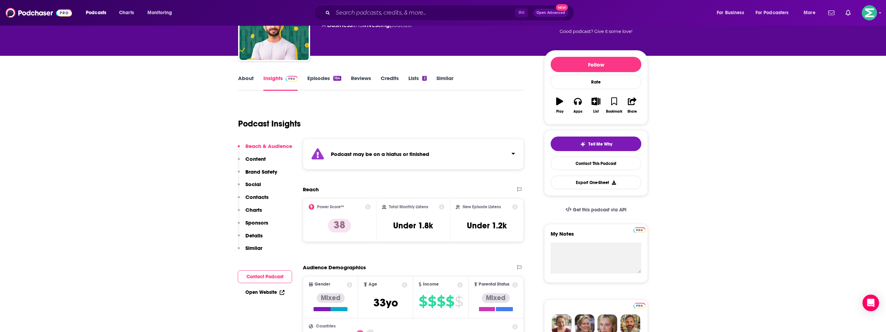
scroll to position [57, 0]
click at [576, 105] on button "Apps" at bounding box center [578, 104] width 18 height 25
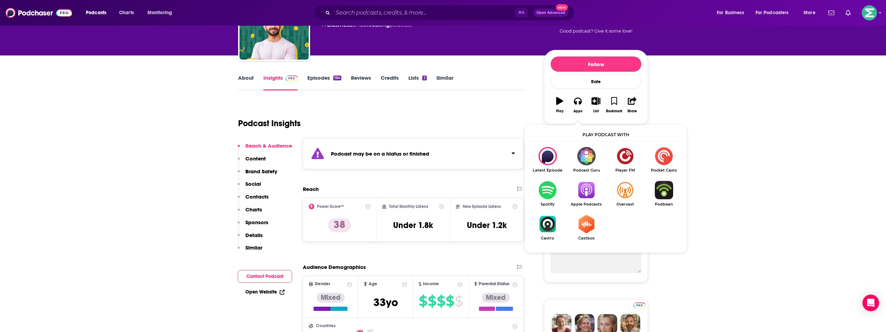
click at [588, 190] on img "Show Listen On dropdown" at bounding box center [586, 190] width 39 height 18
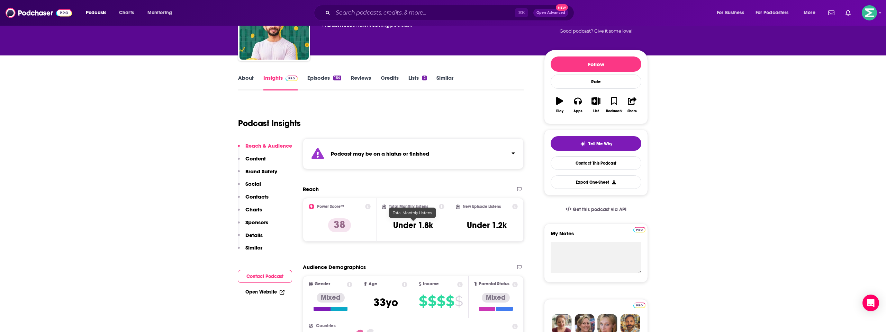
click at [416, 226] on h3 "Under 1.8k" at bounding box center [413, 225] width 40 height 10
copy div "Under 1.8k"
click at [626, 163] on link "Contact This Podcast" at bounding box center [596, 163] width 91 height 14
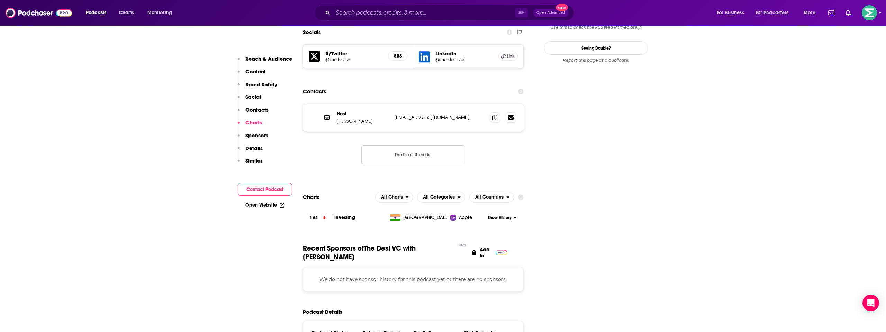
scroll to position [721, 0]
drag, startPoint x: 362, startPoint y: 88, endPoint x: 333, endPoint y: 91, distance: 28.9
click at [333, 105] on div "Host Akash Bhat akash@thedesivc.com akash@thedesivc.com" at bounding box center [413, 118] width 221 height 27
click at [334, 105] on div "Host Akash Bhat akash@thedesivc.com akash@thedesivc.com" at bounding box center [413, 118] width 221 height 27
drag, startPoint x: 335, startPoint y: 91, endPoint x: 362, endPoint y: 91, distance: 27.0
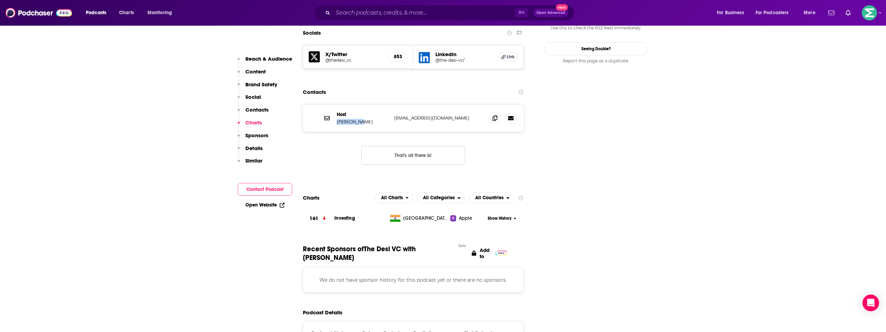
click at [364, 105] on div "Host Akash Bhat akash@thedesivc.com akash@thedesivc.com" at bounding box center [413, 118] width 221 height 27
copy p "Akash Bhat"
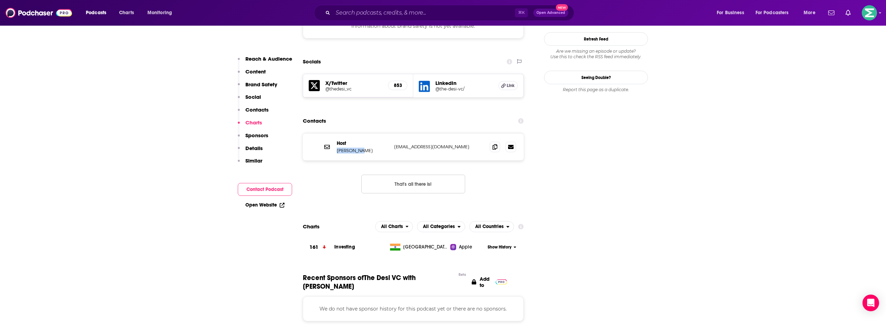
scroll to position [692, 0]
click at [495, 144] on icon at bounding box center [495, 147] width 5 height 6
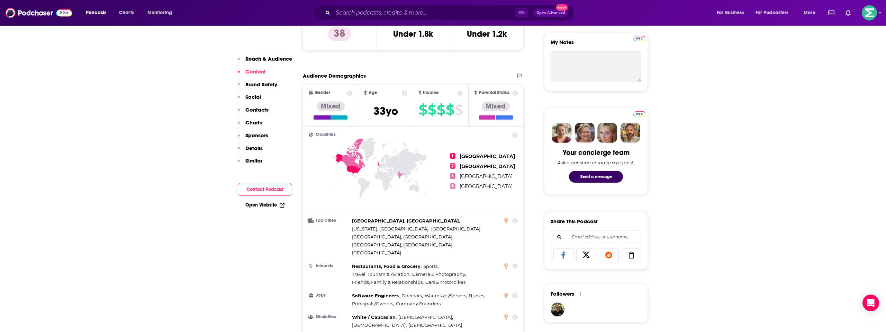
scroll to position [237, 0]
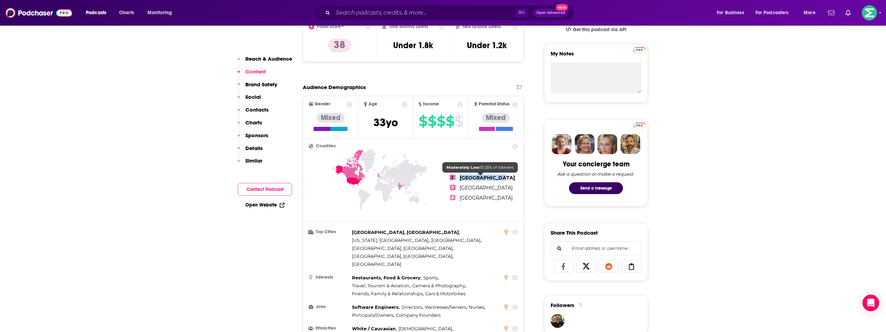
drag, startPoint x: 459, startPoint y: 166, endPoint x: 501, endPoint y: 178, distance: 44.4
click at [501, 178] on ul "1 United States 2 United Kingdom 3 Canada 4 India" at bounding box center [484, 183] width 68 height 78
copy ul "United States 2 United Kingdom"
click at [348, 12] on input "Search podcasts, credits, & more..." at bounding box center [424, 12] width 182 height 11
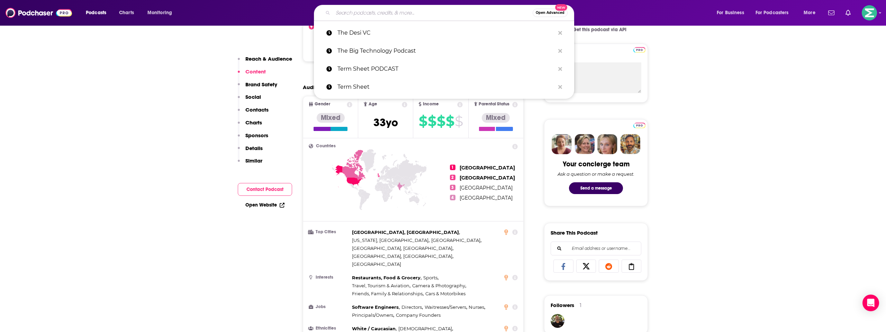
paste input "The Full Ratchet"
type input "The Full Ratchet"
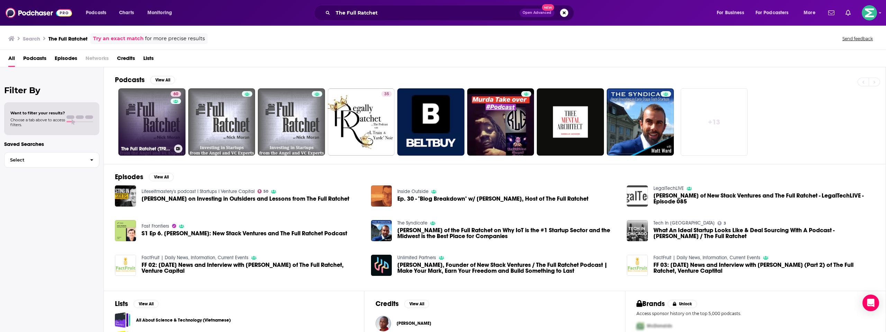
click at [156, 114] on link "60 The Full Ratchet (TFR): Venture Capital and Startup Investing Demystified" at bounding box center [151, 121] width 67 height 67
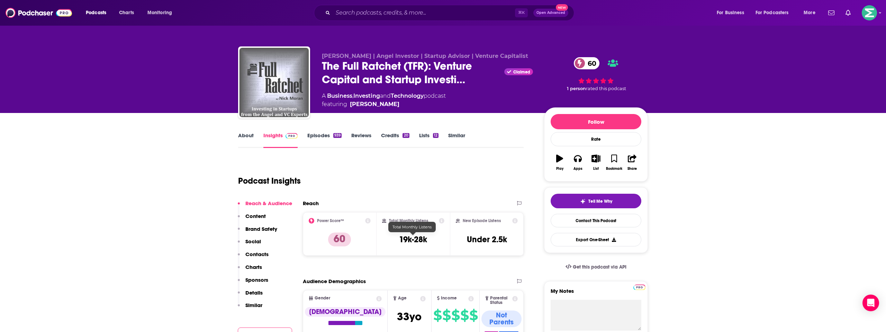
click at [413, 241] on h3 "19k-28k" at bounding box center [413, 239] width 28 height 10
copy div "19k-28k"
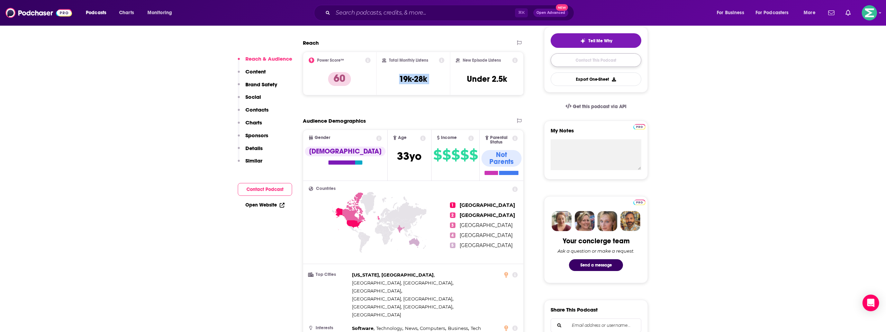
click at [587, 62] on link "Contact This Podcast" at bounding box center [596, 60] width 91 height 14
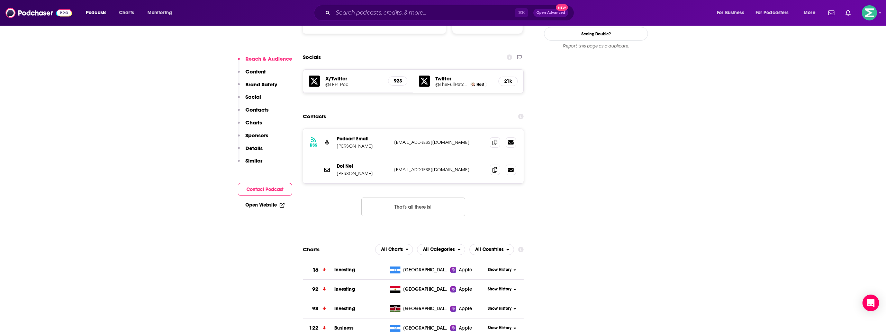
scroll to position [689, 0]
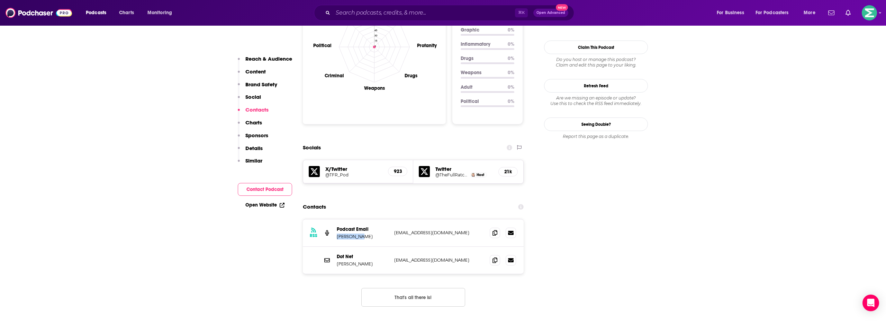
drag, startPoint x: 363, startPoint y: 189, endPoint x: 336, endPoint y: 189, distance: 26.7
click at [337, 233] on p "Nick Moran" at bounding box center [363, 236] width 52 height 6
copy p "Nick Moran"
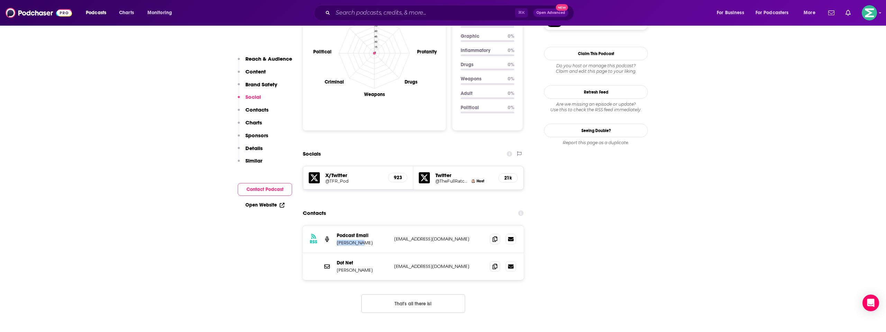
scroll to position [680, 0]
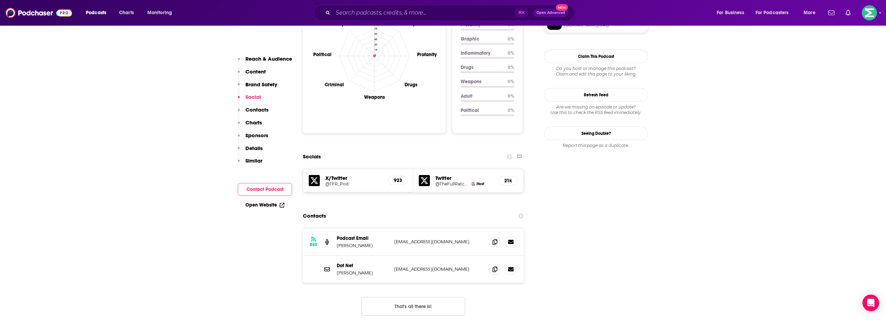
click at [424, 239] on p "nickmoran08@gmail.com" at bounding box center [439, 242] width 90 height 6
copy div "nickmoran08@gmail.com nickmoran08@gmail.com"
click at [426, 266] on p "nick@fullratchet.net" at bounding box center [439, 269] width 90 height 6
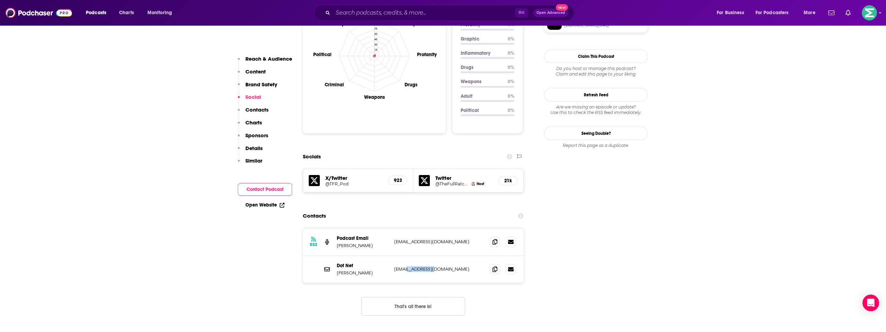
click at [426, 266] on p "nick@fullratchet.net" at bounding box center [439, 269] width 90 height 6
drag, startPoint x: 426, startPoint y: 221, endPoint x: 418, endPoint y: 216, distance: 9.1
click at [426, 266] on p "nick@fullratchet.net" at bounding box center [439, 269] width 90 height 6
copy div "nick@fullratchet.net nick@fullratchet.net"
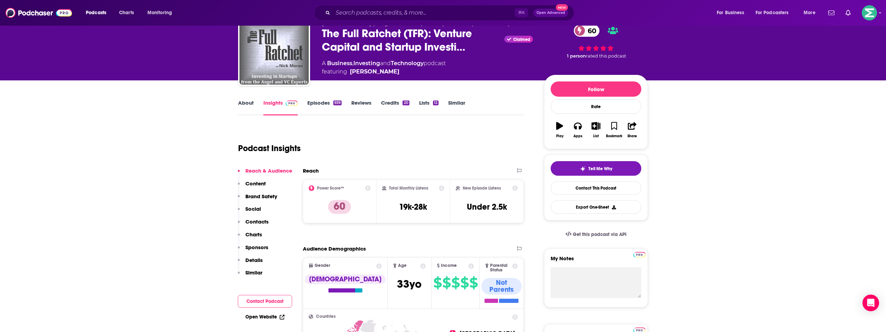
scroll to position [0, 0]
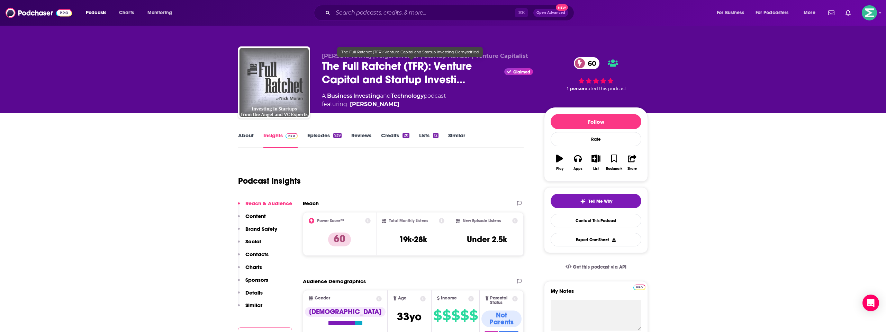
click at [376, 65] on span "The Full Ratchet (TFR): Venture Capital and Startup Investi…" at bounding box center [412, 72] width 180 height 27
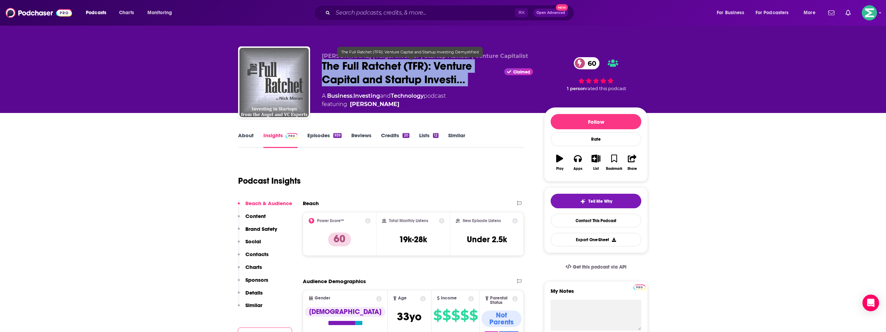
click at [376, 65] on span "The Full Ratchet (TFR): Venture Capital and Startup Investi…" at bounding box center [412, 72] width 180 height 27
copy div "The Full Ratchet (TFR): Venture Capital and Startup Investi…"
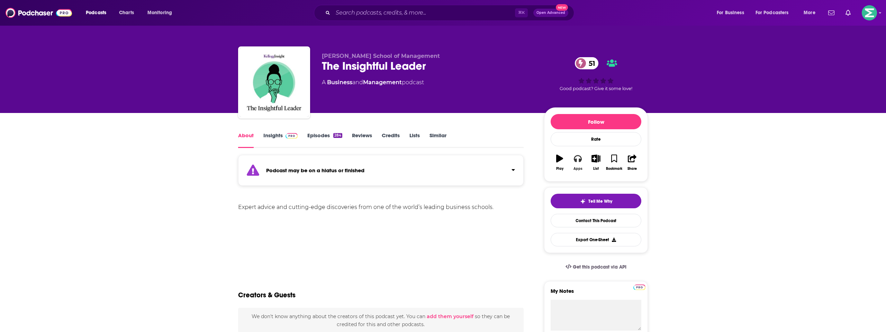
drag, startPoint x: 581, startPoint y: 159, endPoint x: 588, endPoint y: 177, distance: 20.1
click at [581, 159] on icon "button" at bounding box center [578, 158] width 8 height 8
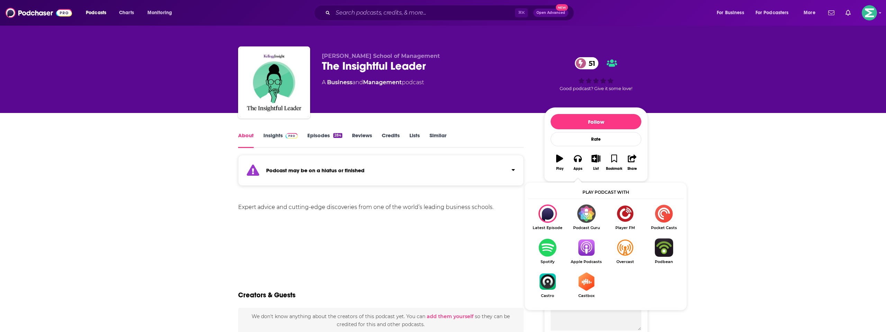
click at [585, 242] on img "Show Listen On dropdown" at bounding box center [586, 247] width 39 height 18
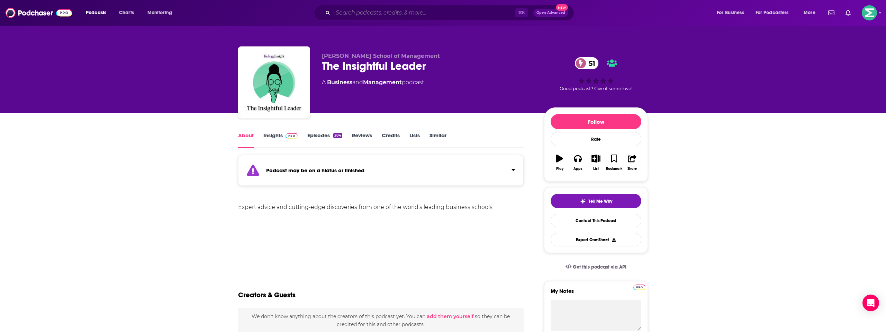
click at [368, 12] on input "Search podcasts, credits, & more..." at bounding box center [424, 12] width 182 height 11
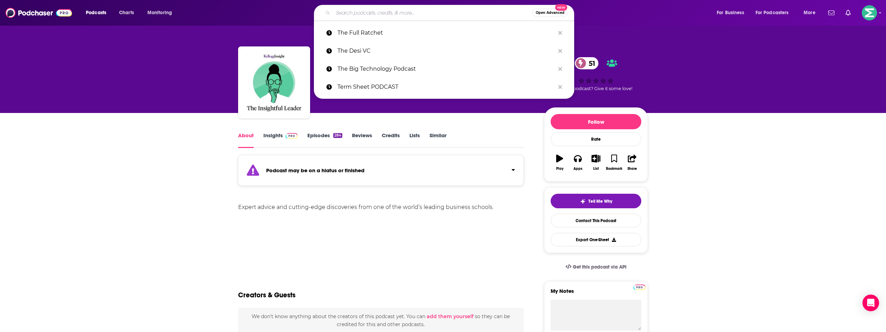
paste input "The Knowledge Project"
type input "The Knowledge Project"
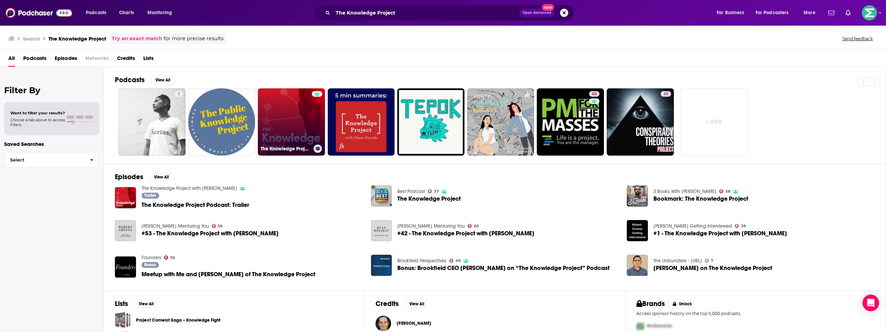
click at [300, 114] on link "The Knowledge Project with [PERSON_NAME]" at bounding box center [291, 121] width 67 height 67
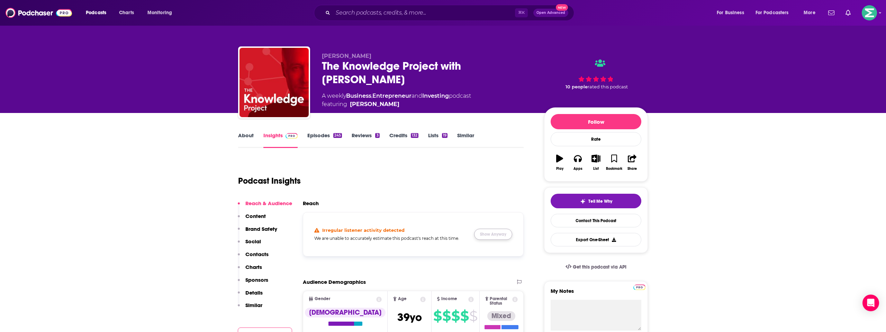
click at [492, 234] on button "Show Anyway" at bounding box center [493, 233] width 38 height 11
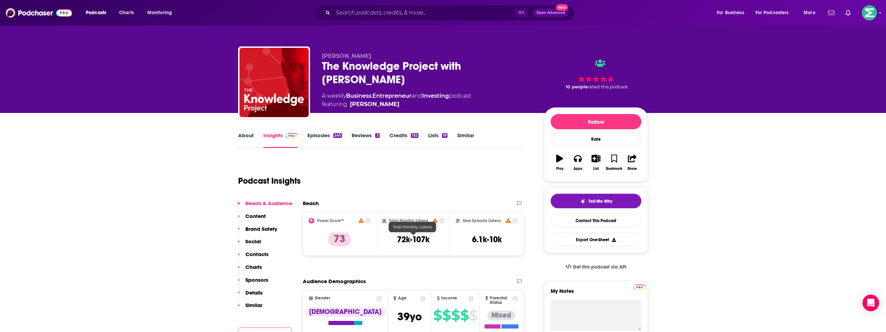
click at [413, 243] on h3 "72k-107k" at bounding box center [413, 239] width 33 height 10
copy div "72k-107k"
click at [376, 11] on input "Search podcasts, credits, & more..." at bounding box center [424, 12] width 182 height 11
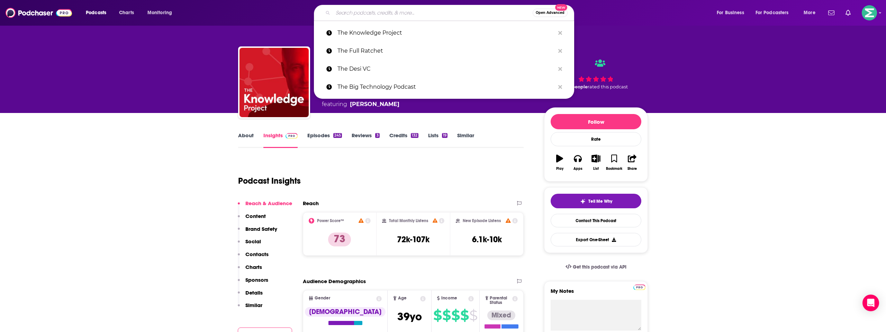
paste input "The [PERSON_NAME] Show"
type input "The [PERSON_NAME] Show"
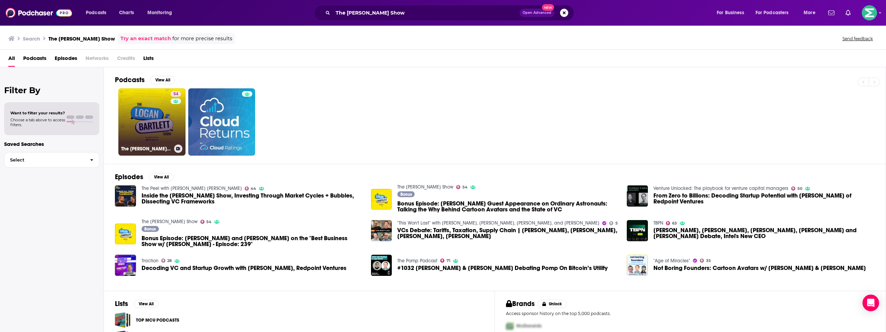
click at [155, 117] on link "54 The [PERSON_NAME] Show" at bounding box center [151, 121] width 67 height 67
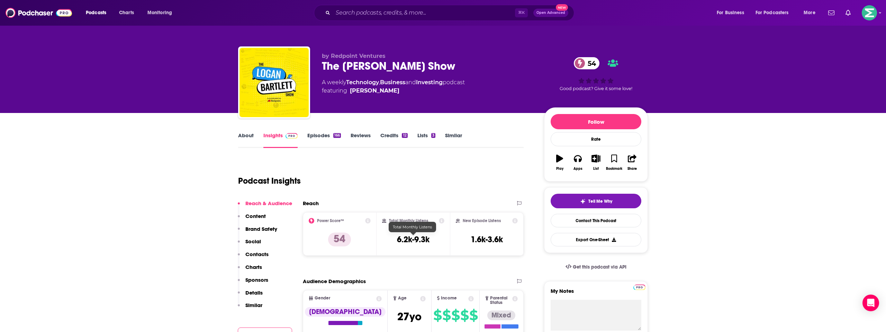
click at [428, 239] on h3 "6.2k-9.3k" at bounding box center [413, 239] width 33 height 10
copy div "6.2k-9.3k"
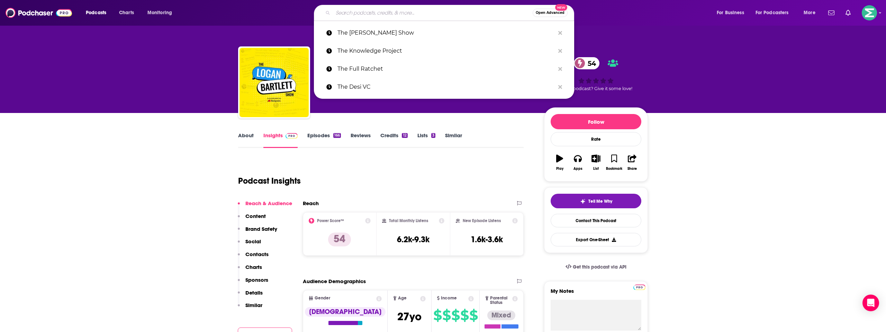
click at [339, 13] on input "Search podcasts, credits, & more..." at bounding box center [433, 12] width 200 height 11
paste input "This Week in Enterprise Tech"
type input "This Week in Enterprise Tech"
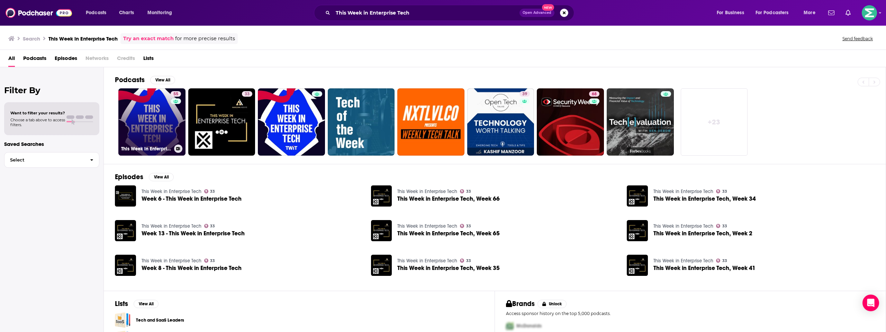
click at [147, 118] on link "55 This Week in Enterprise Tech (Audio)" at bounding box center [151, 121] width 67 height 67
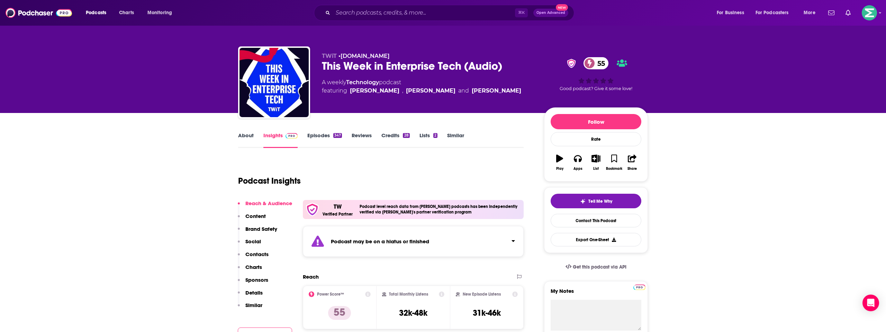
scroll to position [51, 0]
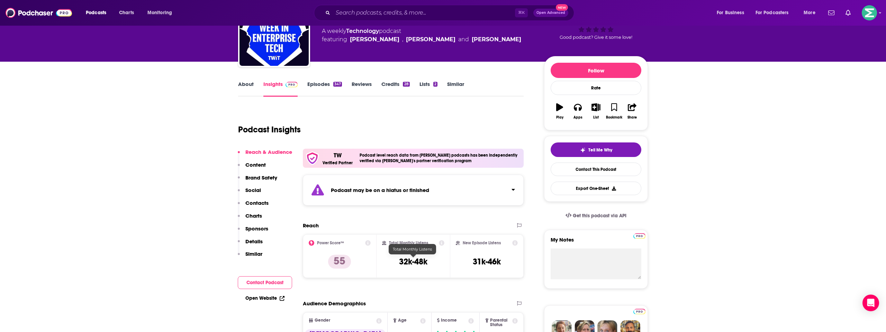
click at [412, 260] on h3 "32k-48k" at bounding box center [413, 261] width 28 height 10
copy div "32k-48k"
click at [576, 107] on icon "button" at bounding box center [578, 107] width 8 height 8
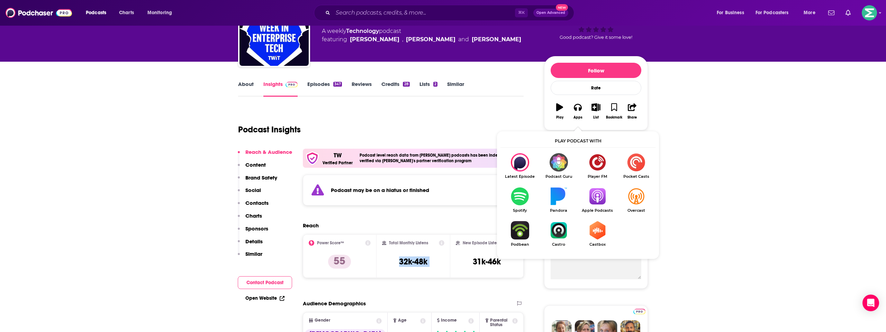
click at [600, 191] on img "Show Listen On dropdown" at bounding box center [597, 196] width 39 height 18
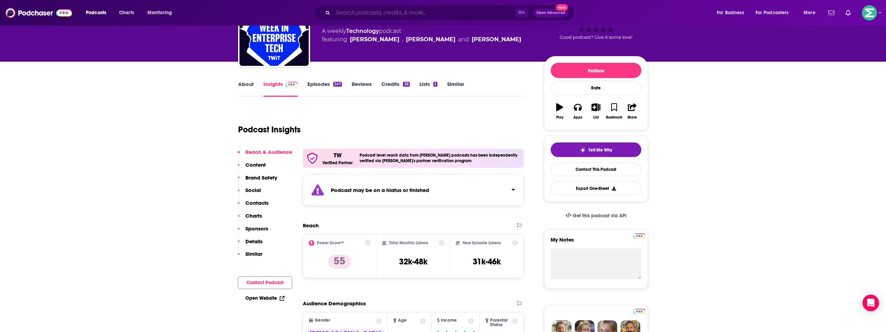
click at [359, 12] on input "Search podcasts, credits, & more..." at bounding box center [424, 12] width 182 height 11
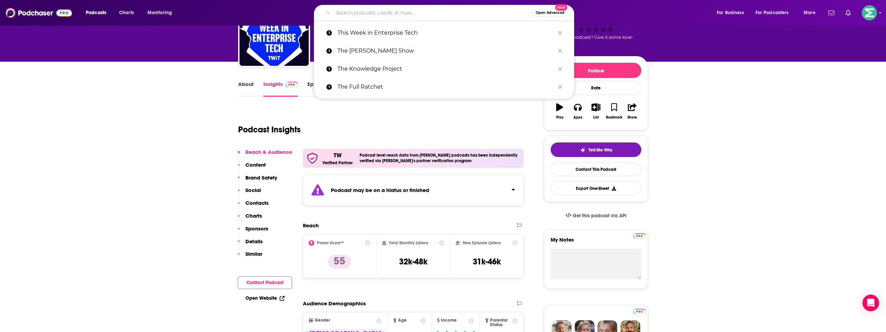
paste input "This Week in Tech"
type input "This Week in Tech"
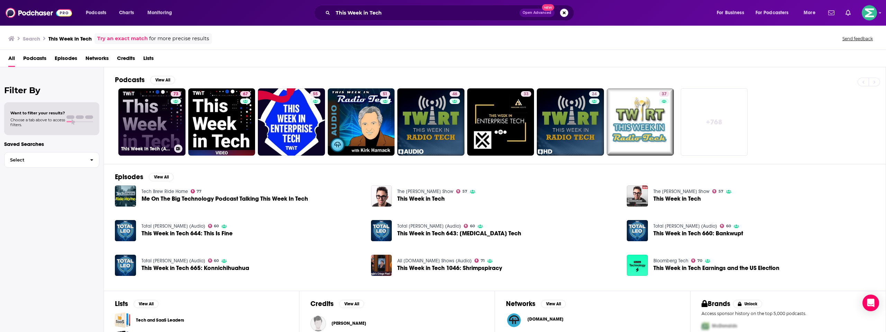
click at [163, 120] on link "73 This Week in Tech (Audio)" at bounding box center [151, 121] width 67 height 67
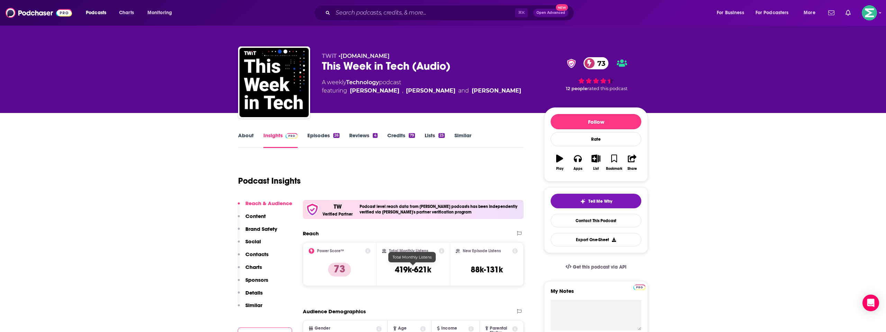
click at [417, 271] on h3 "419k-621k" at bounding box center [413, 269] width 36 height 10
copy div "419k-621k"
click at [369, 14] on input "Search podcasts, credits, & more..." at bounding box center [424, 12] width 182 height 11
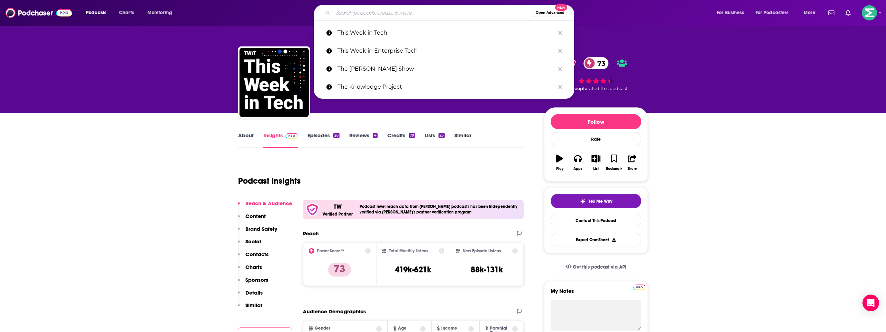
paste input "The Room"
type input "The Room"
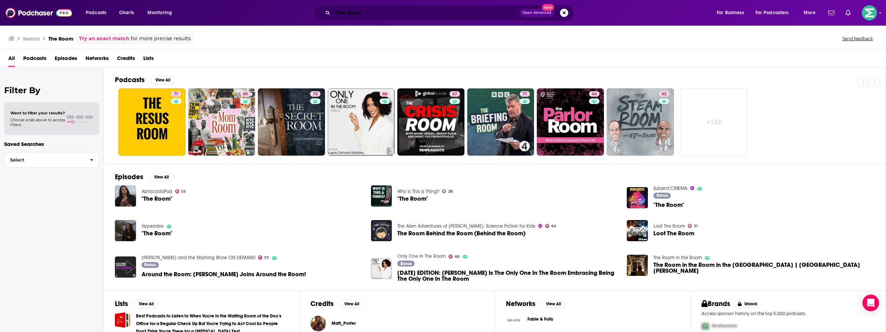
click at [365, 11] on input "The Room" at bounding box center [426, 12] width 187 height 11
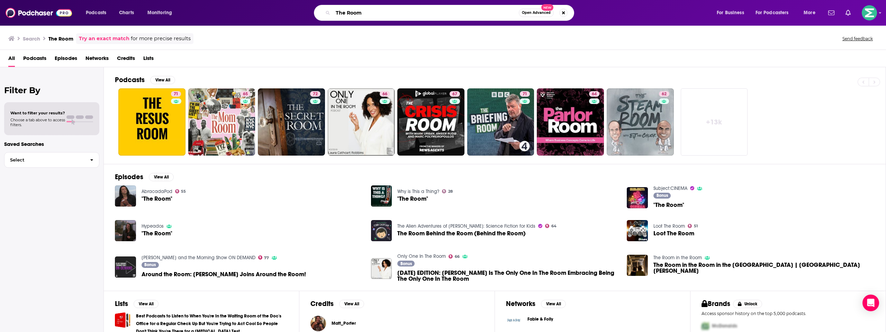
click at [365, 11] on input "The Room" at bounding box center [426, 12] width 186 height 11
paste input "Podcast was founded in [DATE] by [PERSON_NAME] and [PERSON_NAME],"
drag, startPoint x: 358, startPoint y: 12, endPoint x: 420, endPoint y: 12, distance: 62.3
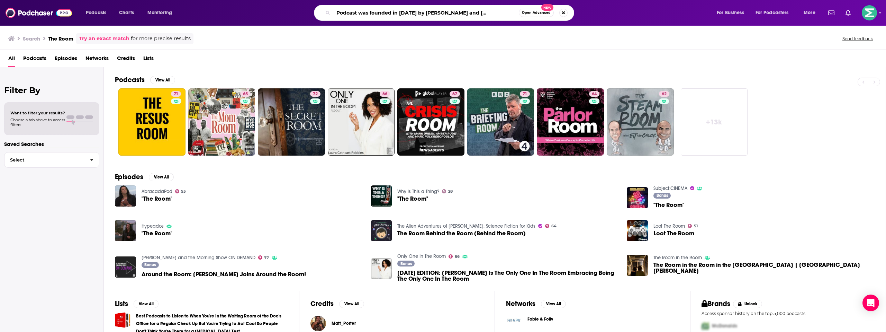
click at [420, 12] on input "The Room Podcast was founded in [DATE] by [PERSON_NAME] and [PERSON_NAME]," at bounding box center [426, 12] width 186 height 11
click at [488, 12] on input "The Room Podcast [PERSON_NAME] and [PERSON_NAME]," at bounding box center [426, 12] width 186 height 11
type input "The Room Podcast [PERSON_NAME] and [PERSON_NAME]"
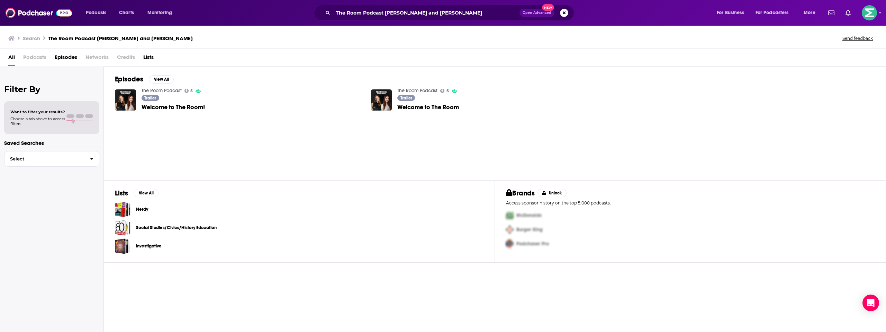
click at [184, 110] on div "Trailer Welcome to The Room!" at bounding box center [173, 103] width 63 height 17
click at [186, 107] on span "Welcome to The Room!" at bounding box center [173, 107] width 63 height 6
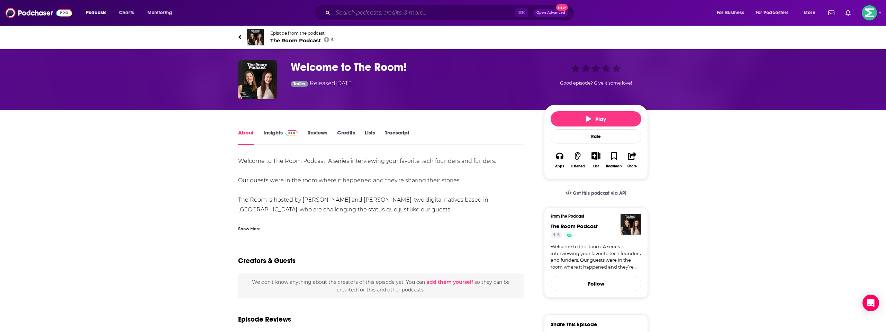
click at [354, 13] on input "Search podcasts, credits, & more..." at bounding box center [424, 12] width 182 height 11
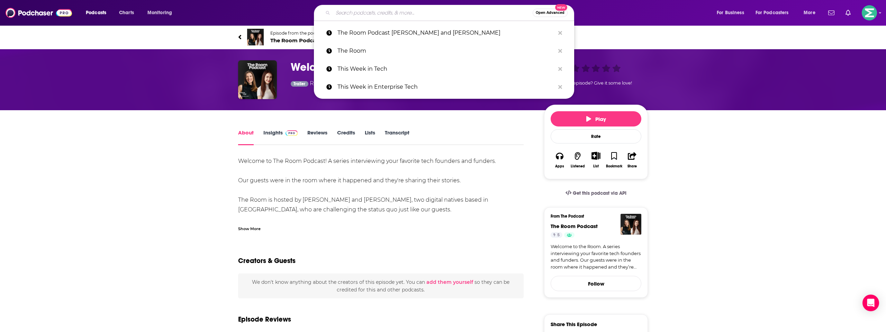
paste input "Venture Unlocked [PERSON_NAME]"
type input "Venture Unlocked [PERSON_NAME]"
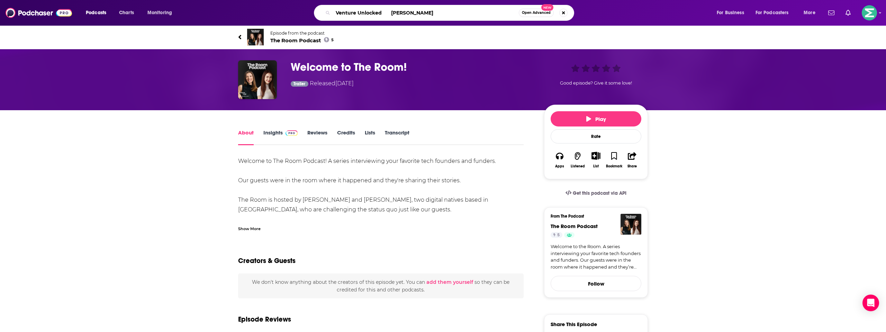
click at [389, 12] on input "Venture Unlocked [PERSON_NAME]" at bounding box center [426, 12] width 186 height 11
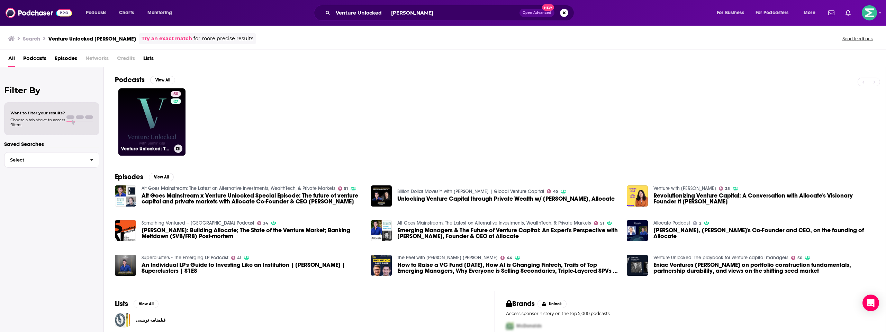
click at [137, 124] on link "50 Venture Unlocked: The playbook for venture capital managers" at bounding box center [151, 121] width 67 height 67
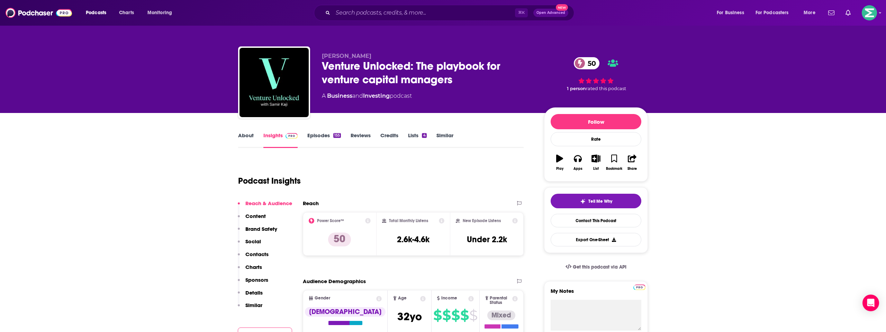
scroll to position [27, 0]
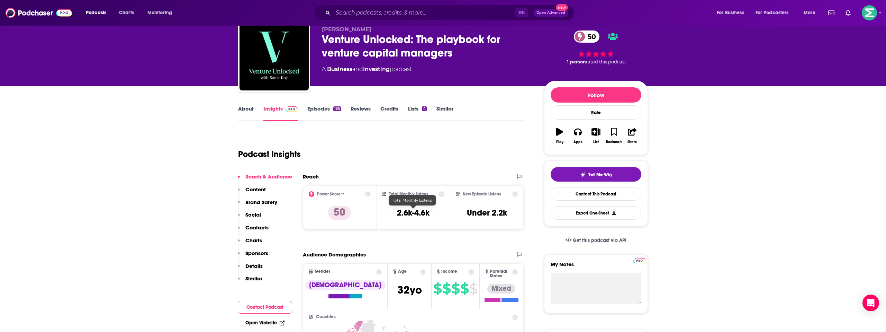
click at [420, 215] on h3 "2.6k-4.6k" at bounding box center [413, 212] width 33 height 10
copy div "2.6k-4.6k"
